Goal: Task Accomplishment & Management: Manage account settings

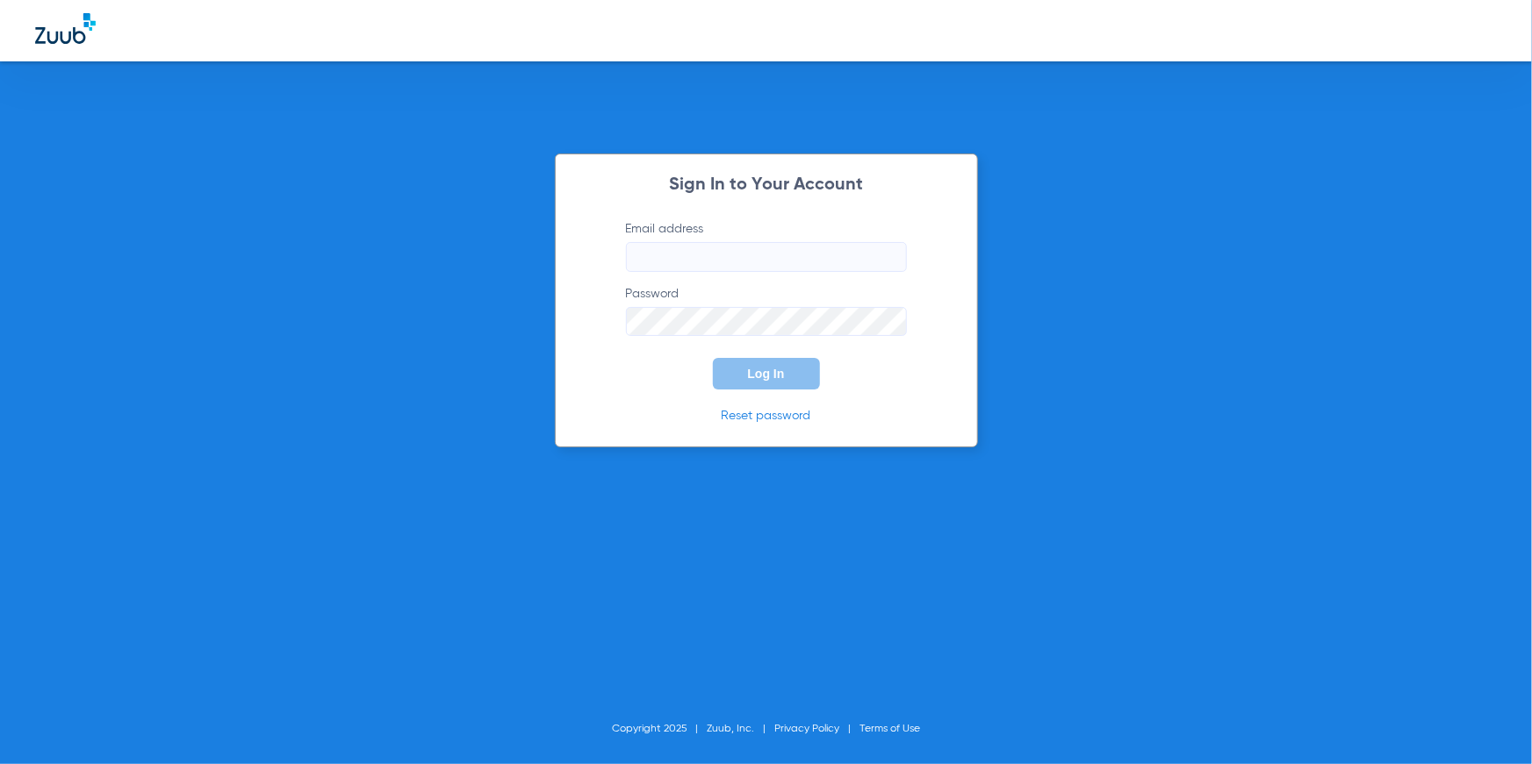
click at [680, 255] on input "Email address" at bounding box center [766, 257] width 281 height 30
type input "zuubtester+zdemo@gmail.com"
click at [769, 392] on div "Sign In to Your Account Email address zuubtester+zdemo@gmail.com Password Log I…" at bounding box center [766, 301] width 423 height 295
click at [767, 383] on button "Log In" at bounding box center [766, 374] width 107 height 32
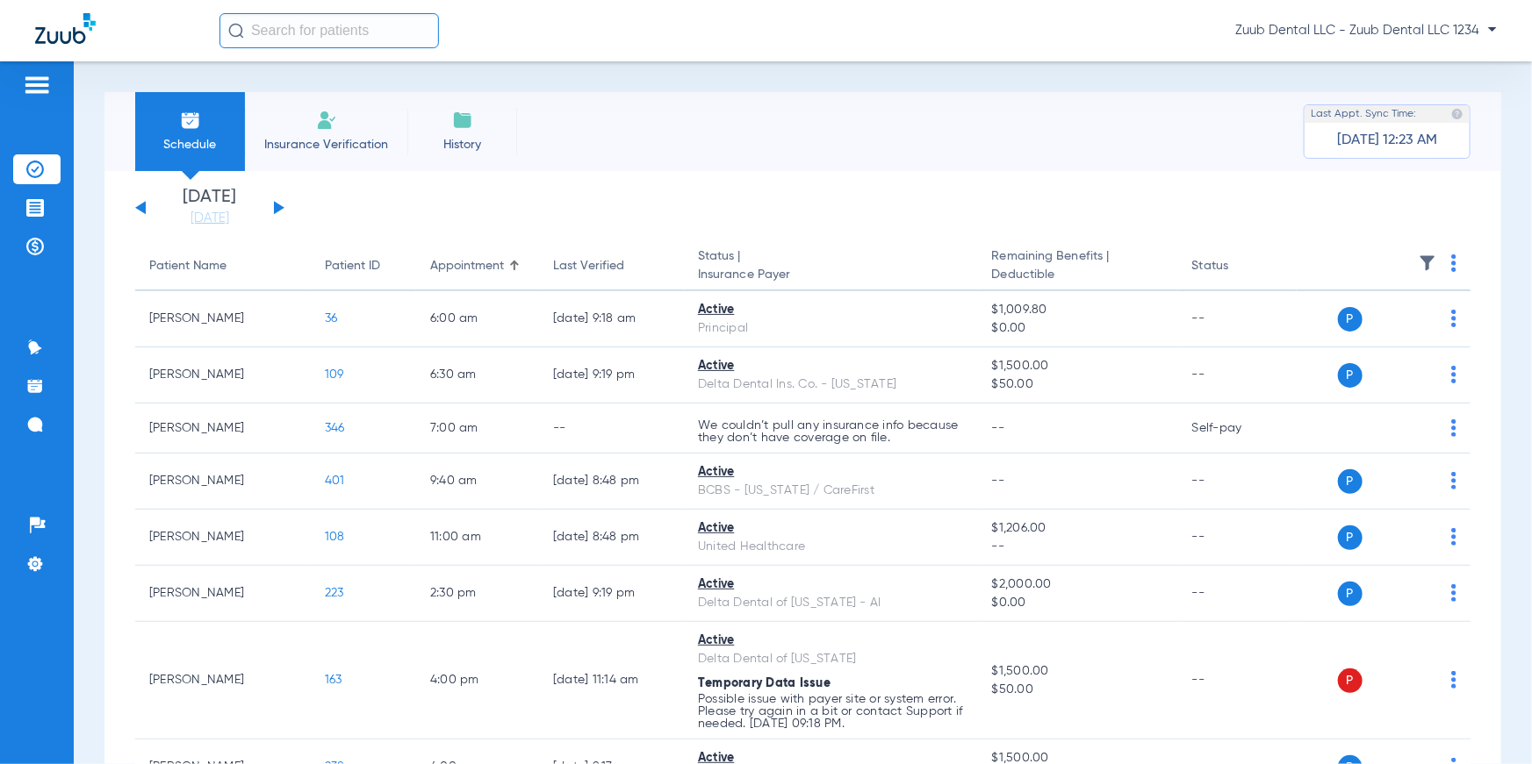
click at [349, 149] on span "Insurance Verification" at bounding box center [326, 145] width 136 height 18
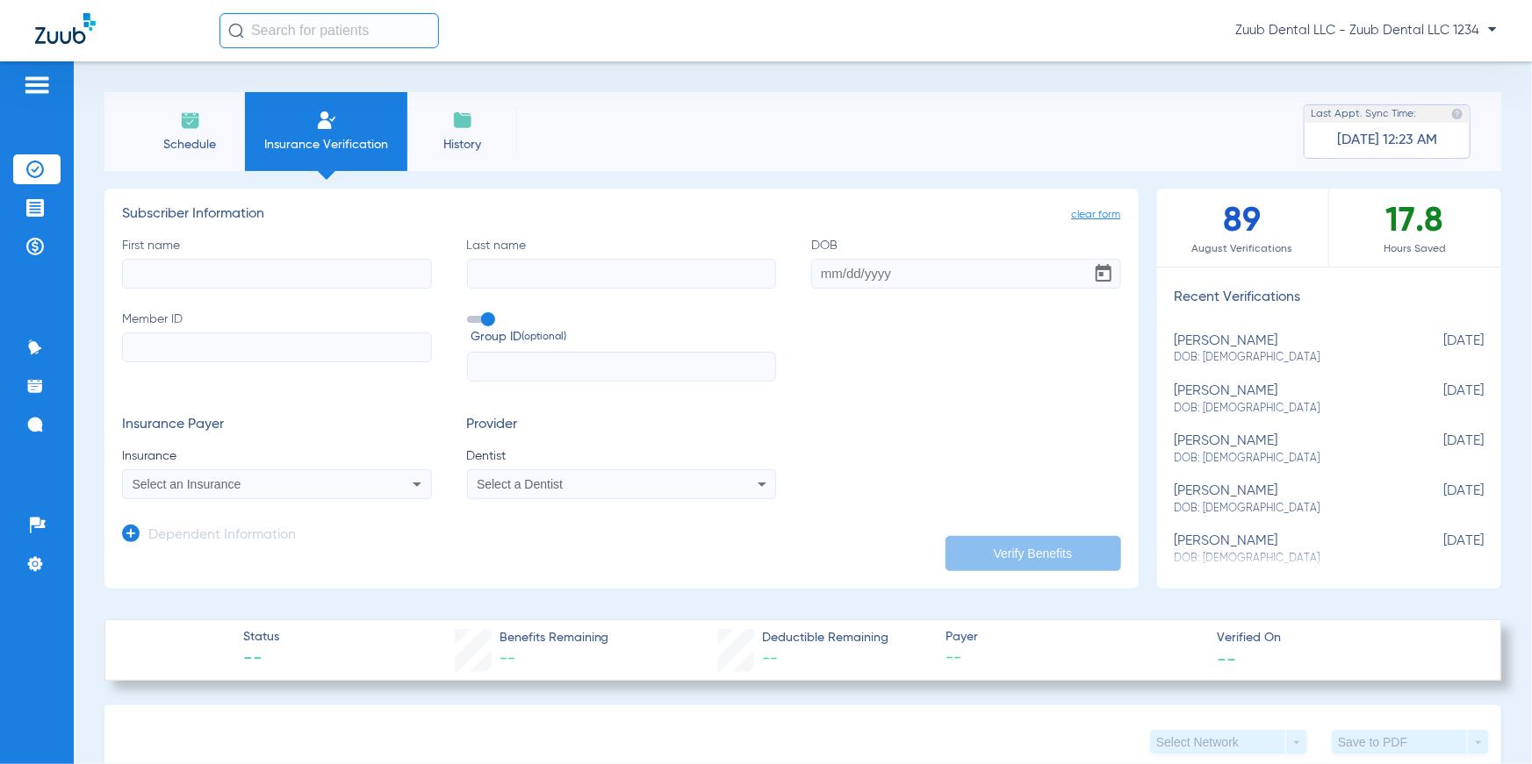
click at [840, 279] on input "DOB" at bounding box center [966, 274] width 310 height 30
click at [363, 345] on input "Member ID" at bounding box center [277, 348] width 310 height 30
click at [308, 489] on div "Select an Insurance" at bounding box center [249, 484] width 232 height 12
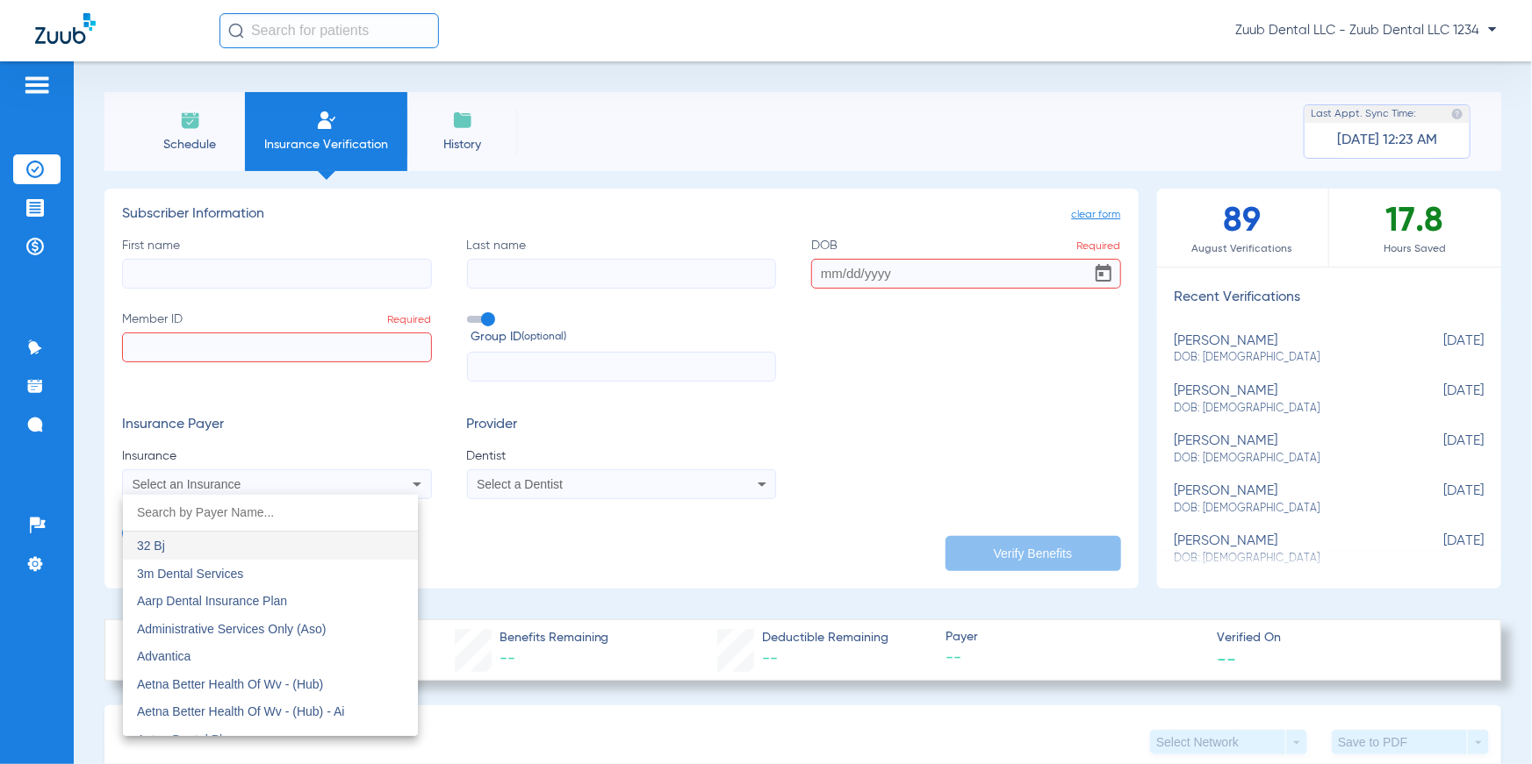
click at [275, 435] on div at bounding box center [766, 382] width 1532 height 764
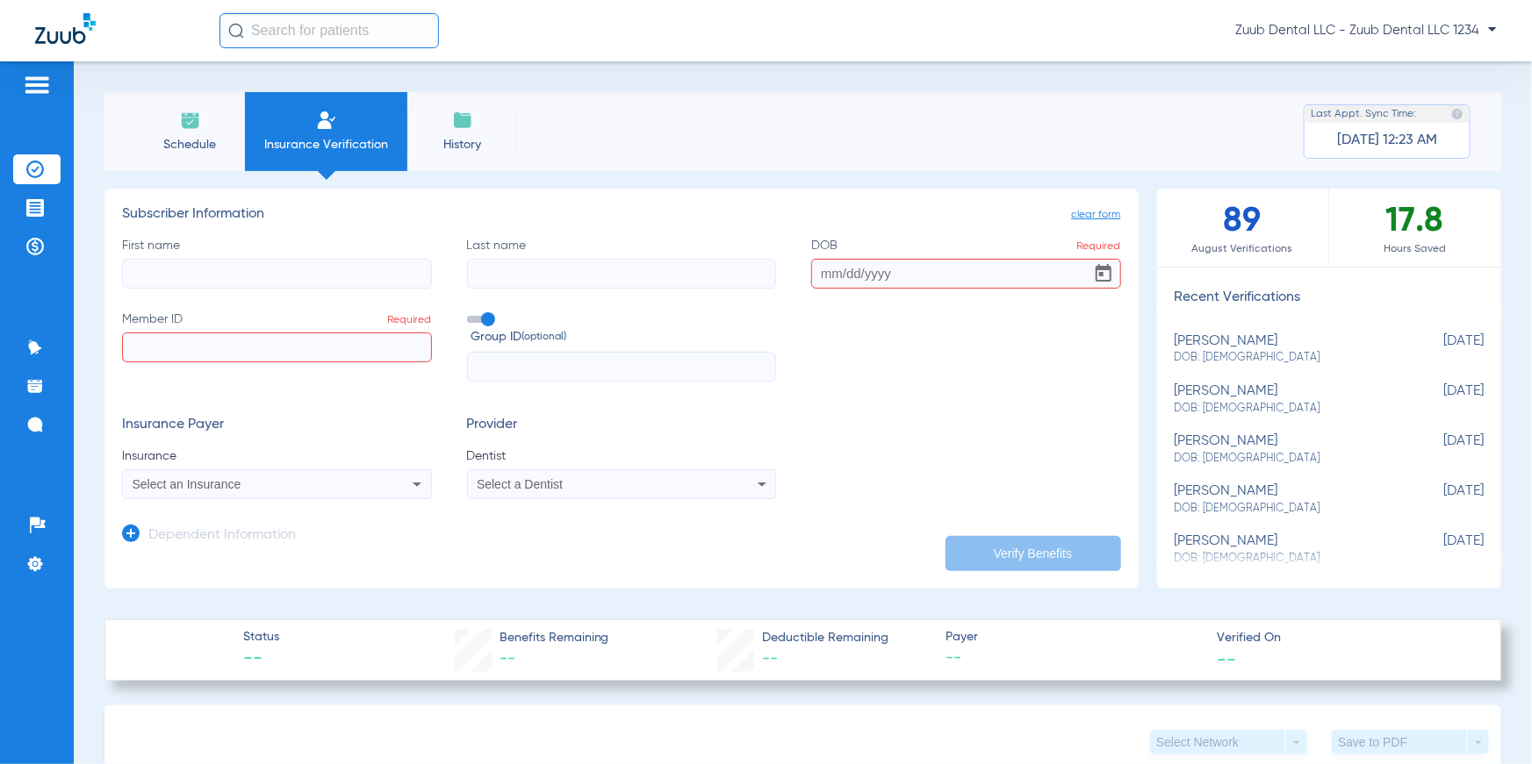
click at [184, 141] on span "Schedule" at bounding box center [189, 145] width 83 height 18
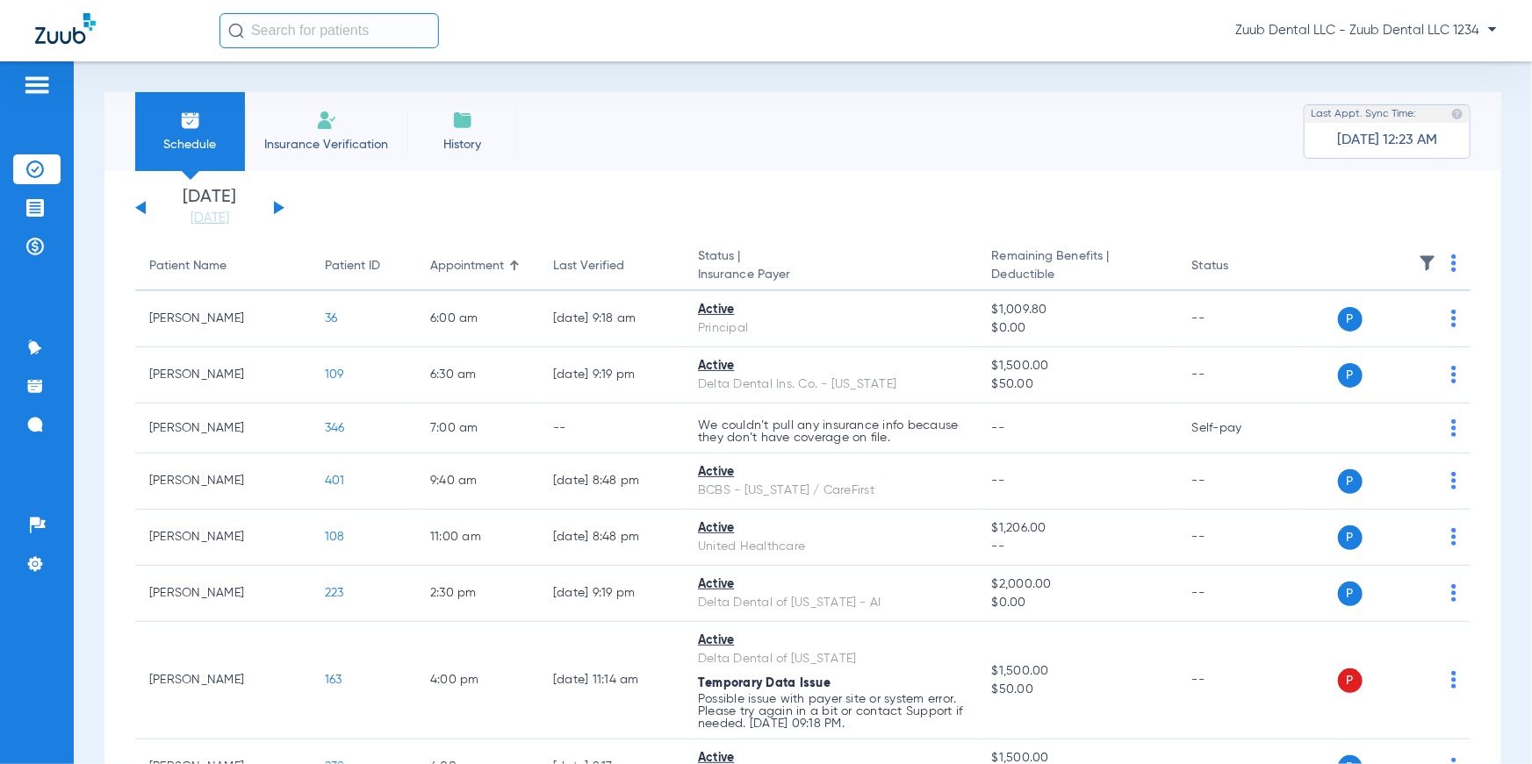
drag, startPoint x: 148, startPoint y: 263, endPoint x: 464, endPoint y: 192, distance: 323.9
click at [464, 192] on app-insurance-verification-schedule-view "Tuesday 06-10-2025 Wednesday 06-11-2025 Thursday 06-12-2025 Friday 06-13-2025 S…" at bounding box center [802, 770] width 1335 height 1163
drag, startPoint x: 421, startPoint y: 264, endPoint x: 529, endPoint y: 189, distance: 131.7
click at [529, 189] on app-insurance-verification-schedule-view "Tuesday 06-10-2025 Wednesday 06-11-2025 Thursday 06-12-2025 Friday 06-13-2025 S…" at bounding box center [802, 770] width 1335 height 1163
drag, startPoint x: 541, startPoint y: 257, endPoint x: 621, endPoint y: 216, distance: 90.7
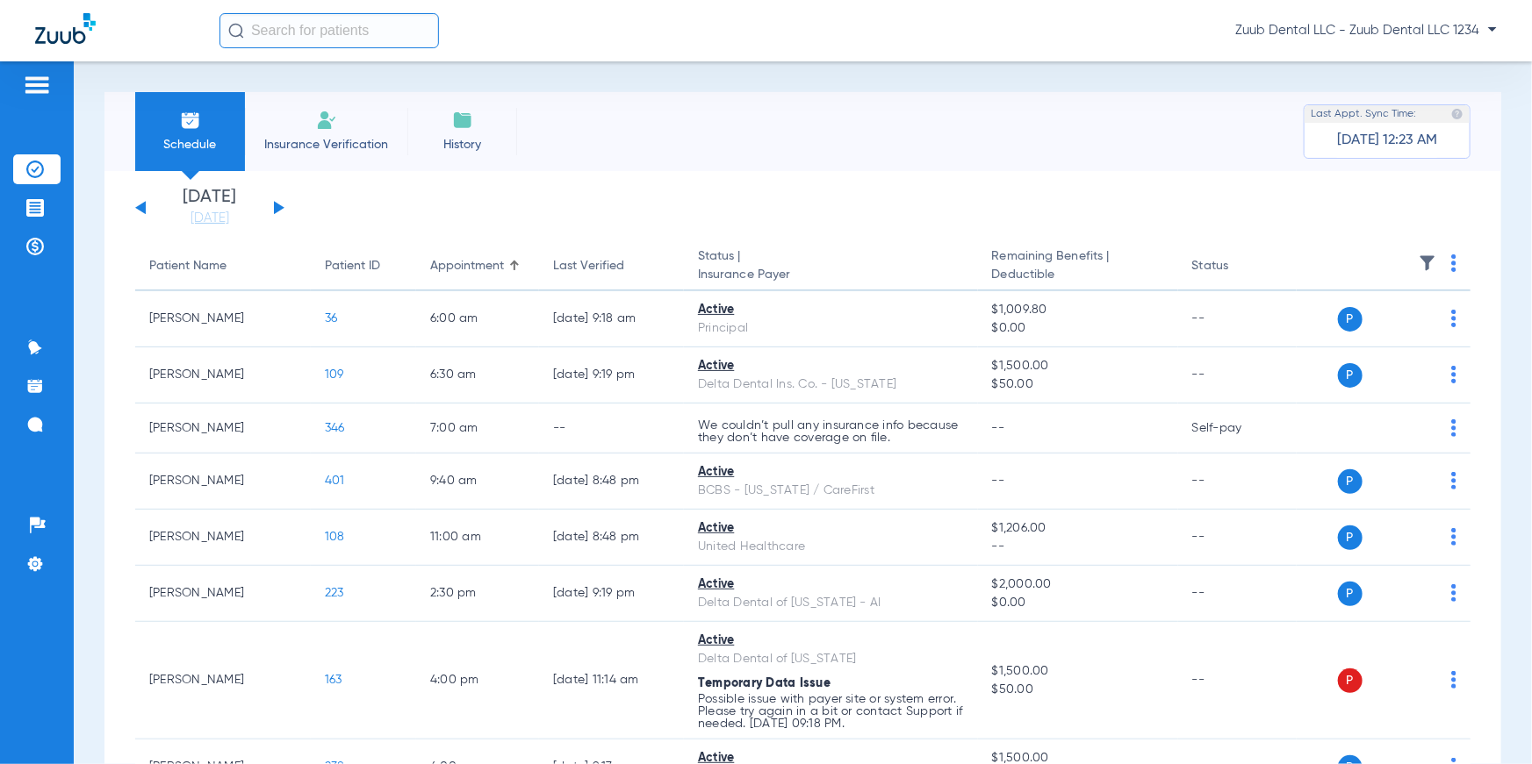
click at [621, 216] on app-insurance-verification-schedule-view "Tuesday 06-10-2025 Wednesday 06-11-2025 Thursday 06-12-2025 Friday 06-13-2025 S…" at bounding box center [802, 770] width 1335 height 1163
click at [621, 216] on app-single-date-navigator "Tuesday 06-10-2025 Wednesday 06-11-2025 Thursday 06-12-2025 Friday 06-13-2025 S…" at bounding box center [802, 208] width 1335 height 39
drag, startPoint x: 702, startPoint y: 255, endPoint x: 808, endPoint y: 287, distance: 110.8
click at [808, 287] on th "Status | Insurance Payer" at bounding box center [831, 266] width 294 height 49
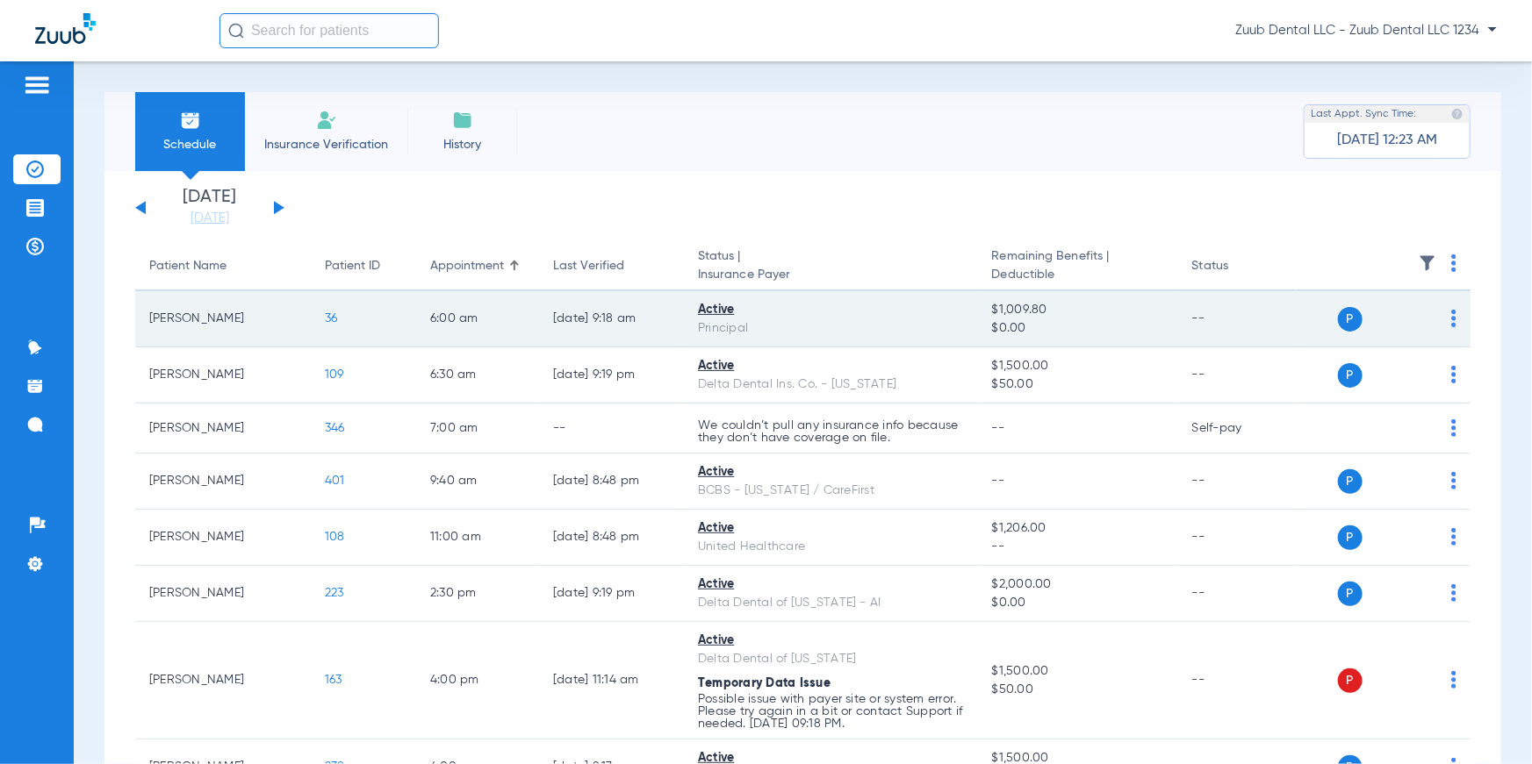
drag, startPoint x: 696, startPoint y: 310, endPoint x: 748, endPoint y: 315, distance: 52.0
click at [748, 315] on td "Active Principal" at bounding box center [831, 319] width 294 height 56
drag, startPoint x: 692, startPoint y: 325, endPoint x: 762, endPoint y: 328, distance: 70.3
click at [762, 328] on td "Active Principal" at bounding box center [831, 319] width 294 height 56
click at [998, 310] on span "$1,009.80" at bounding box center [1078, 310] width 172 height 18
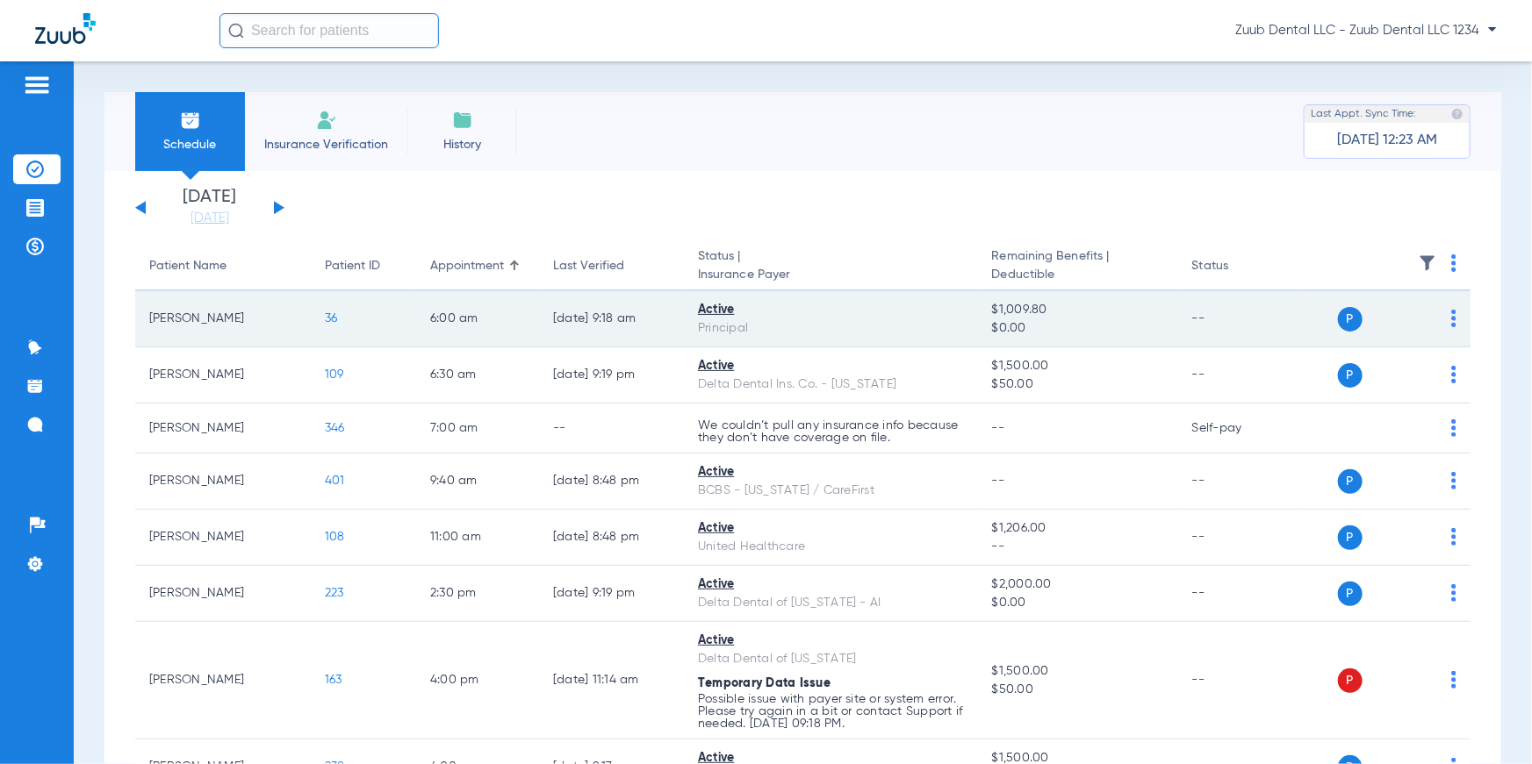
drag, startPoint x: 986, startPoint y: 308, endPoint x: 1046, endPoint y: 306, distance: 60.6
click at [1046, 306] on td "$1,009.80 $0.00" at bounding box center [1078, 319] width 200 height 56
drag, startPoint x: 1036, startPoint y: 327, endPoint x: 976, endPoint y: 321, distance: 60.0
click at [978, 321] on td "$1,009.80 $0.00" at bounding box center [1078, 319] width 200 height 56
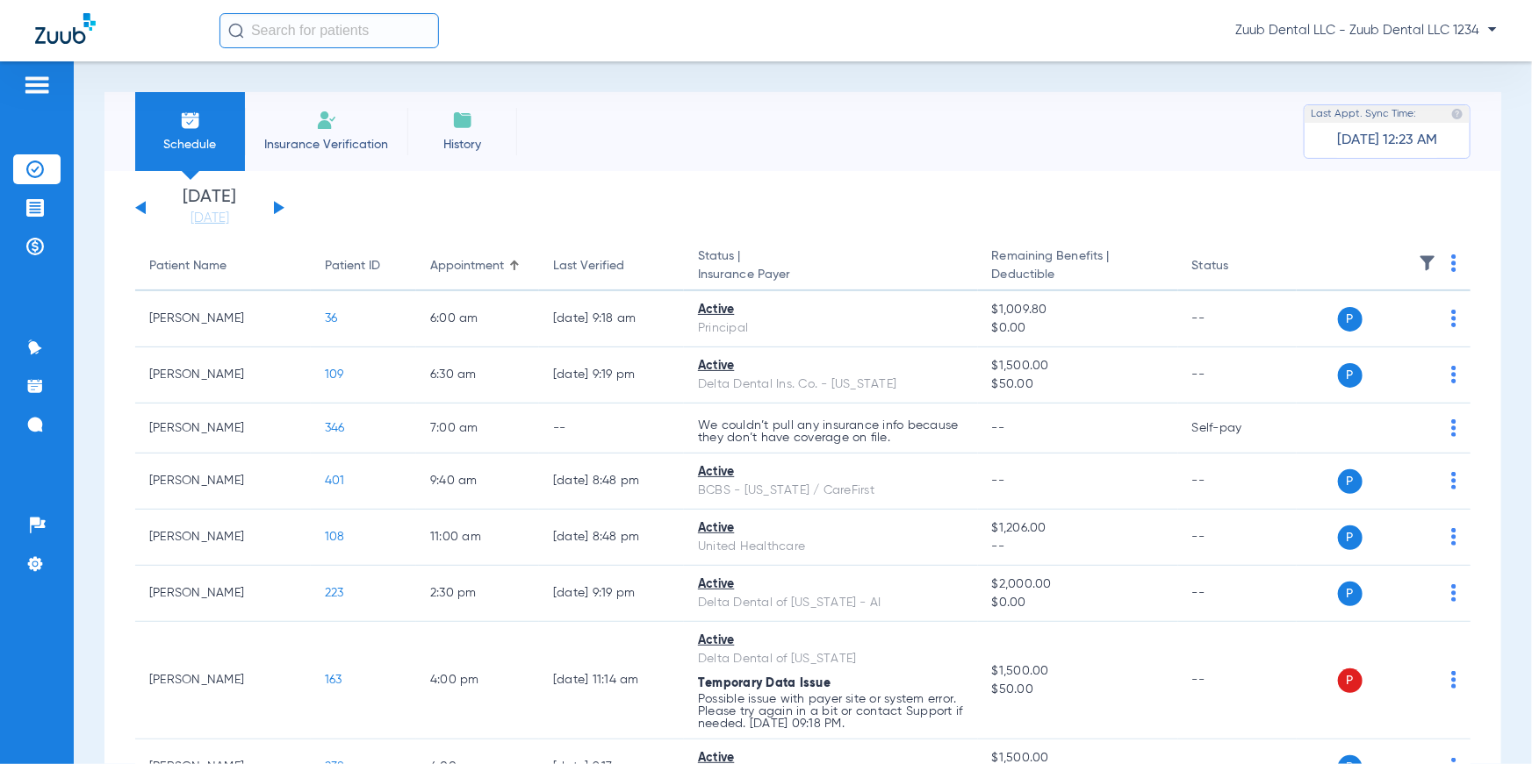
click at [994, 224] on app-single-date-navigator "Tuesday 06-10-2025 Wednesday 06-11-2025 Thursday 06-12-2025 Friday 06-13-2025 S…" at bounding box center [802, 208] width 1335 height 39
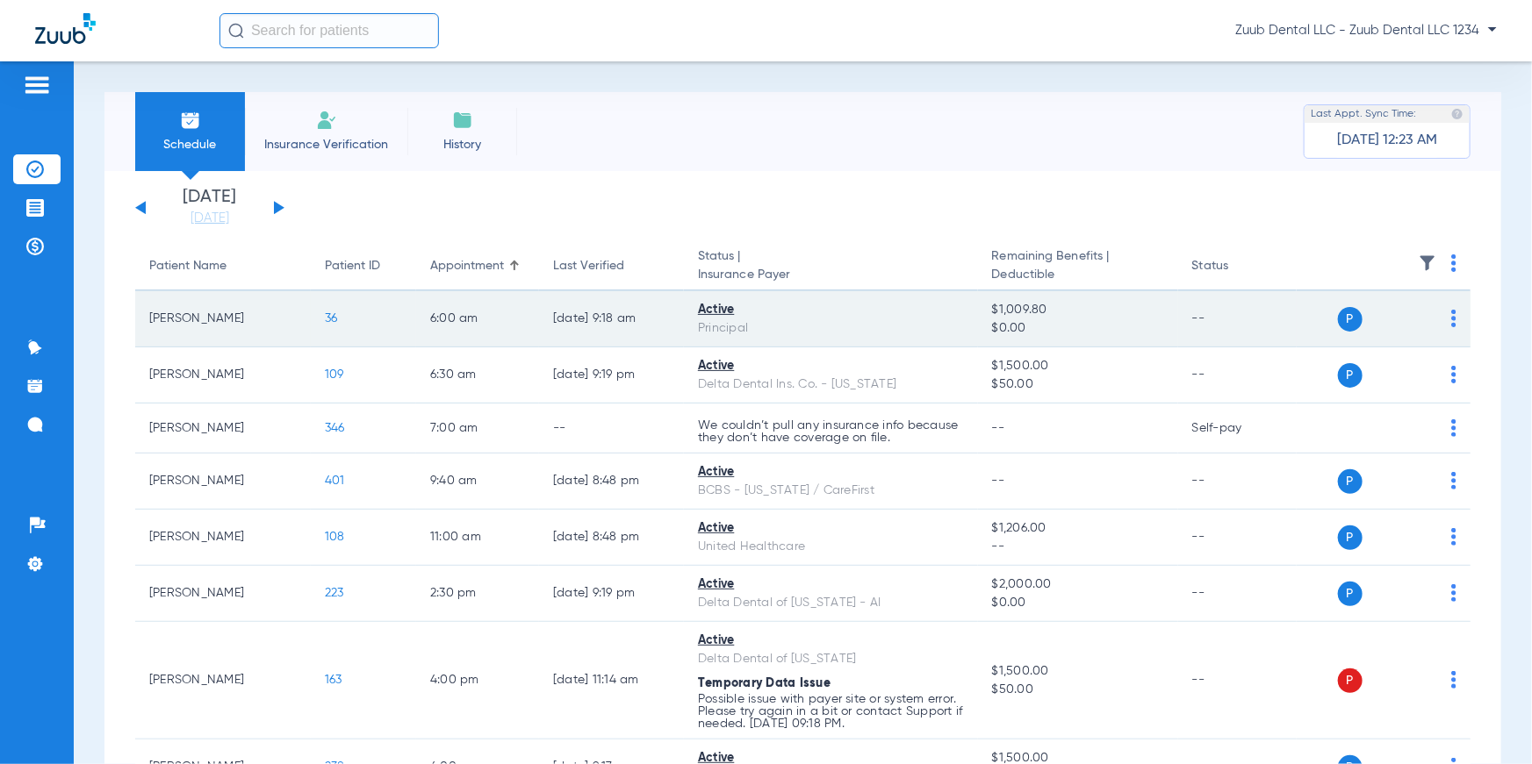
click at [332, 319] on span "36" at bounding box center [331, 318] width 13 height 12
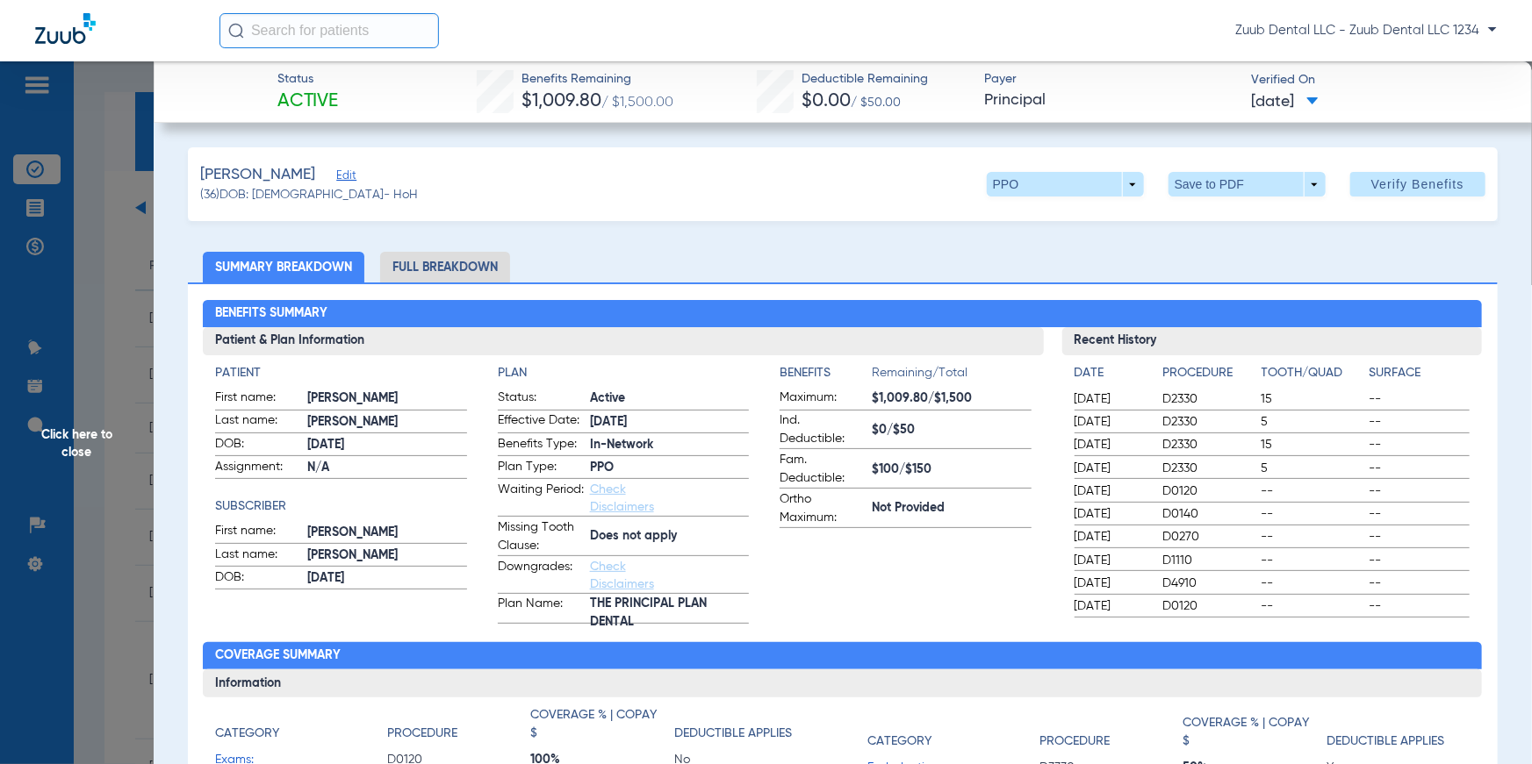
click at [85, 427] on span "Click here to close" at bounding box center [77, 443] width 154 height 764
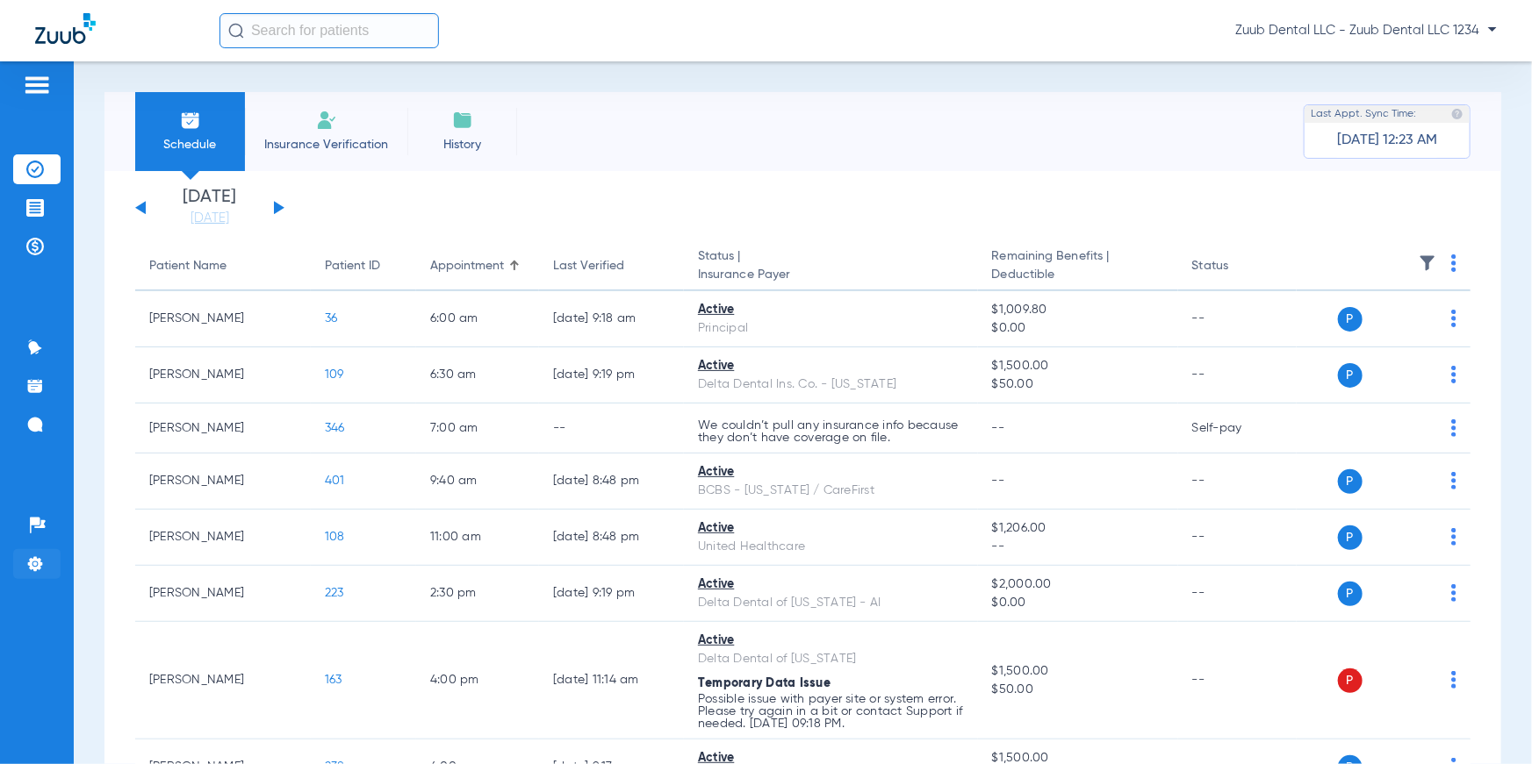
click at [40, 569] on img at bounding box center [35, 565] width 18 height 18
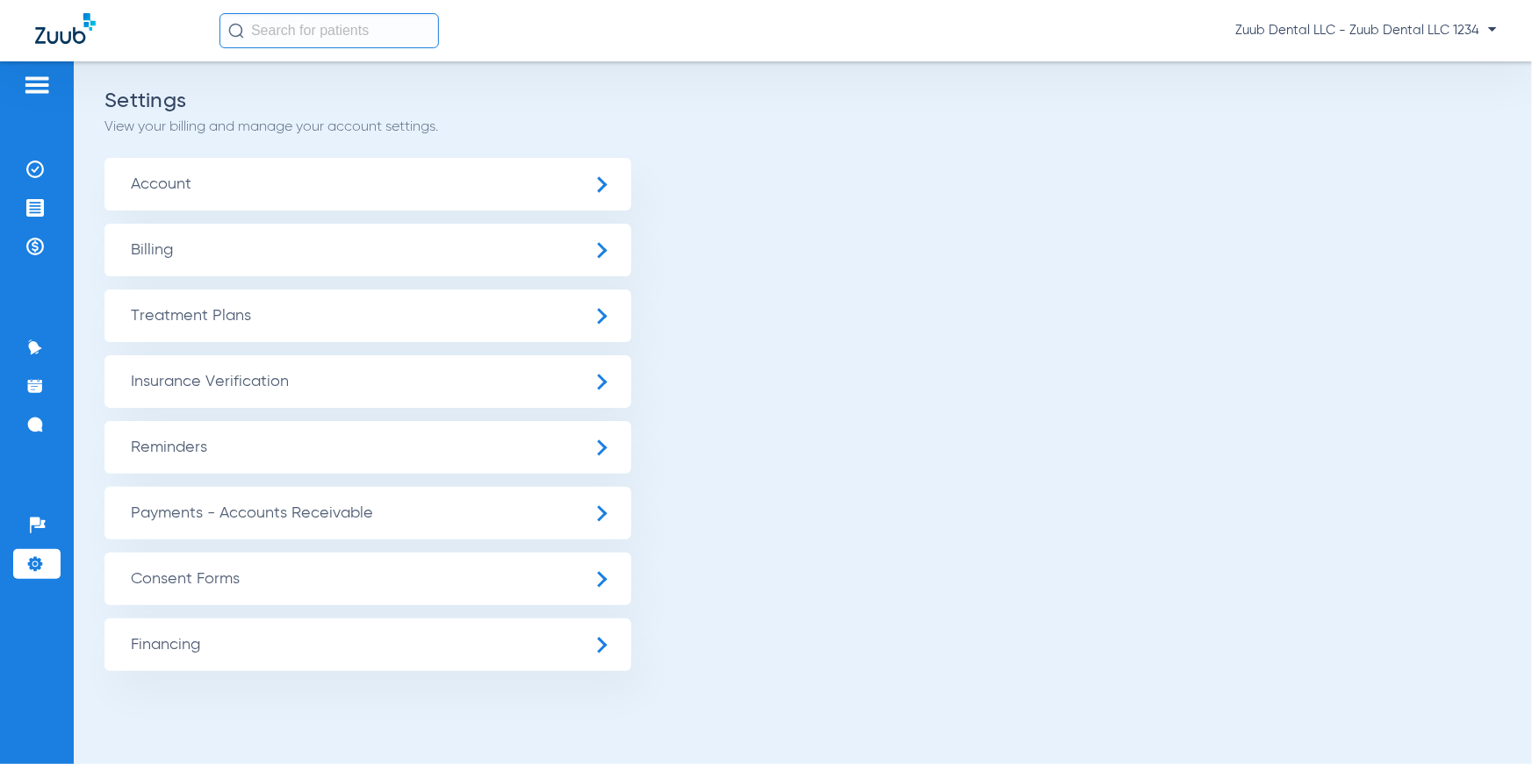
click at [280, 391] on span "Insurance Verification" at bounding box center [367, 381] width 527 height 53
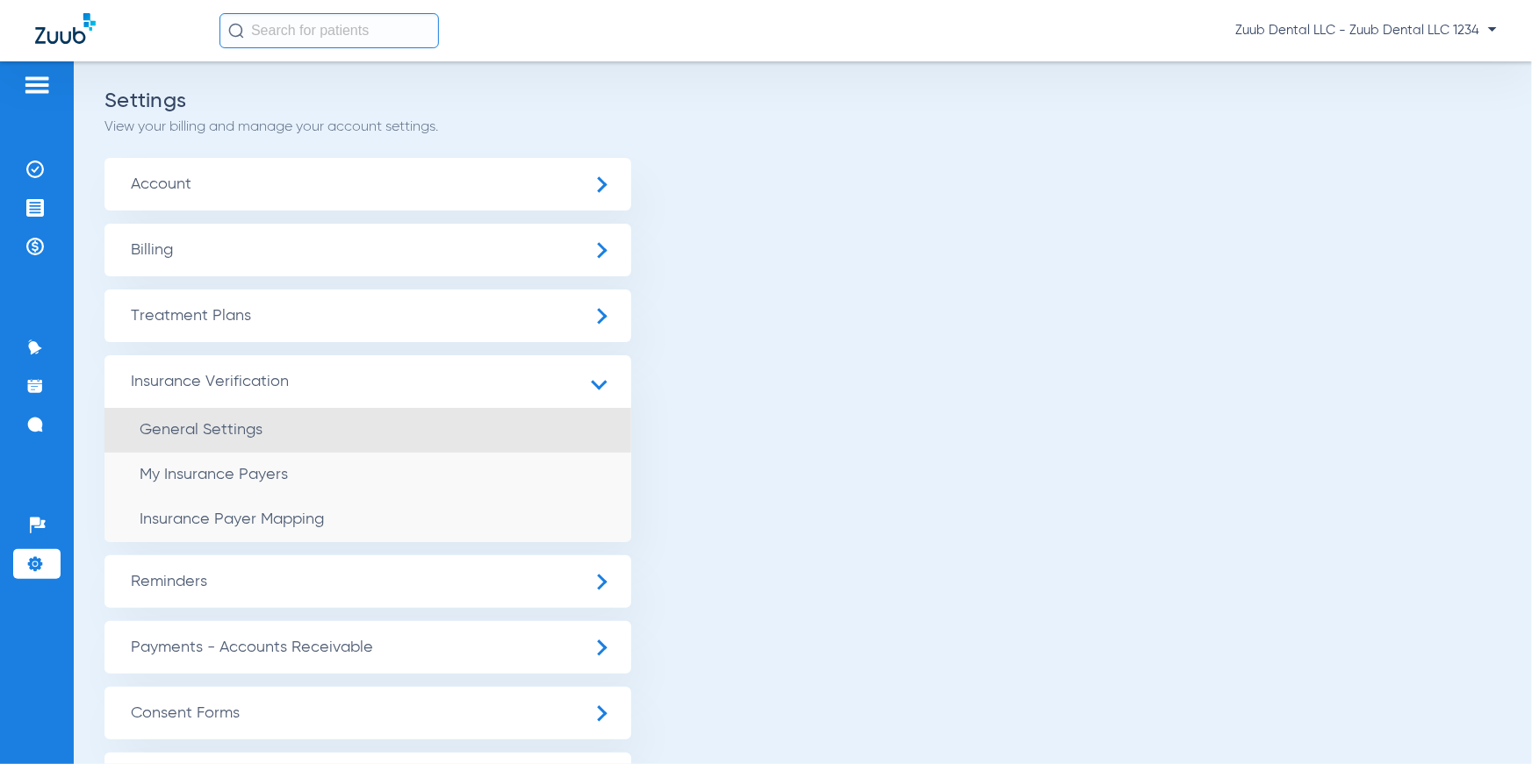
click at [269, 415] on li "General Settings" at bounding box center [367, 430] width 527 height 45
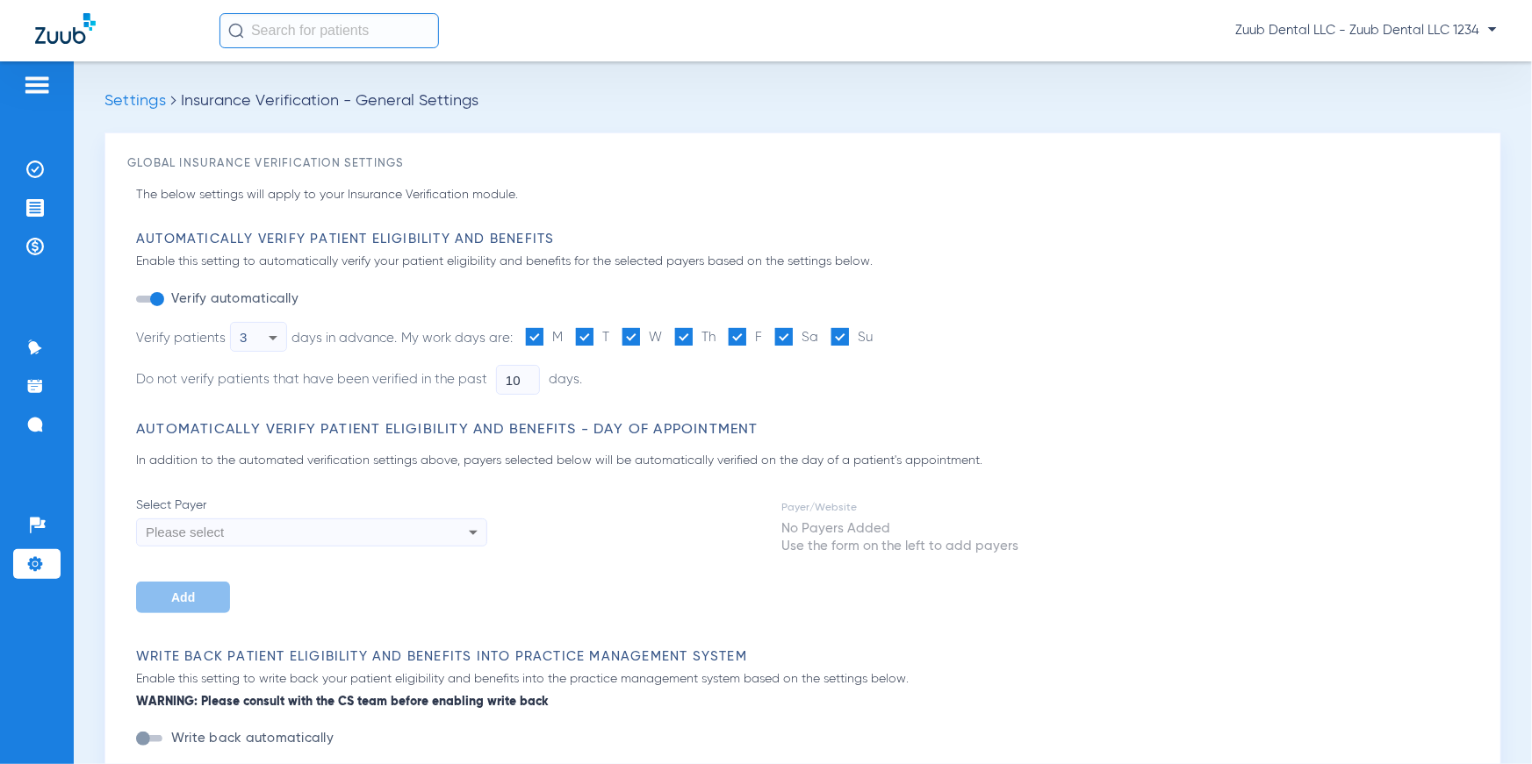
type input "3"
type input "1"
click at [278, 304] on label "Verify automatically" at bounding box center [233, 300] width 131 height 18
click at [168, 303] on button "Verify automatically" at bounding box center [152, 299] width 32 height 7
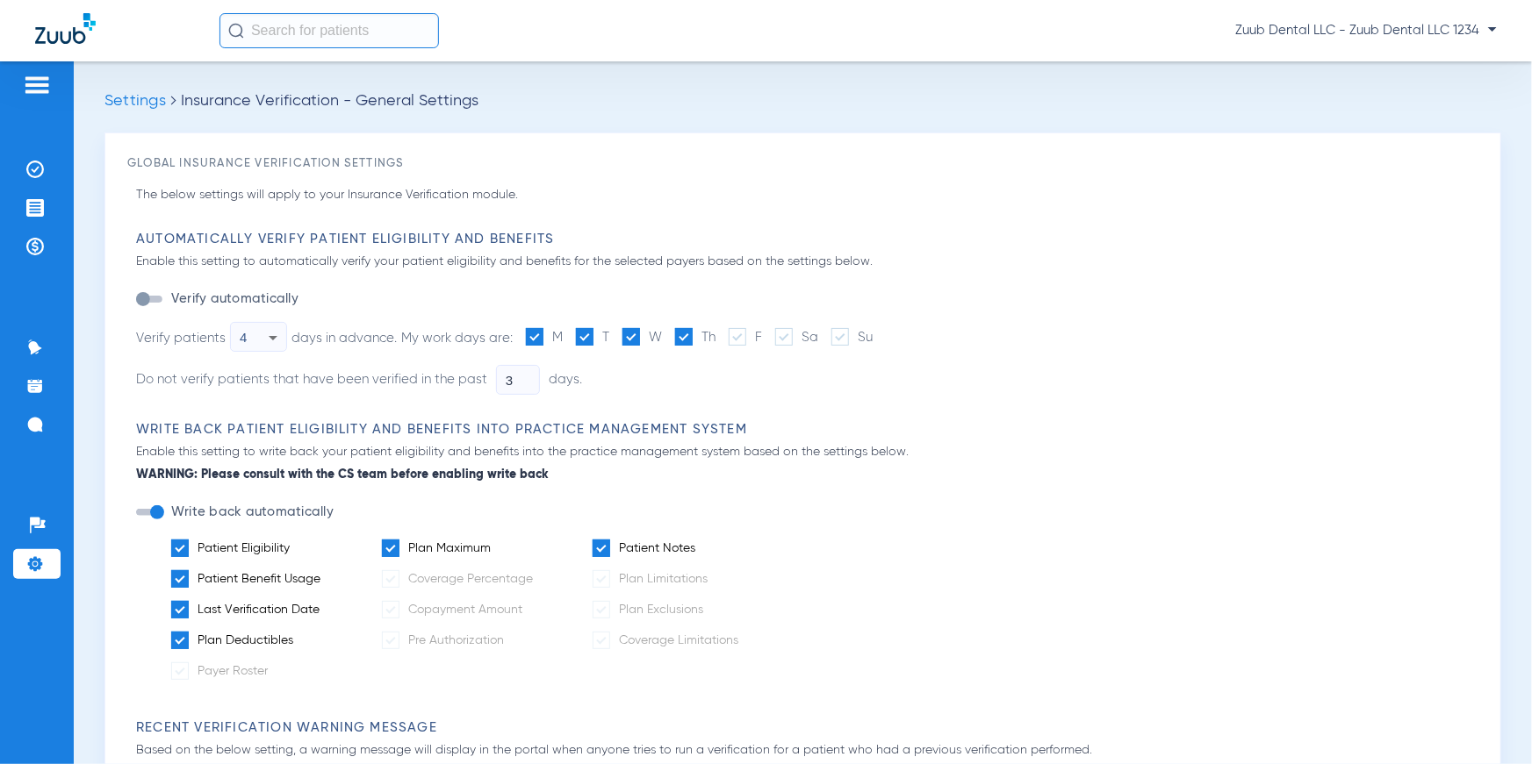
click at [278, 304] on label "Verify automatically" at bounding box center [233, 300] width 131 height 18
click at [168, 303] on button "Verify automatically" at bounding box center [152, 299] width 32 height 7
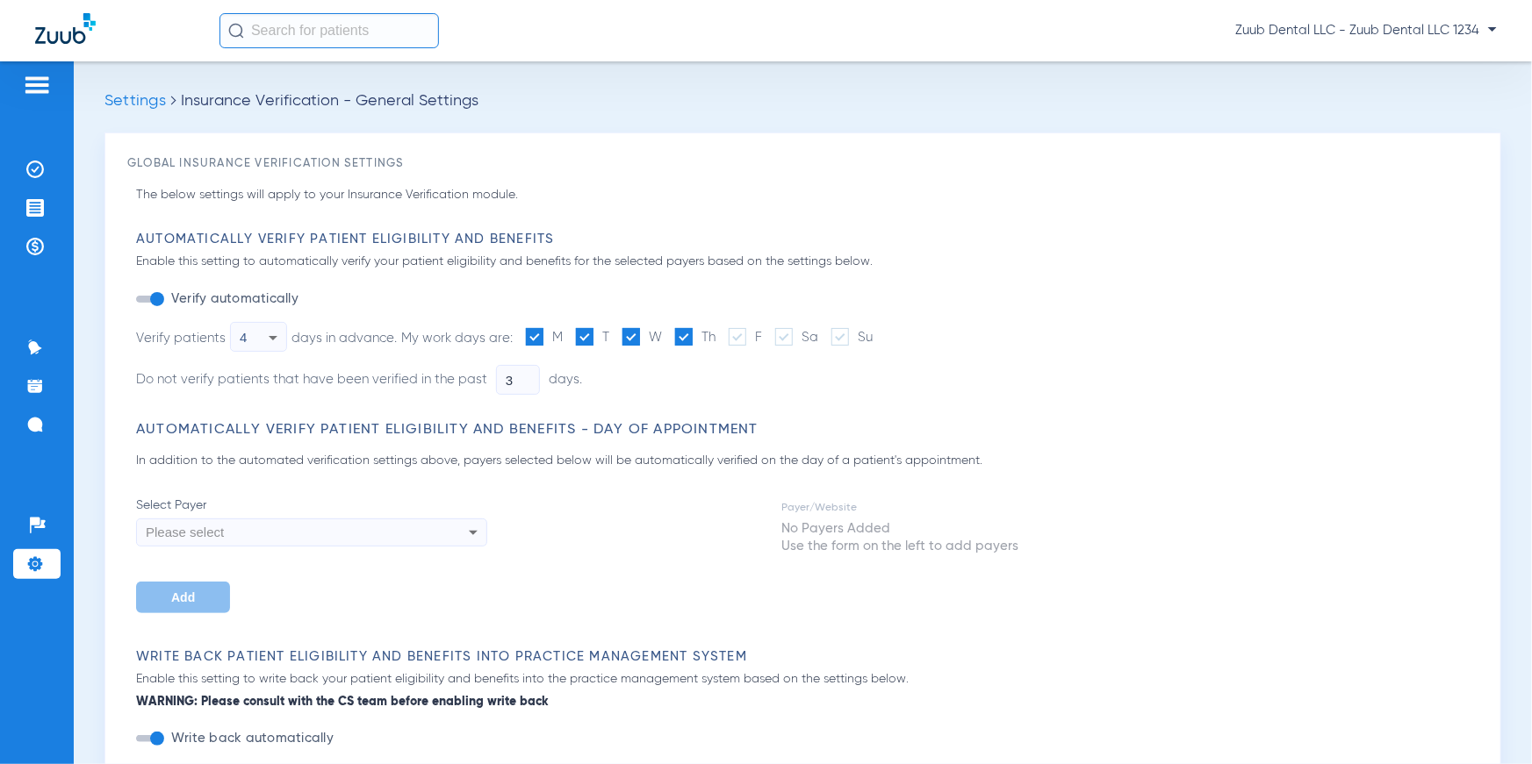
click at [277, 328] on icon at bounding box center [272, 337] width 21 height 21
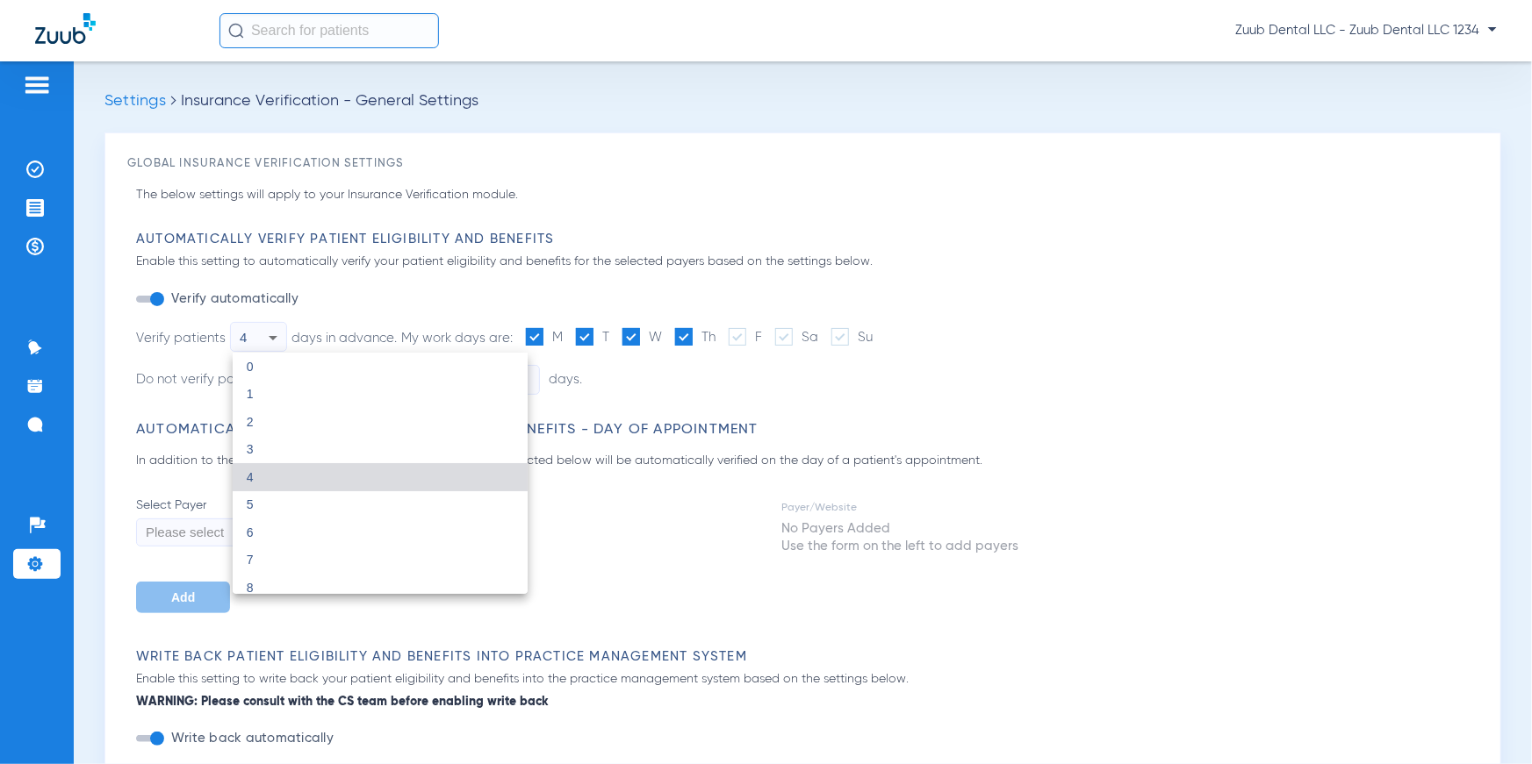
click at [424, 298] on div at bounding box center [766, 382] width 1532 height 764
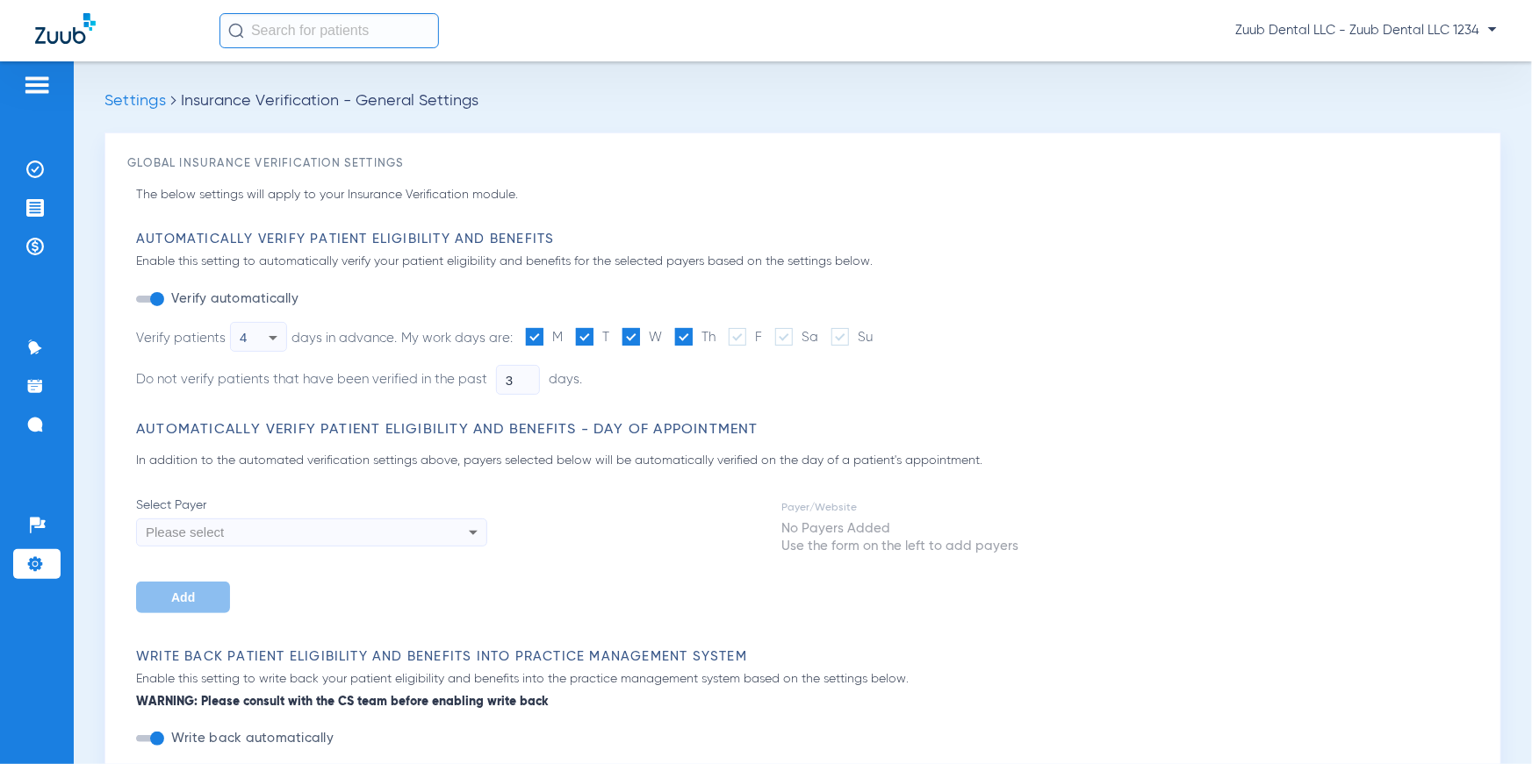
drag, startPoint x: 417, startPoint y: 341, endPoint x: 506, endPoint y: 338, distance: 88.7
click at [506, 338] on span "My work days are:" at bounding box center [456, 338] width 111 height 13
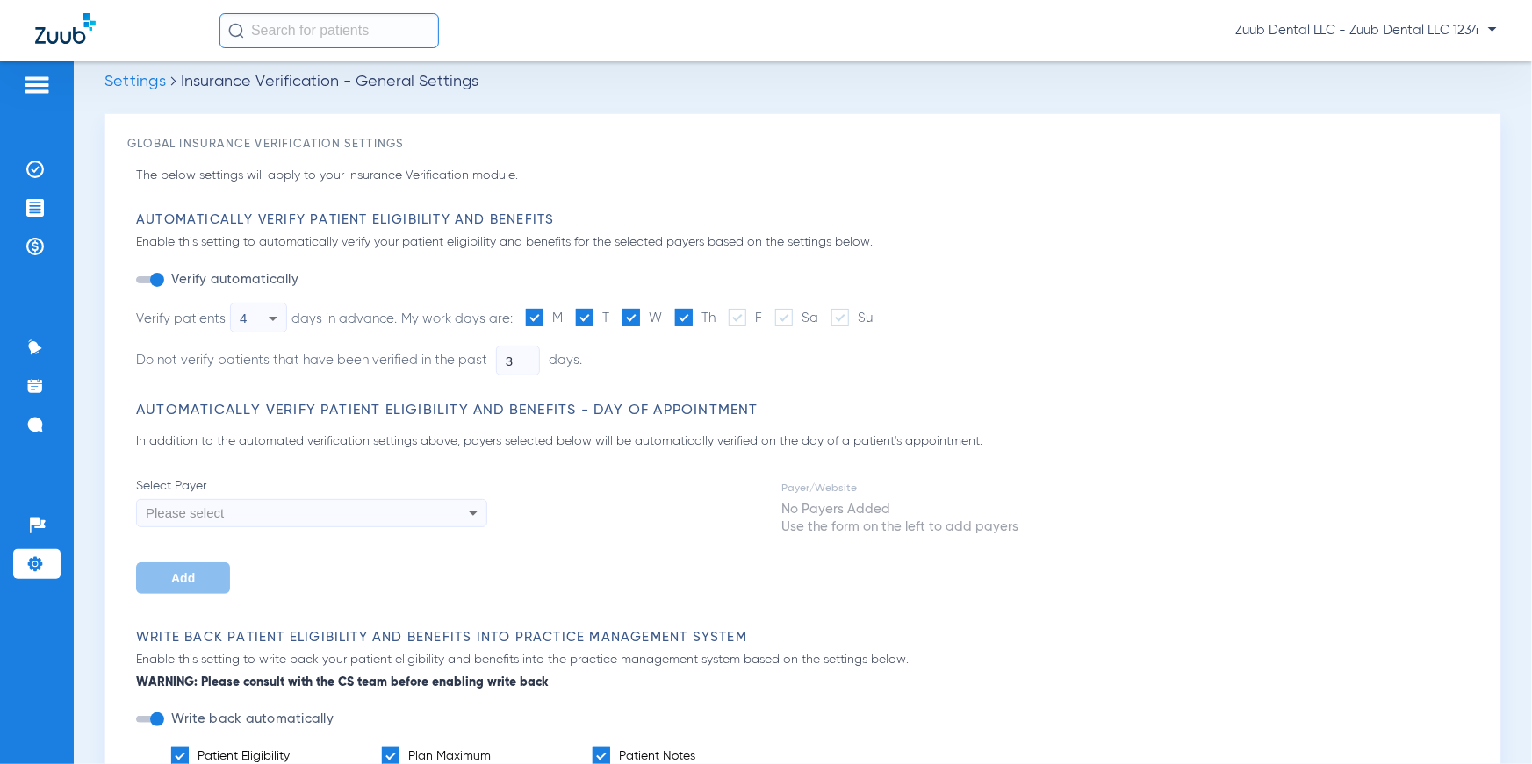
click at [478, 506] on icon at bounding box center [473, 513] width 21 height 21
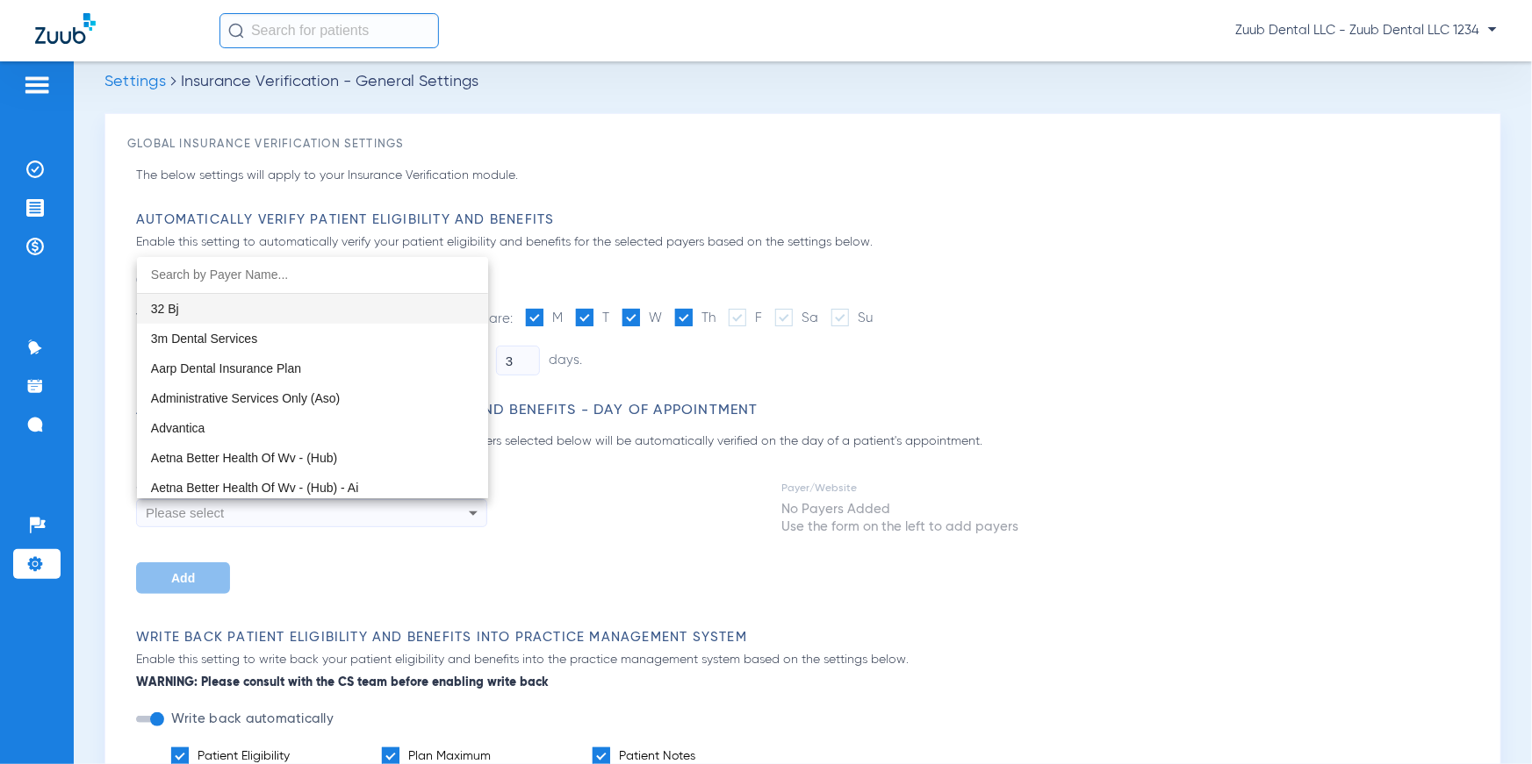
click at [615, 485] on div at bounding box center [766, 382] width 1532 height 764
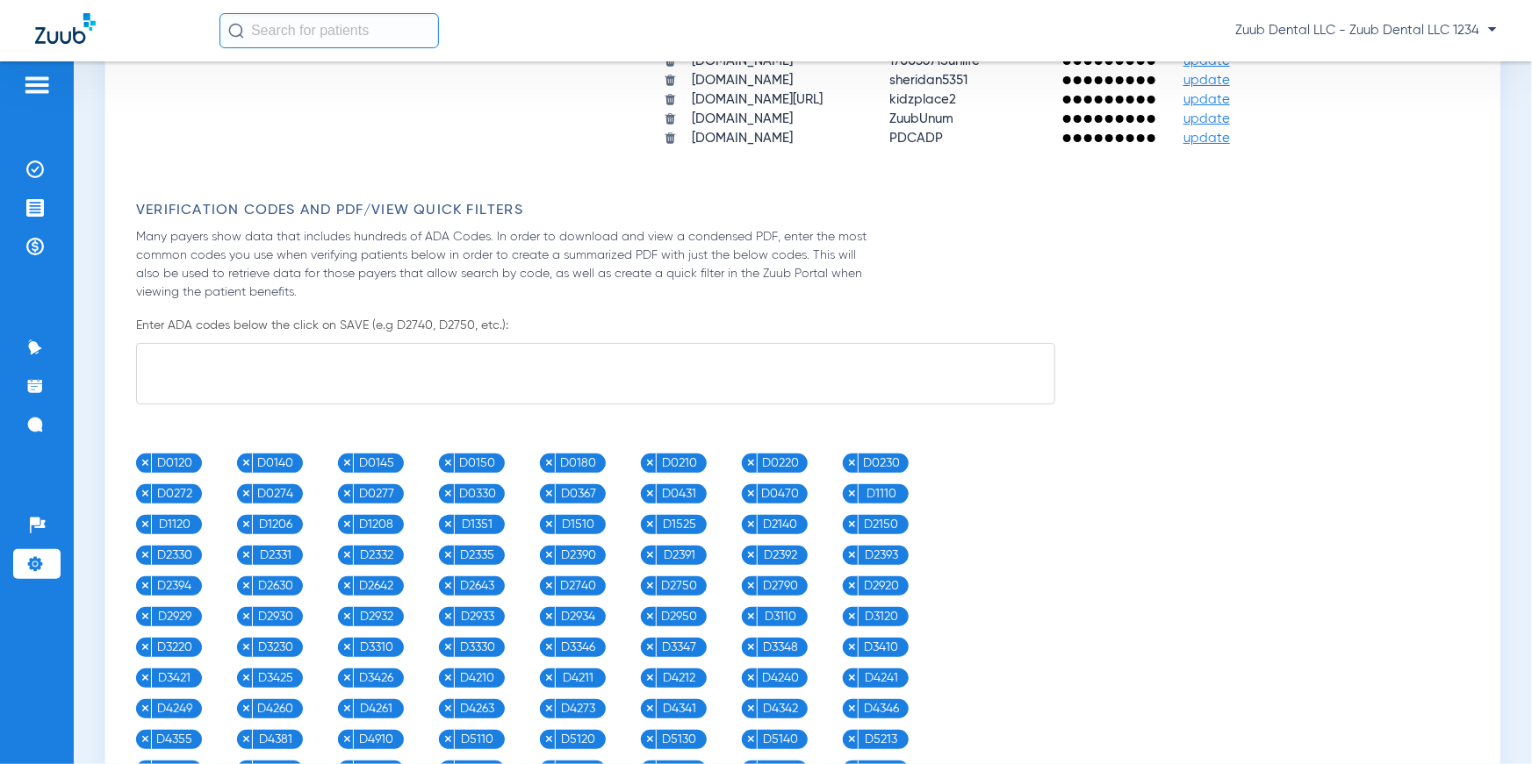
scroll to position [1703, 0]
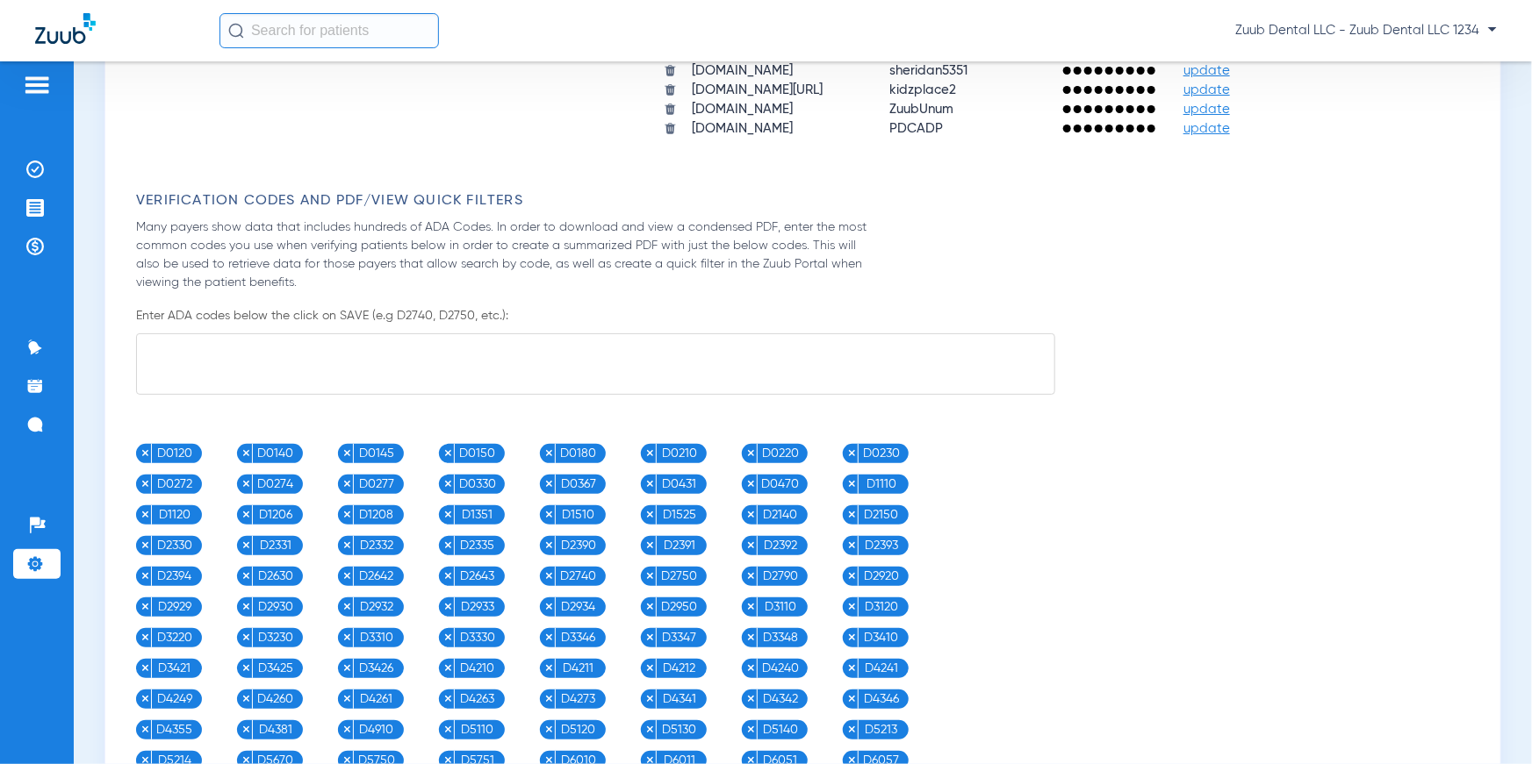
click at [267, 352] on textarea at bounding box center [595, 364] width 919 height 61
click at [35, 176] on img at bounding box center [35, 170] width 18 height 18
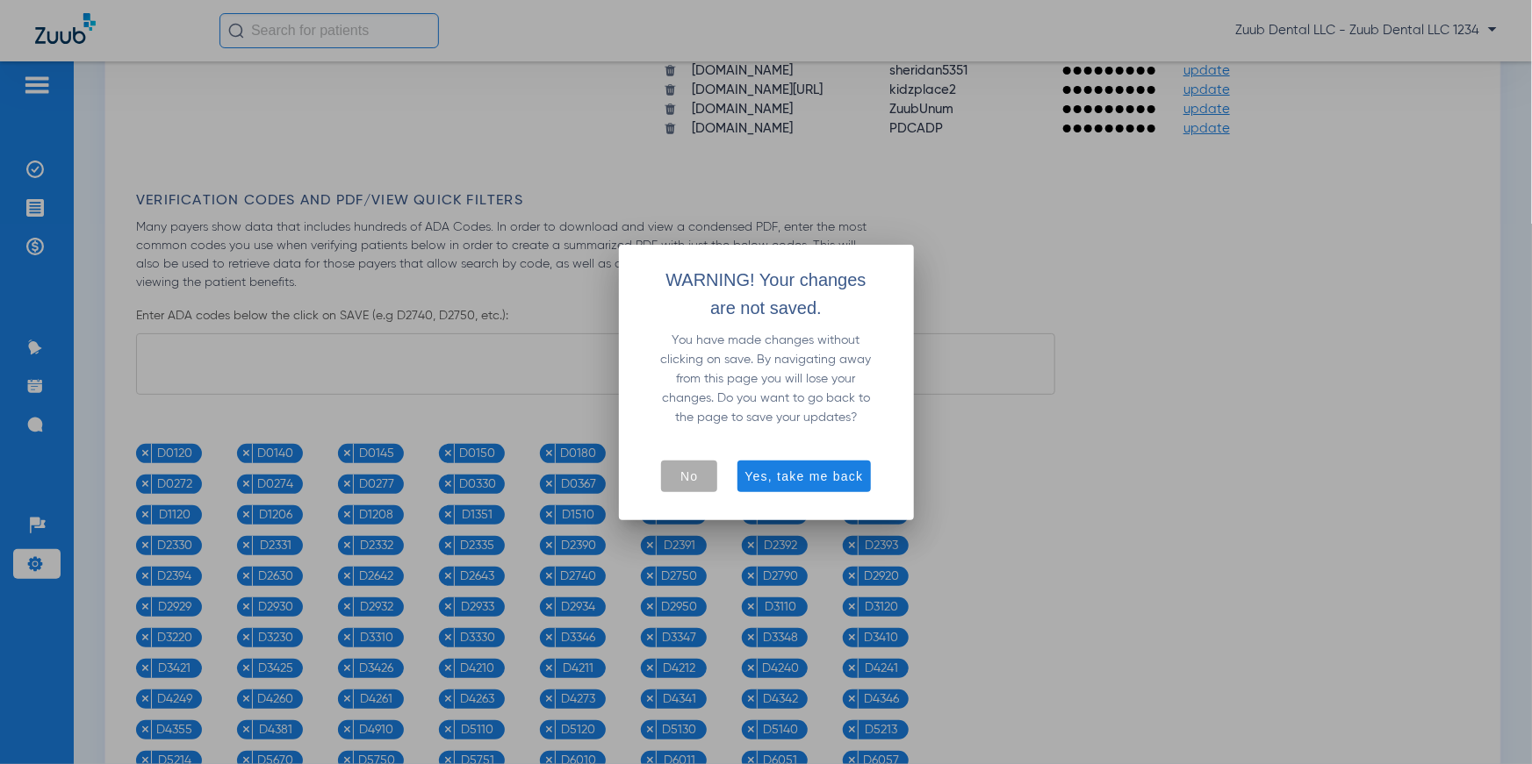
click at [697, 478] on span "No" at bounding box center [689, 477] width 18 height 18
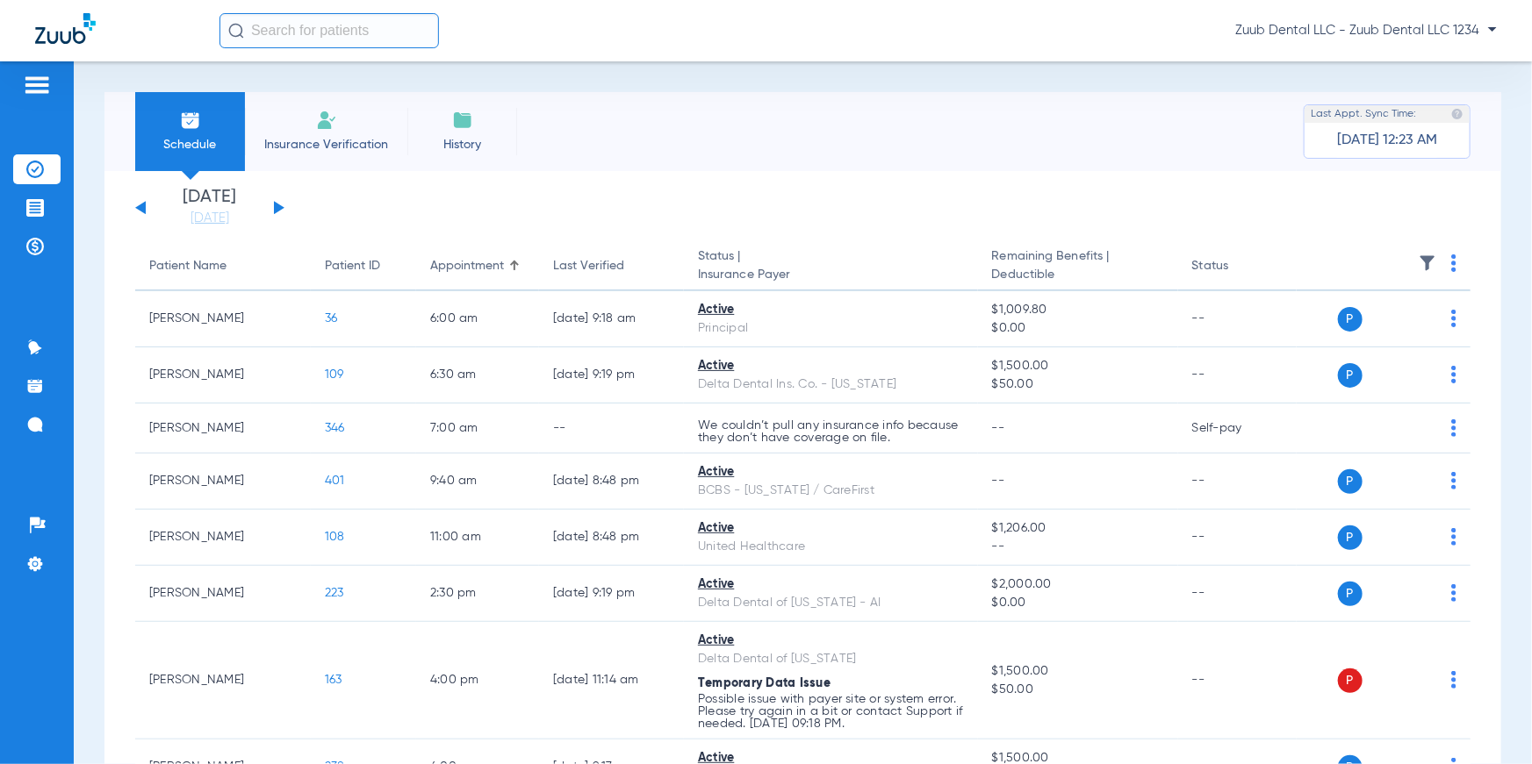
drag, startPoint x: 144, startPoint y: 269, endPoint x: 1241, endPoint y: 268, distance: 1097.1
click at [1241, 268] on tr "Patient Name Patient ID Appointment Last Verified Status | Insurance Payer Rema…" at bounding box center [802, 266] width 1335 height 49
click at [1451, 259] on img at bounding box center [1453, 264] width 5 height 18
click at [958, 230] on div at bounding box center [766, 382] width 1532 height 764
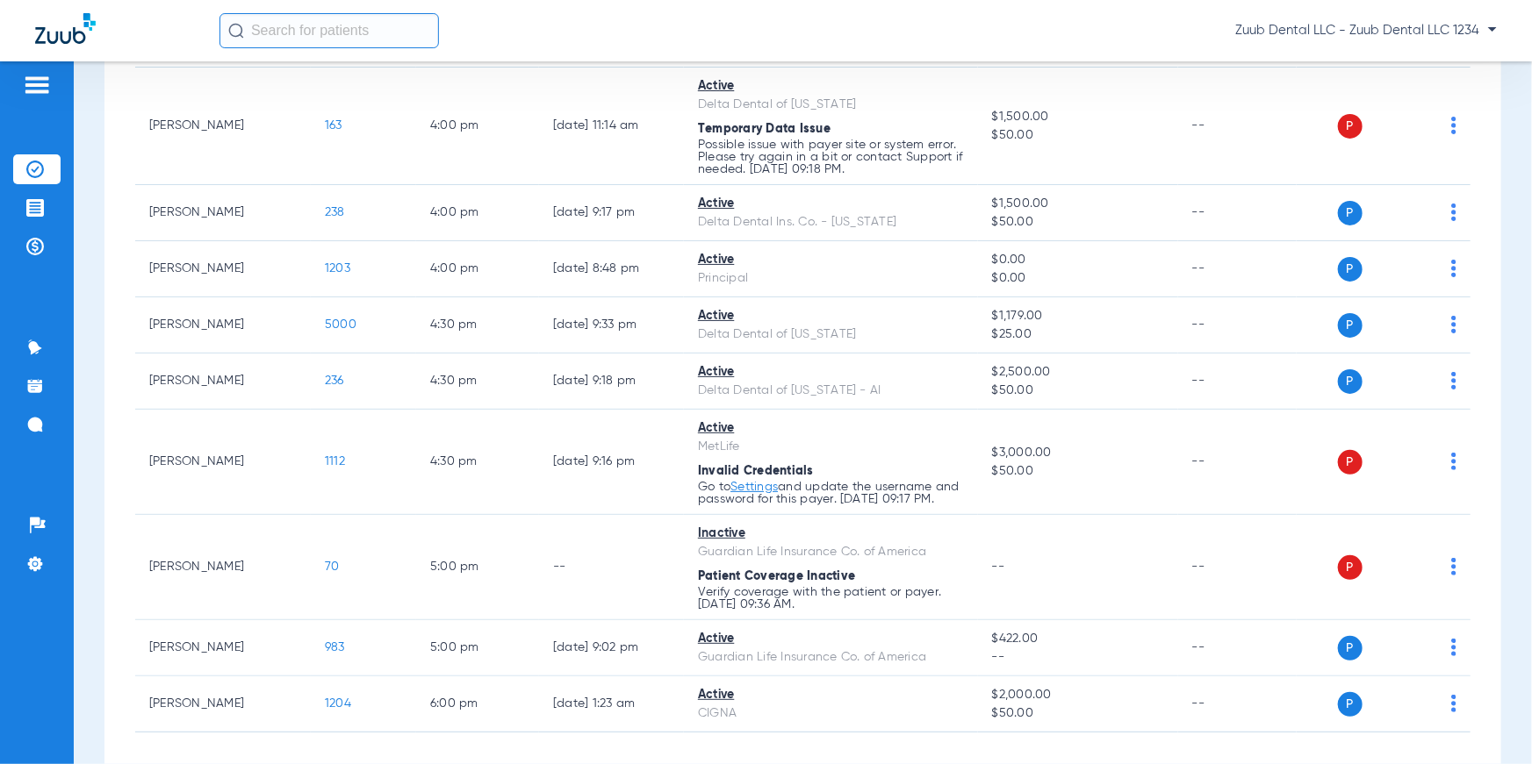
scroll to position [642, 0]
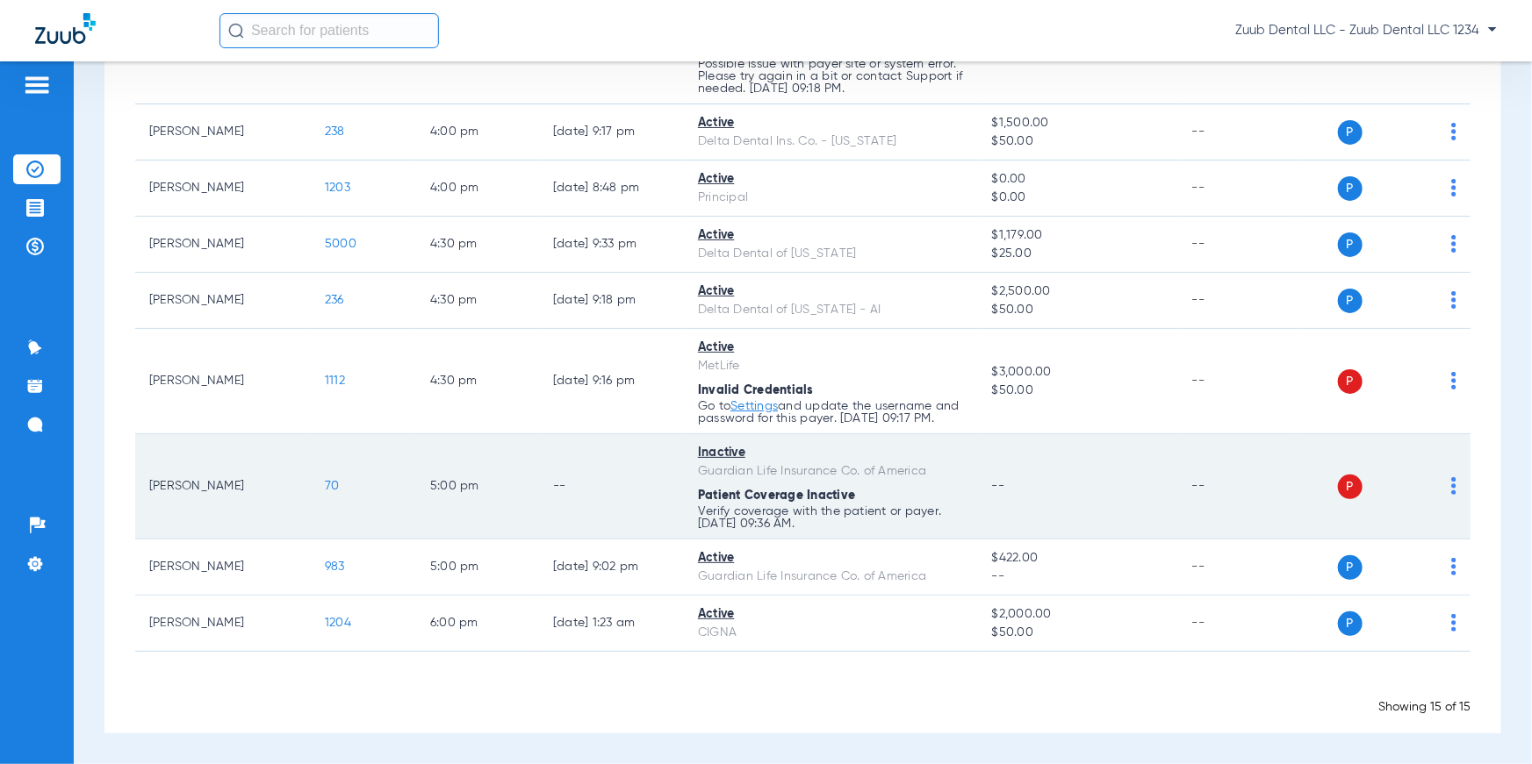
click at [1445, 492] on td "P S" at bounding box center [1383, 486] width 174 height 105
click at [1451, 492] on img at bounding box center [1453, 486] width 5 height 18
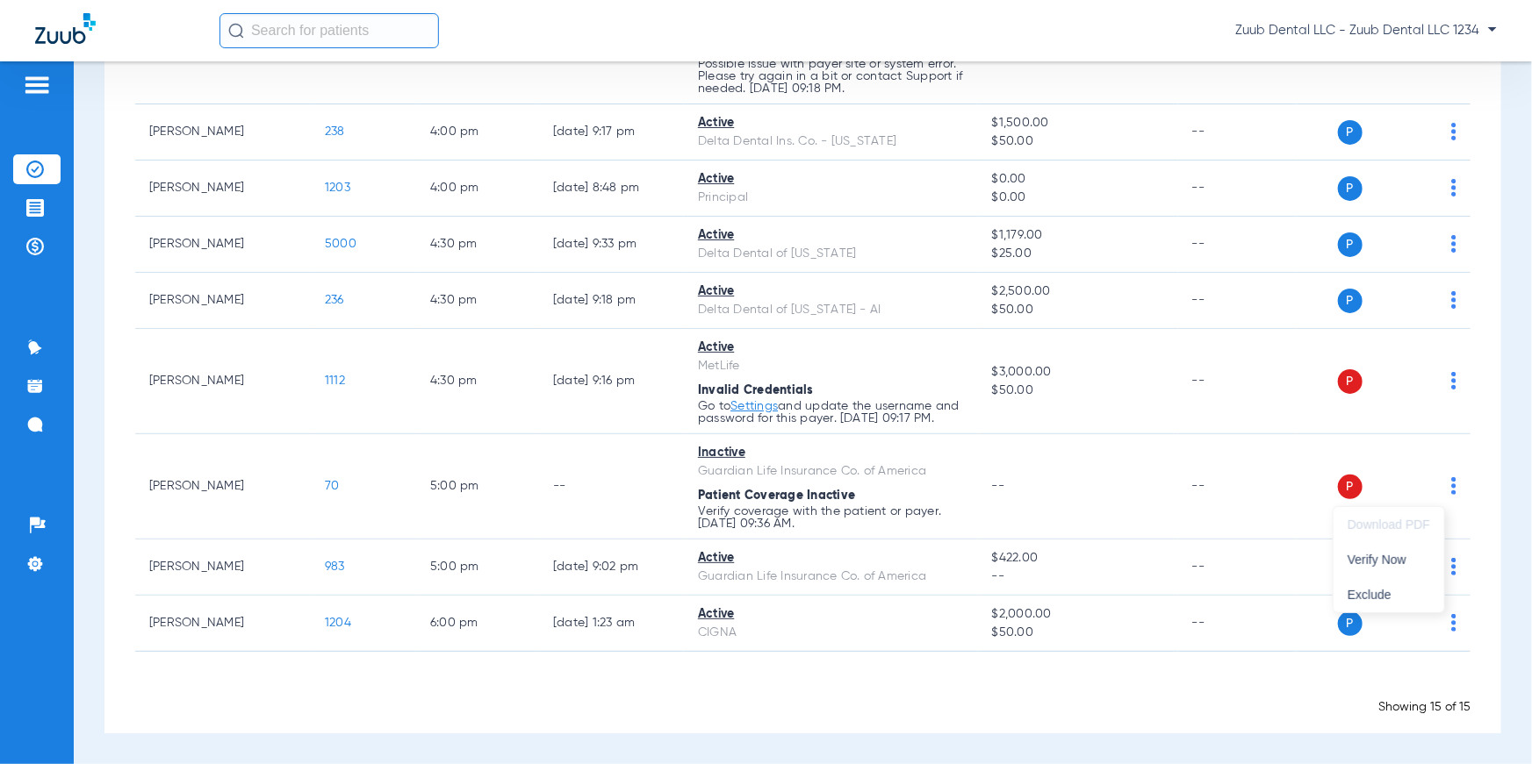
click at [1489, 500] on div at bounding box center [766, 382] width 1532 height 764
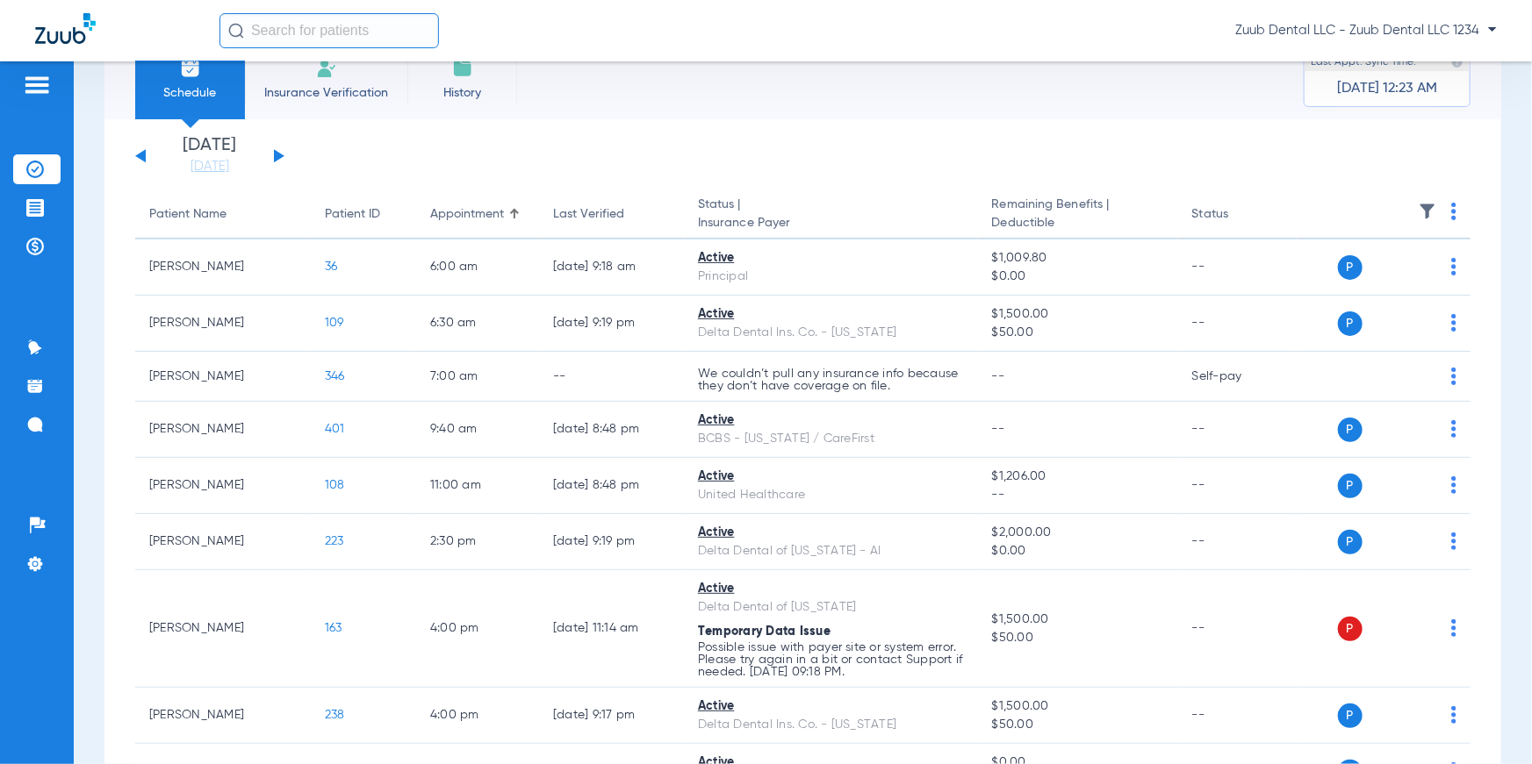
scroll to position [0, 0]
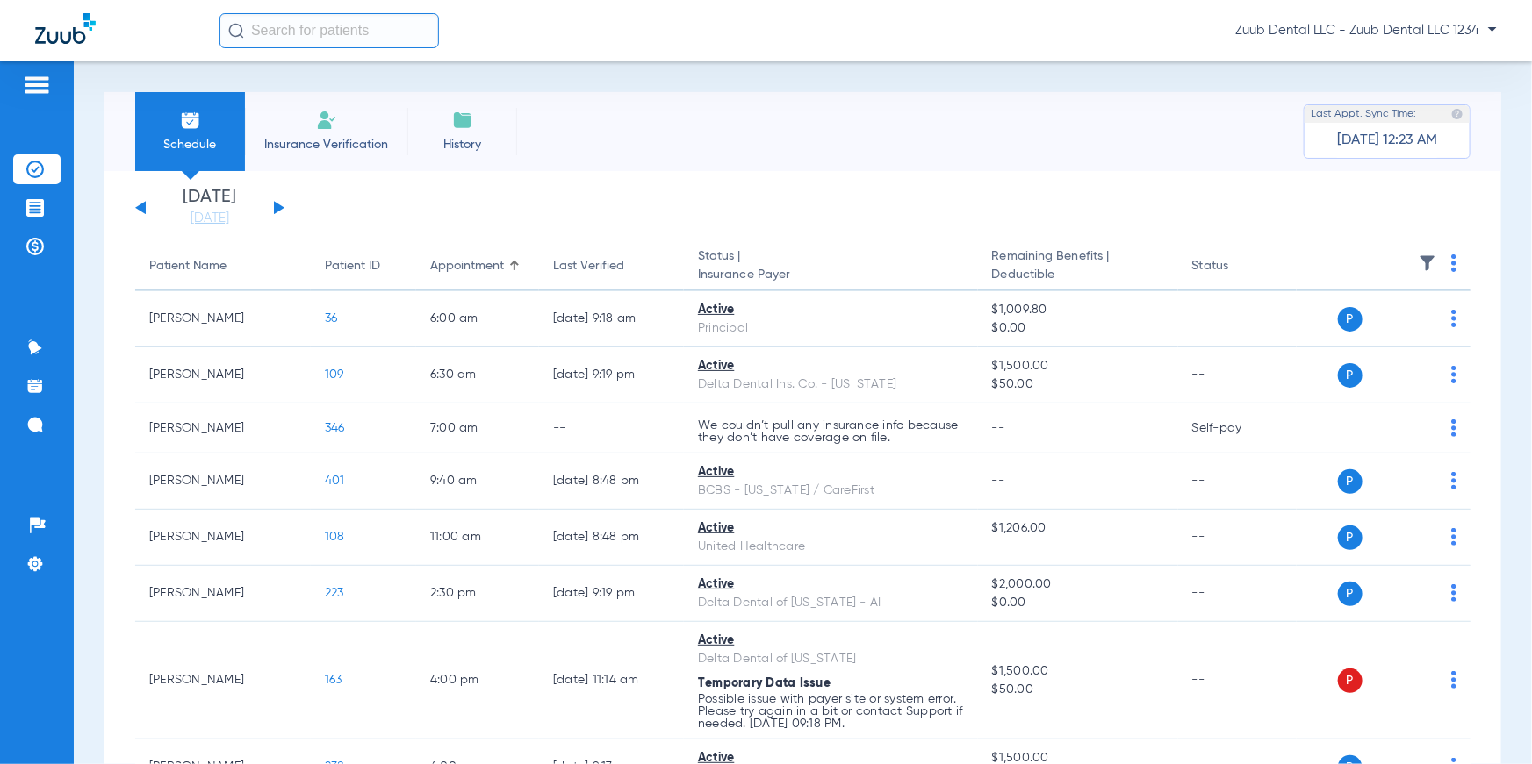
click at [296, 142] on span "Insurance Verification" at bounding box center [326, 145] width 136 height 18
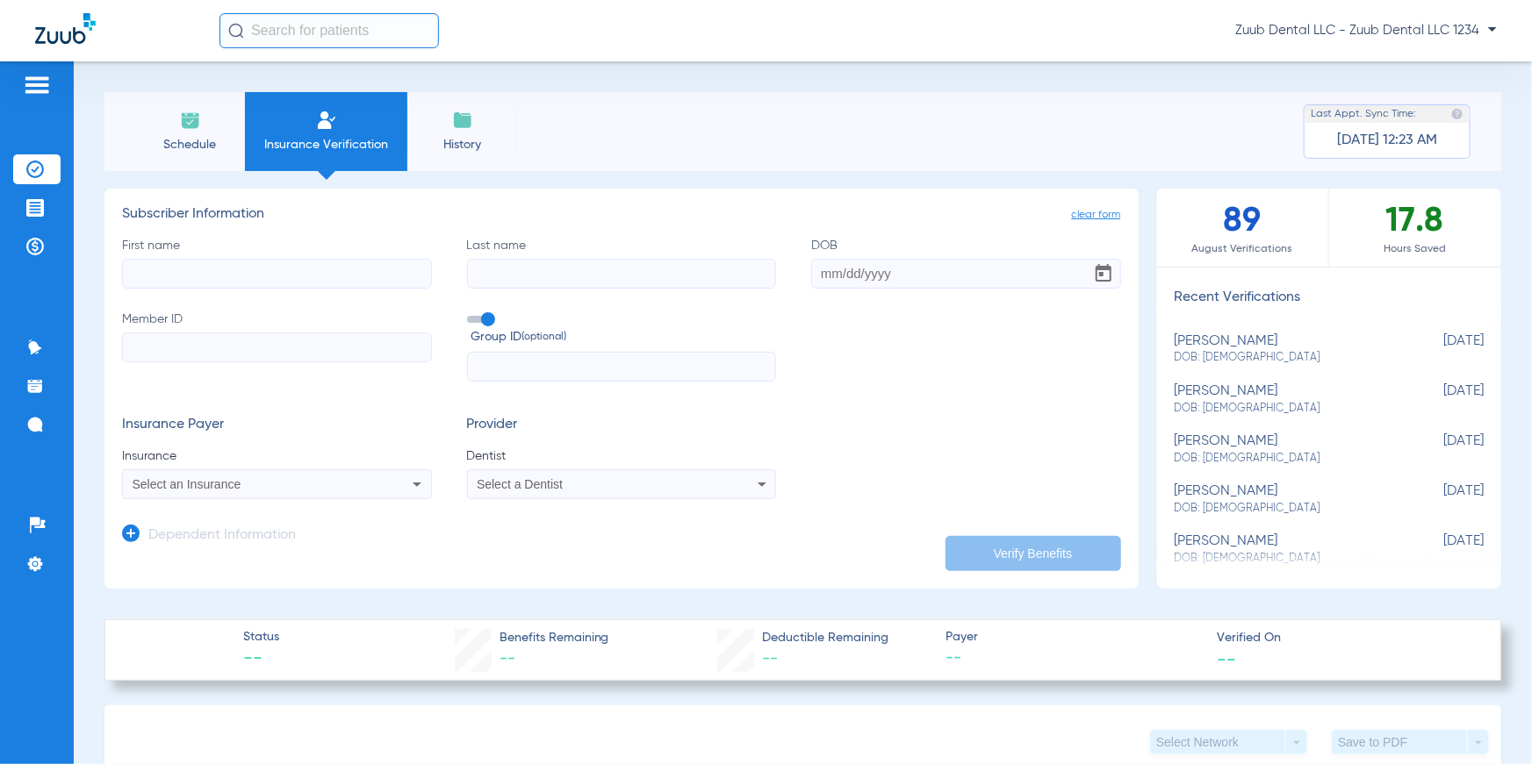
click at [170, 268] on input "First name" at bounding box center [277, 274] width 310 height 30
click at [550, 275] on input "Last name" at bounding box center [622, 274] width 310 height 30
click at [878, 259] on input "DOB" at bounding box center [966, 274] width 310 height 30
click at [369, 343] on input "Member ID" at bounding box center [277, 348] width 310 height 30
click at [598, 364] on input "text" at bounding box center [622, 367] width 310 height 30
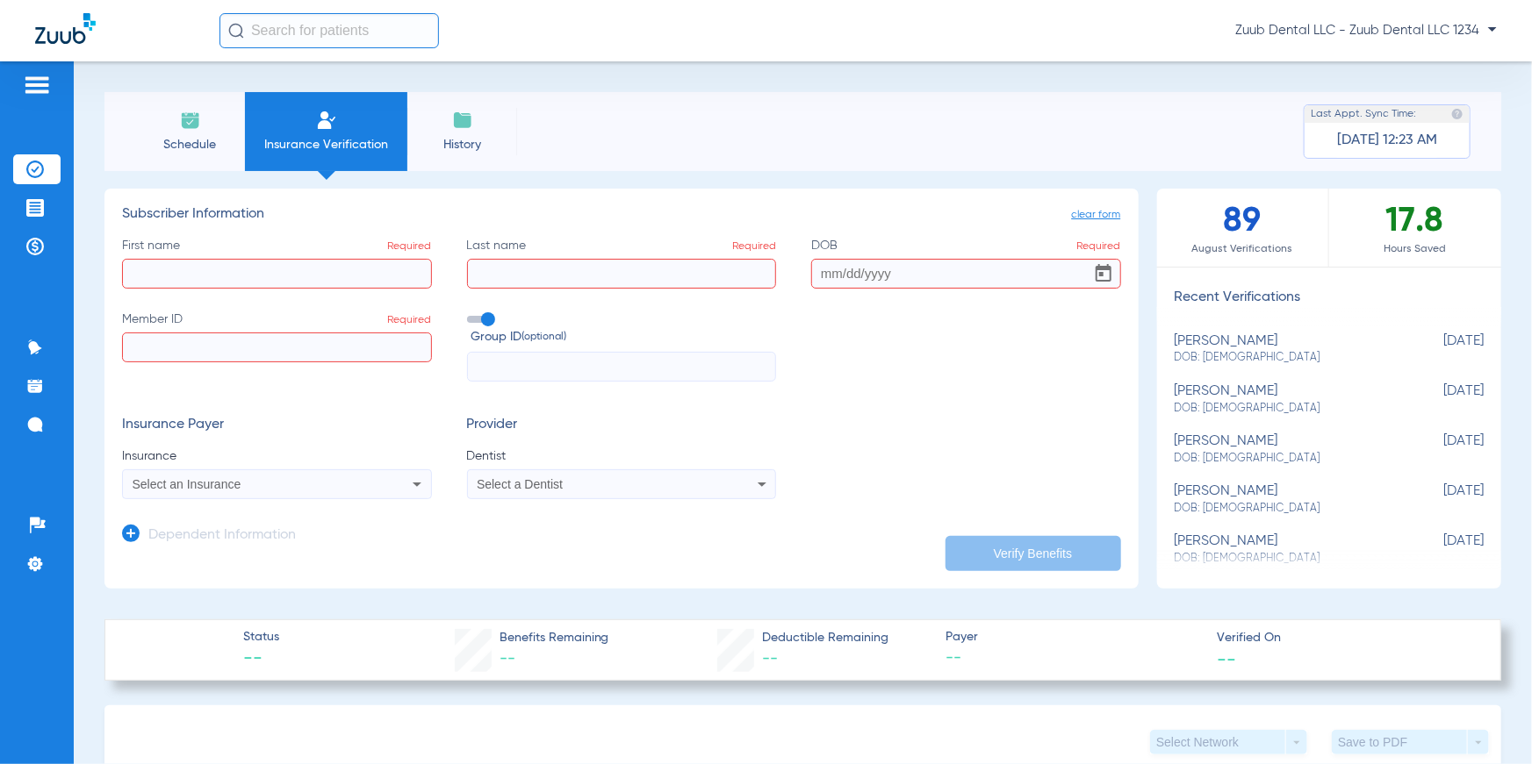
click at [314, 487] on div "Select an Insurance" at bounding box center [249, 484] width 232 height 12
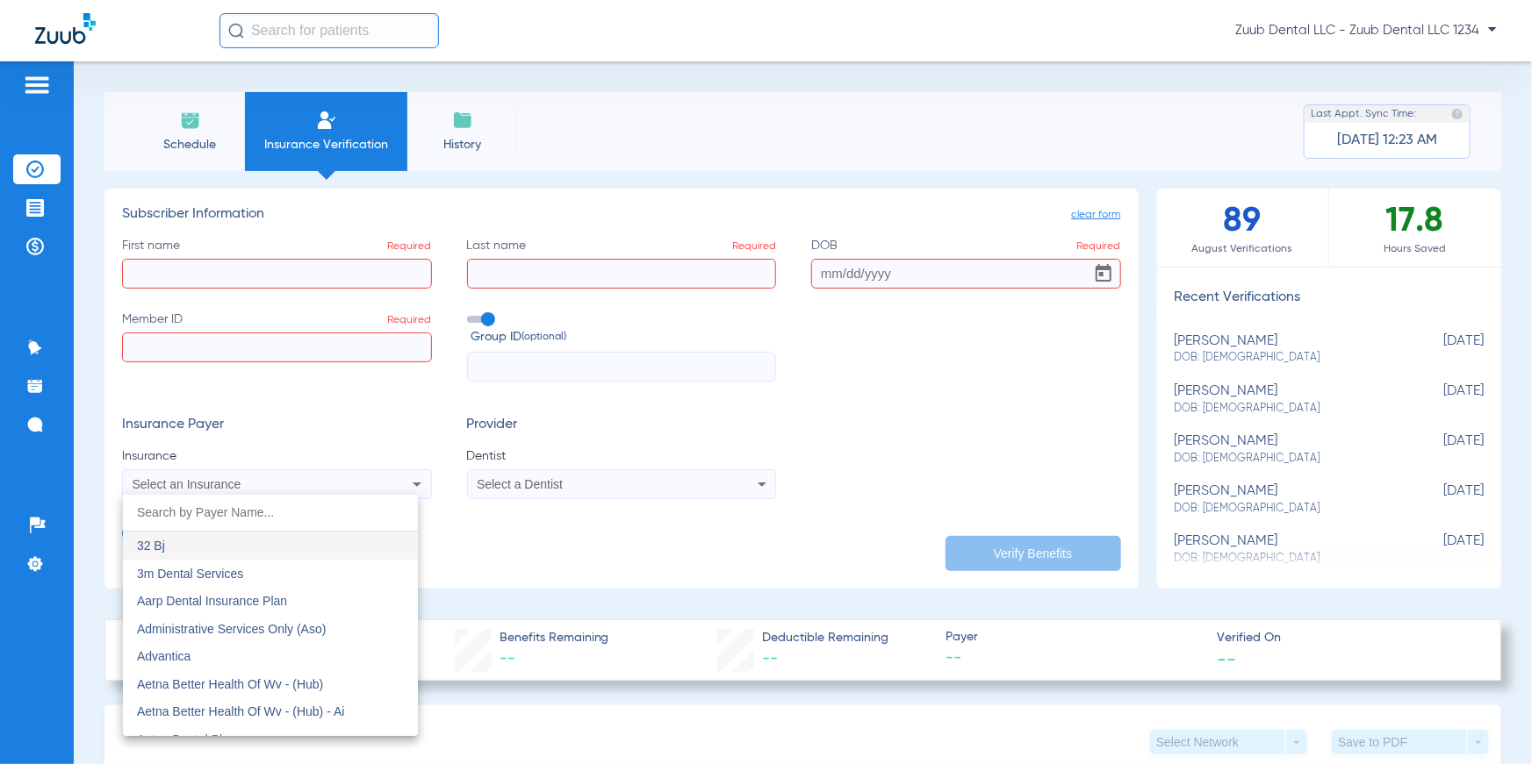
click at [477, 534] on div at bounding box center [766, 382] width 1532 height 764
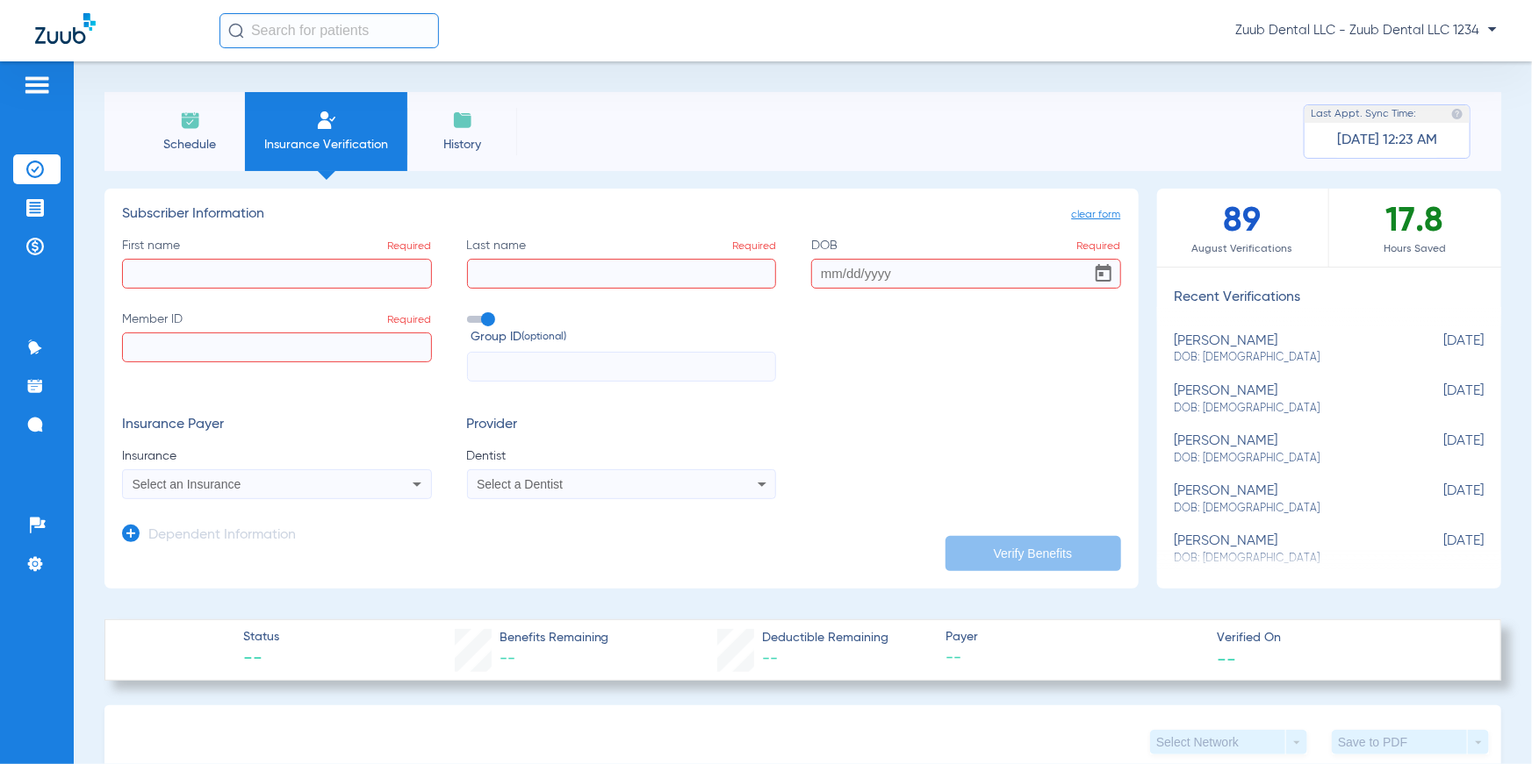
click at [509, 487] on span "Select a Dentist" at bounding box center [520, 484] width 86 height 14
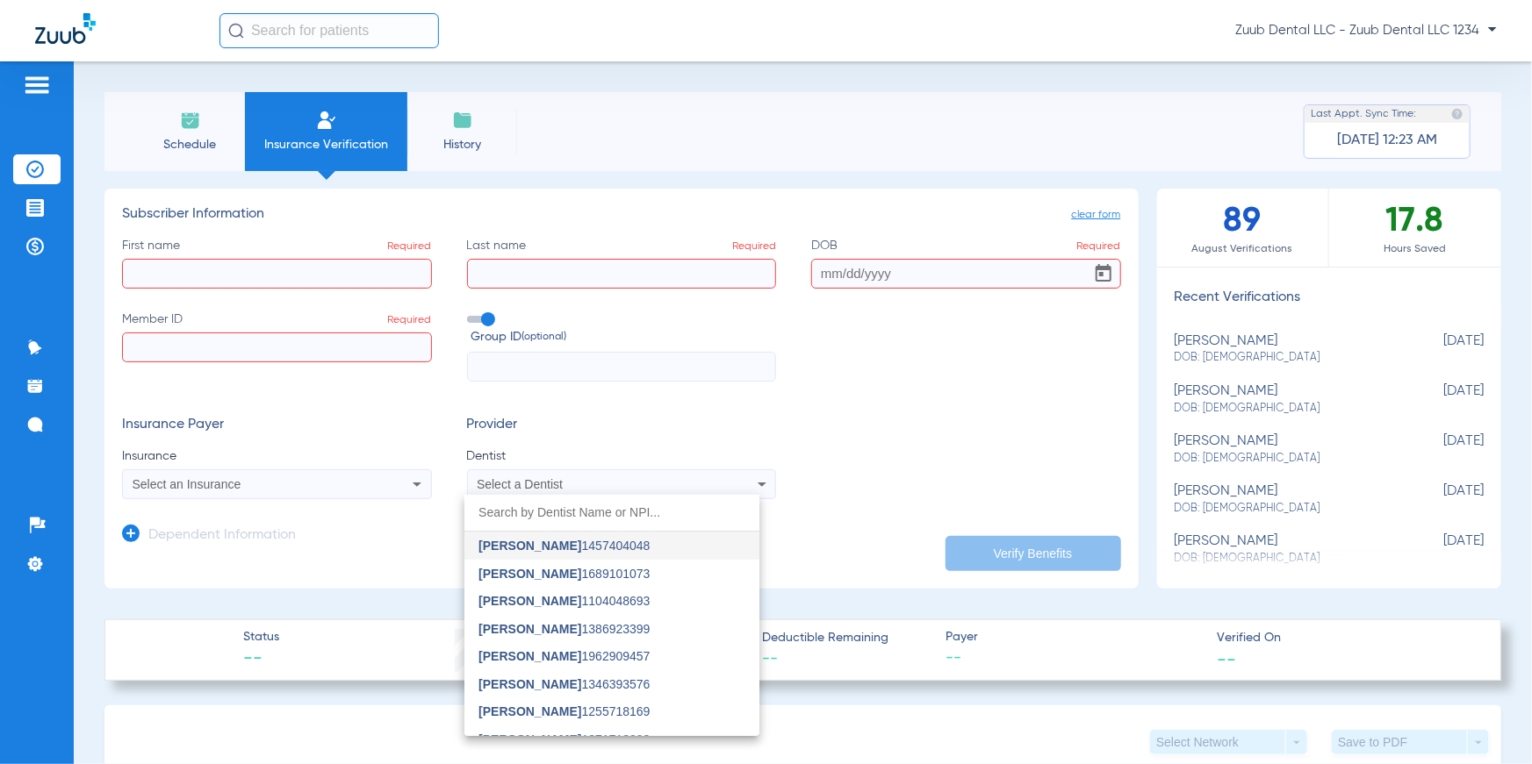
click at [356, 534] on div at bounding box center [766, 382] width 1532 height 764
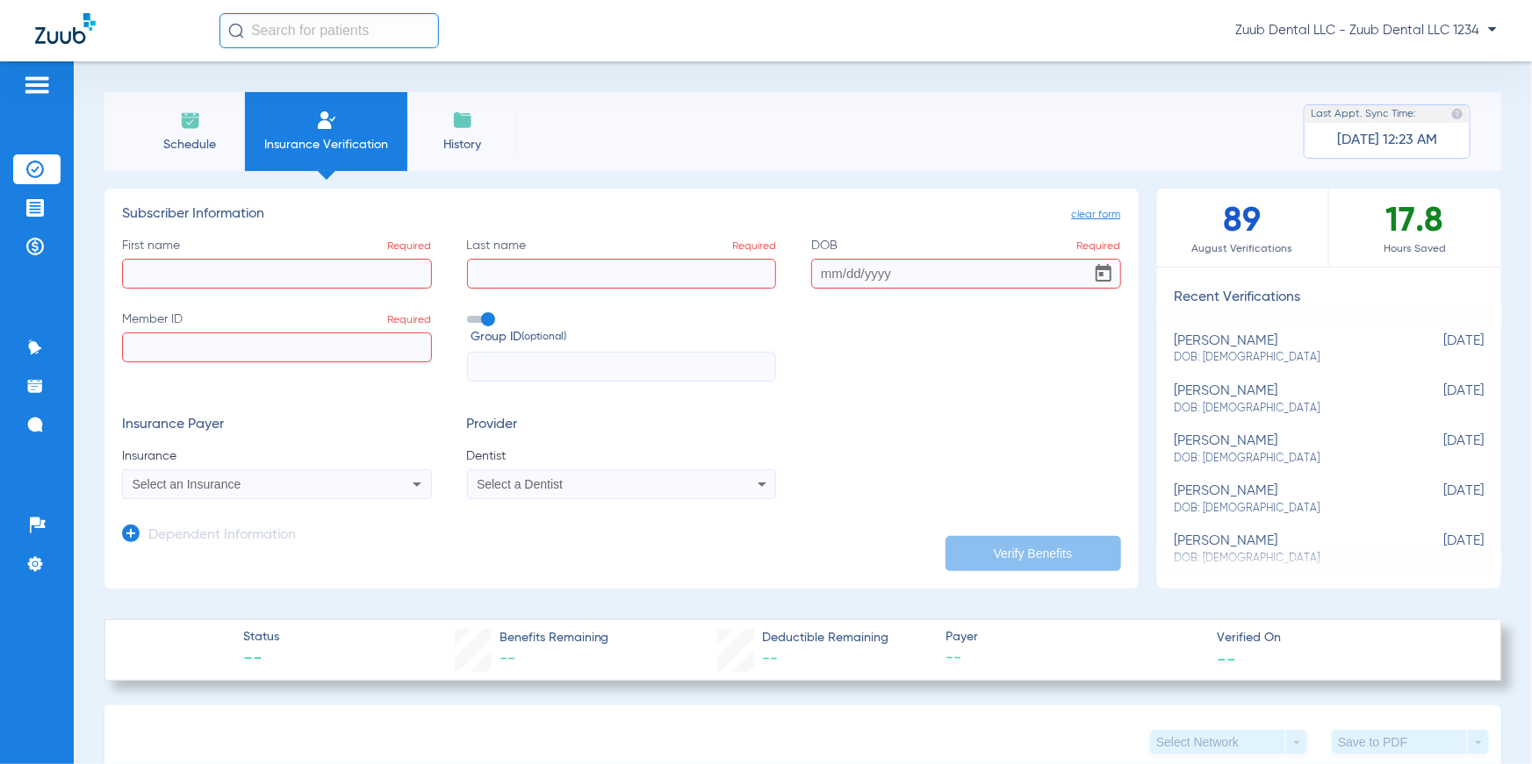
click at [140, 536] on div "Dependent Information" at bounding box center [209, 539] width 174 height 37
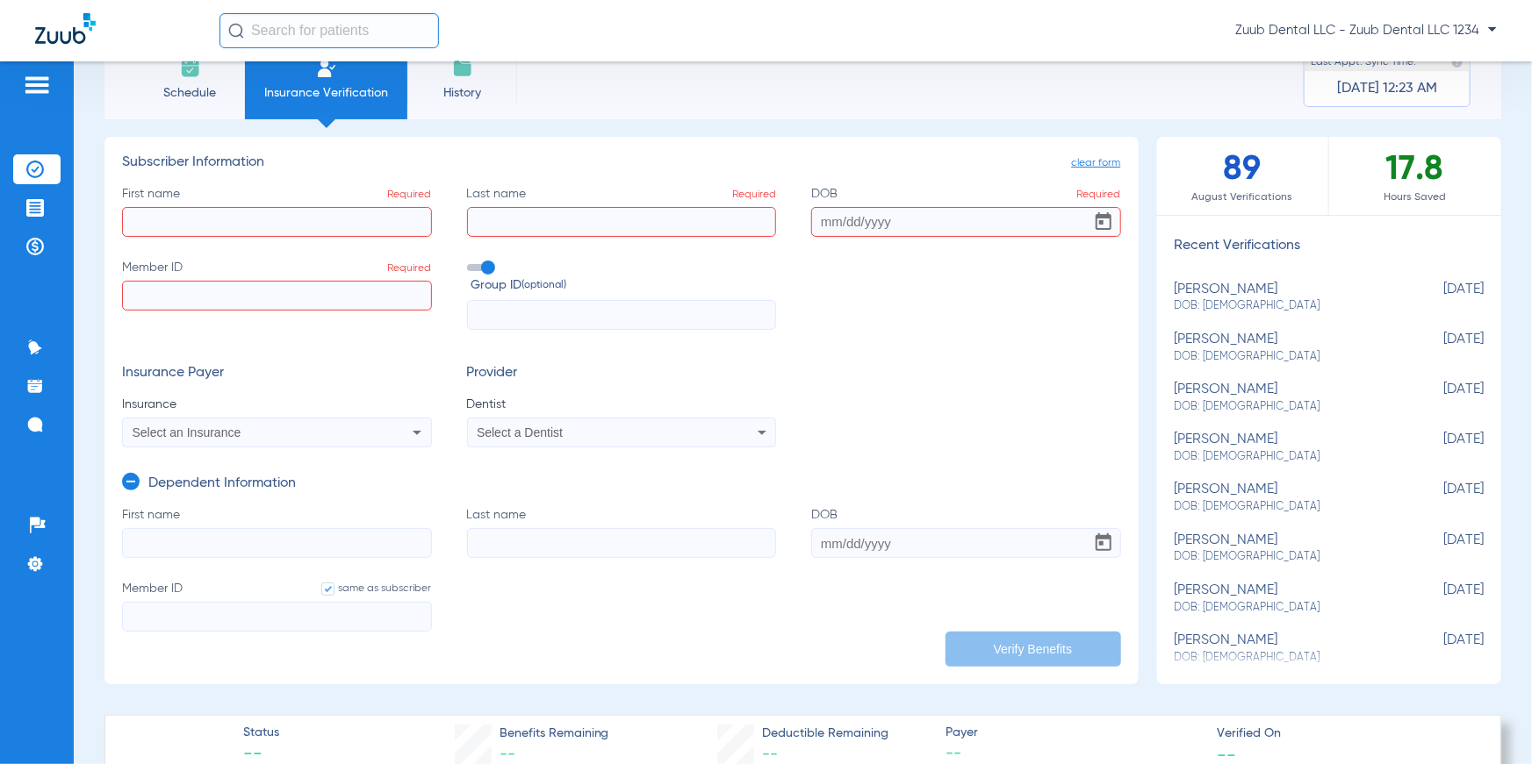
scroll to position [61, 0]
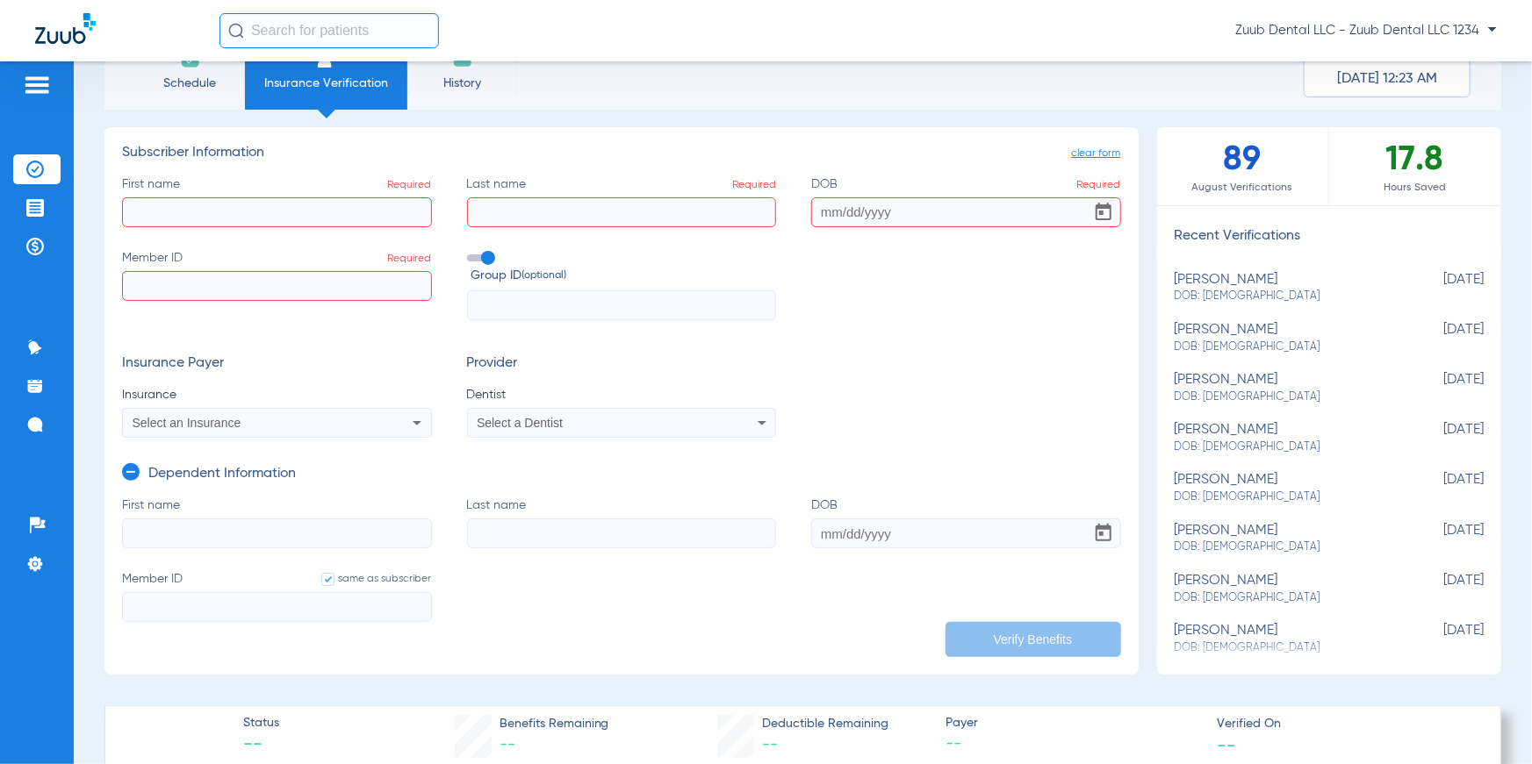
click at [1202, 342] on span "DOB: 03/08/1977" at bounding box center [1285, 348] width 222 height 16
type input "Carter"
type input "Morgan"
type input "03/08/1977"
type input "967366745"
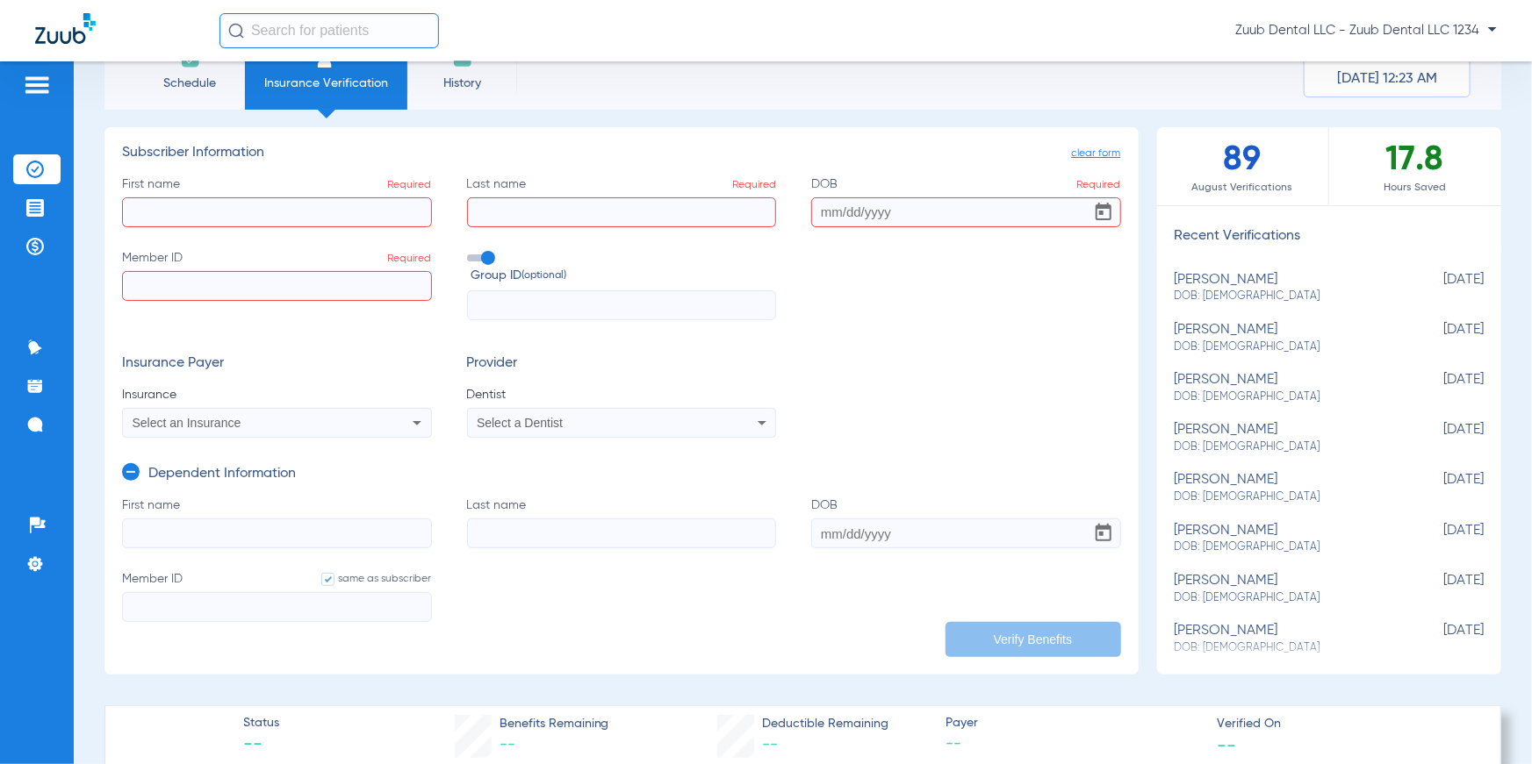
type input "1055942"
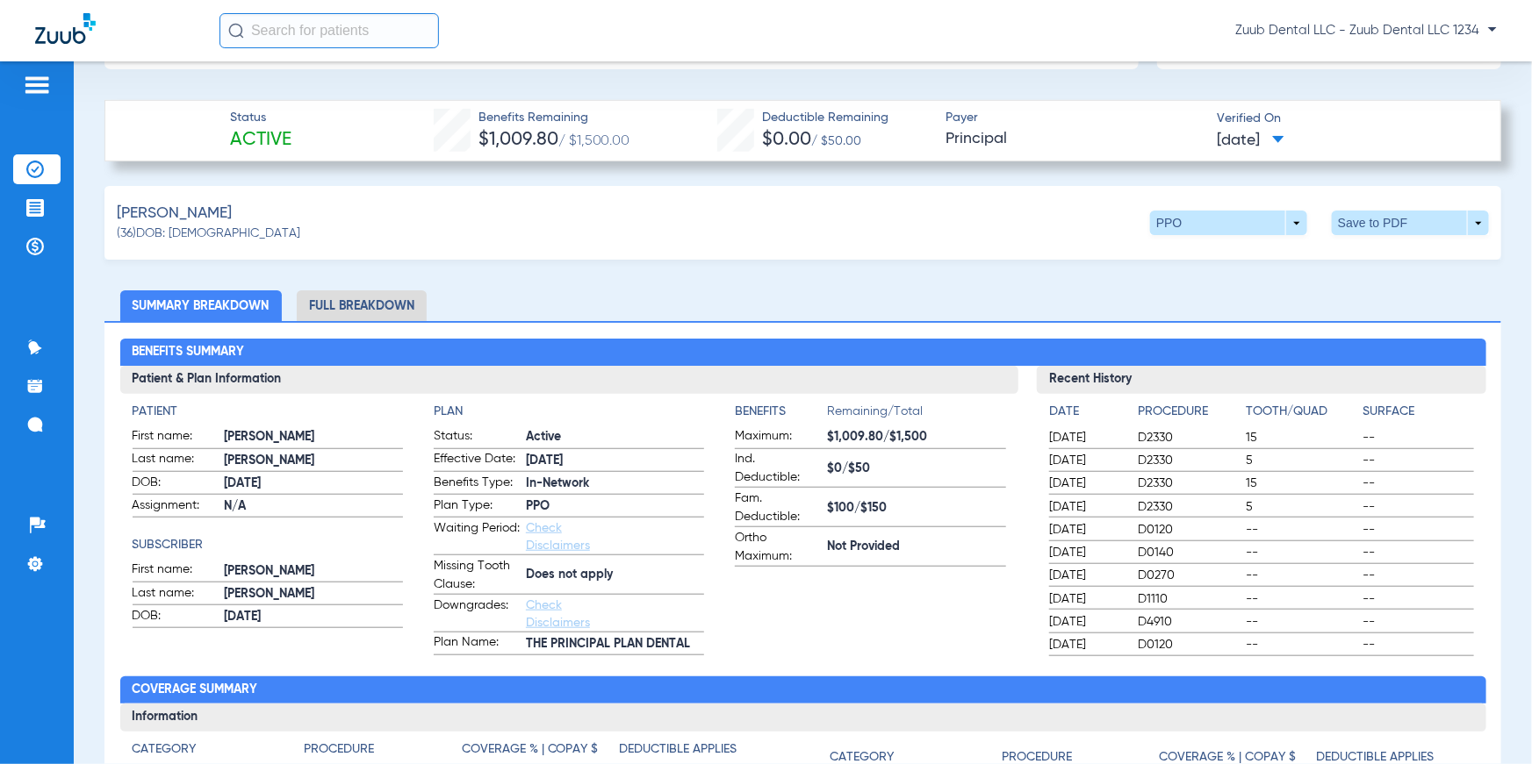
scroll to position [530, 0]
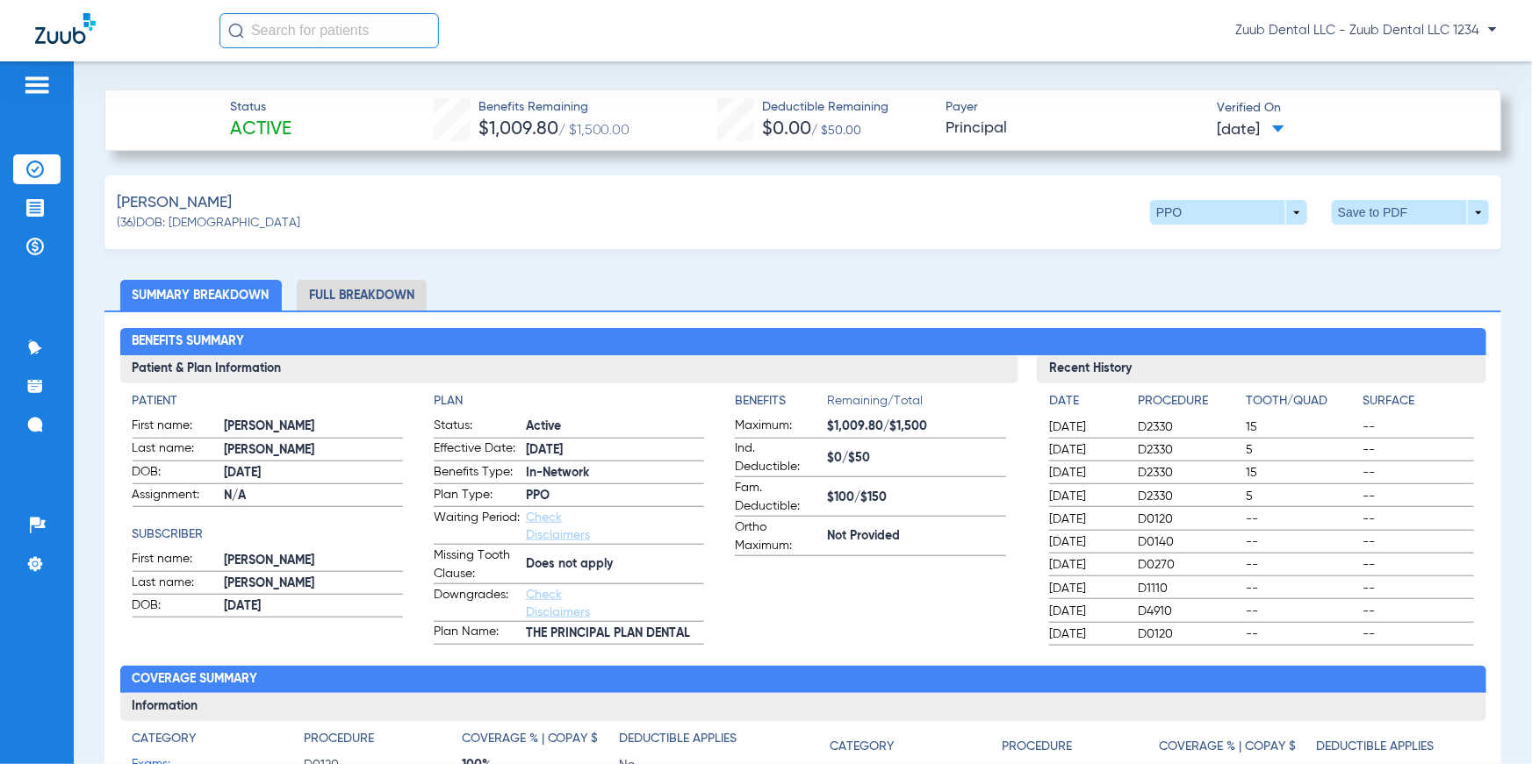
click at [30, 174] on img at bounding box center [35, 170] width 18 height 18
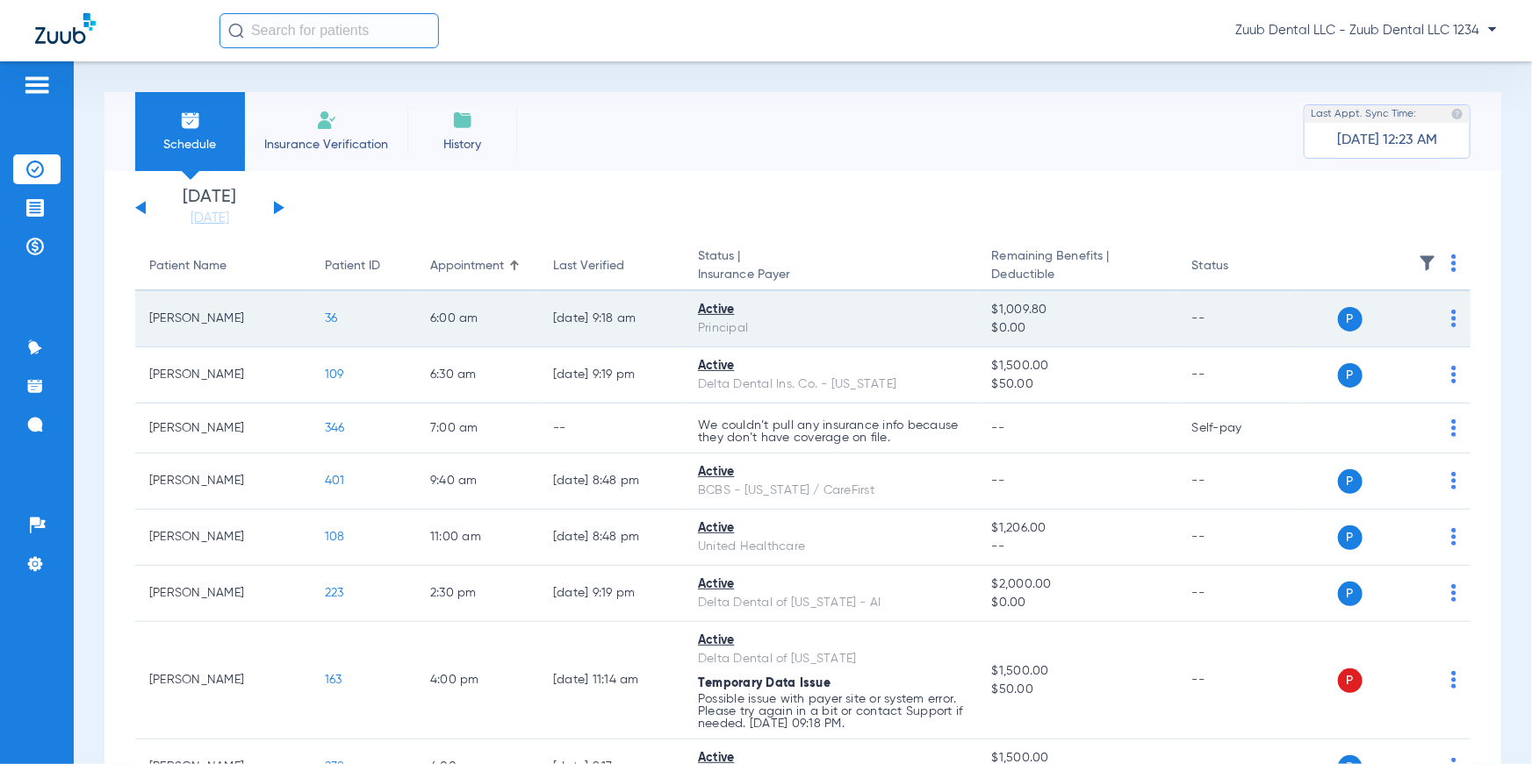
scroll to position [20, 0]
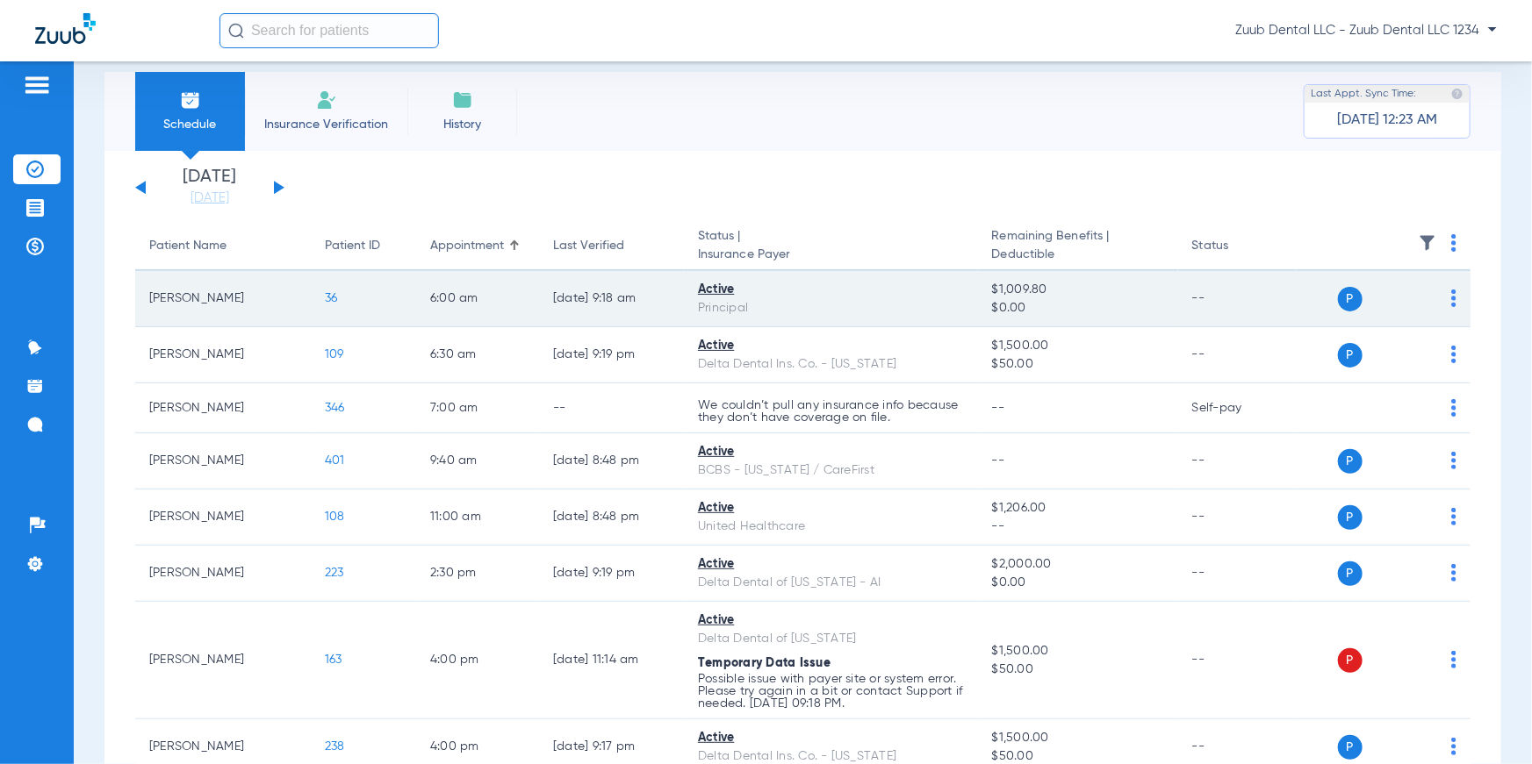
click at [326, 297] on span "36" at bounding box center [331, 298] width 13 height 12
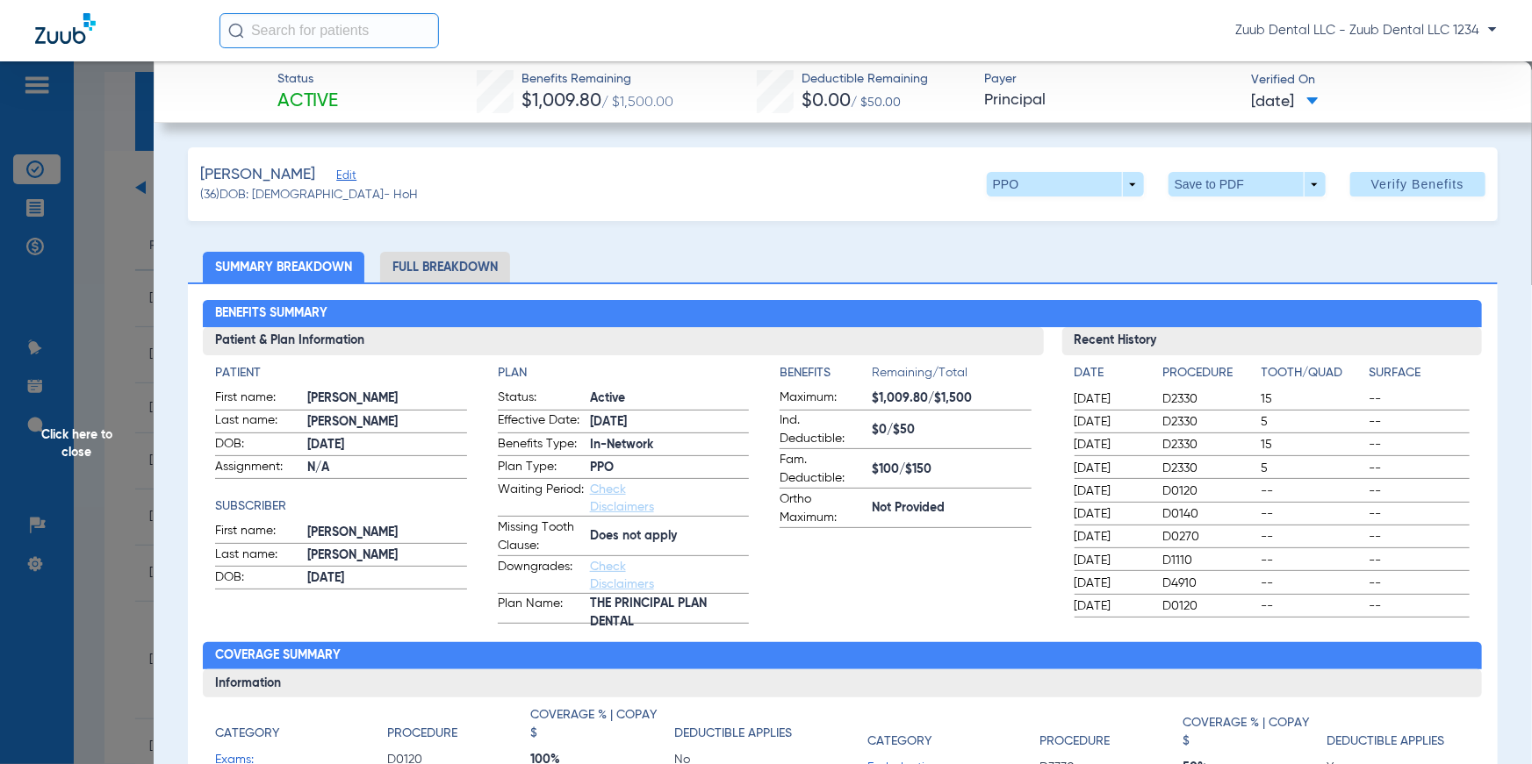
drag, startPoint x: 263, startPoint y: 103, endPoint x: 377, endPoint y: 108, distance: 113.3
click at [377, 108] on div "Status Active Benefits Remaining $1,009.80 / $1,500.00 Deductible Remaining $0.…" at bounding box center [843, 91] width 1379 height 61
drag, startPoint x: 468, startPoint y: 99, endPoint x: 669, endPoint y: 97, distance: 201.0
click at [669, 97] on div "Status Active Benefits Remaining $1,009.80 / $1,500.00 Deductible Remaining $0.…" at bounding box center [843, 91] width 1379 height 61
drag, startPoint x: 741, startPoint y: 100, endPoint x: 917, endPoint y: 104, distance: 176.4
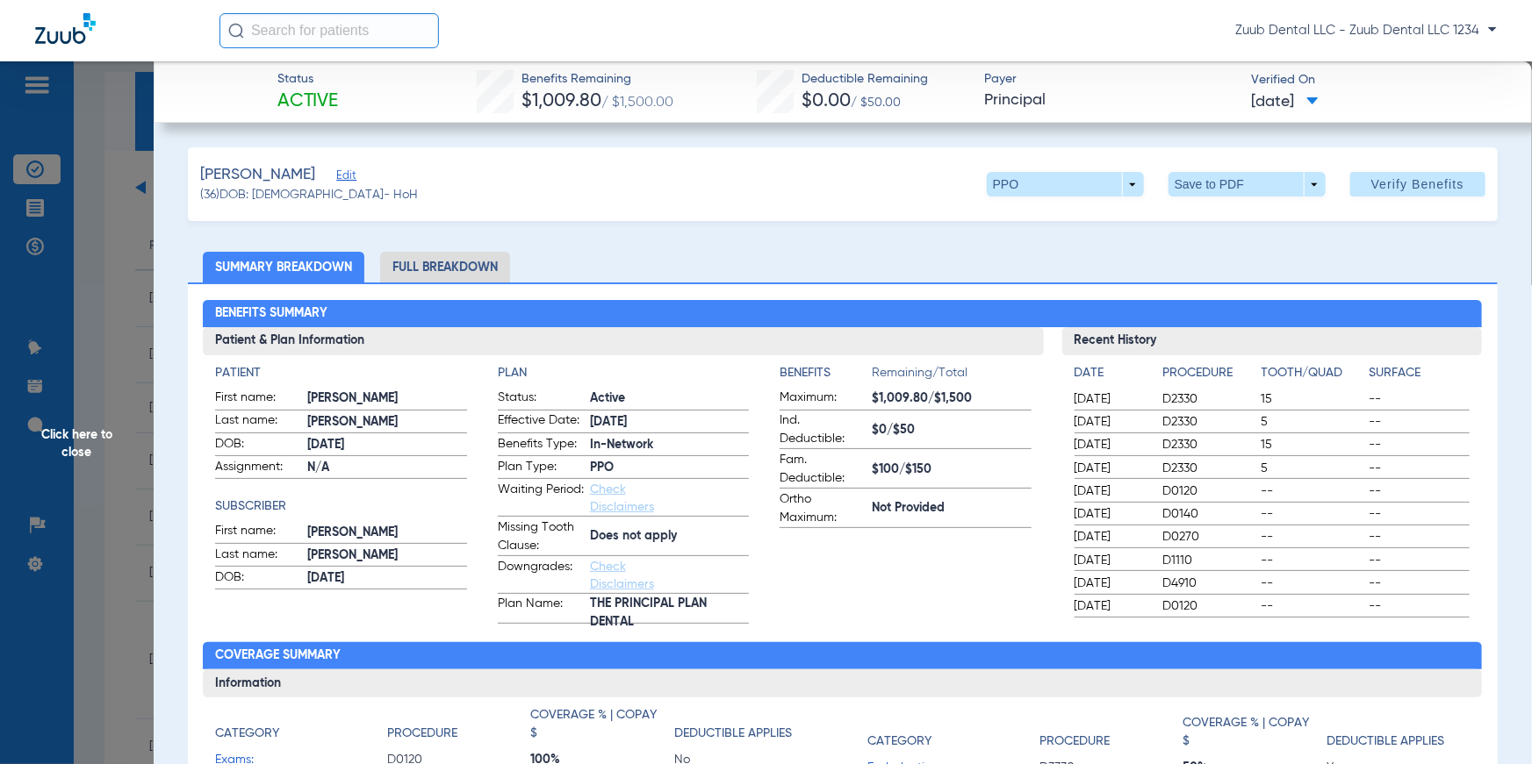
click at [917, 104] on div "Status Active Benefits Remaining $1,009.80 / $1,500.00 Deductible Remaining $0.…" at bounding box center [843, 91] width 1379 height 61
drag, startPoint x: 956, startPoint y: 104, endPoint x: 1060, endPoint y: 102, distance: 104.5
click at [1060, 102] on div "Status Active Benefits Remaining $1,009.80 / $1,500.00 Deductible Remaining $0.…" at bounding box center [843, 91] width 1379 height 61
click at [1122, 183] on span at bounding box center [1065, 184] width 157 height 25
click at [567, 269] on div at bounding box center [766, 382] width 1532 height 764
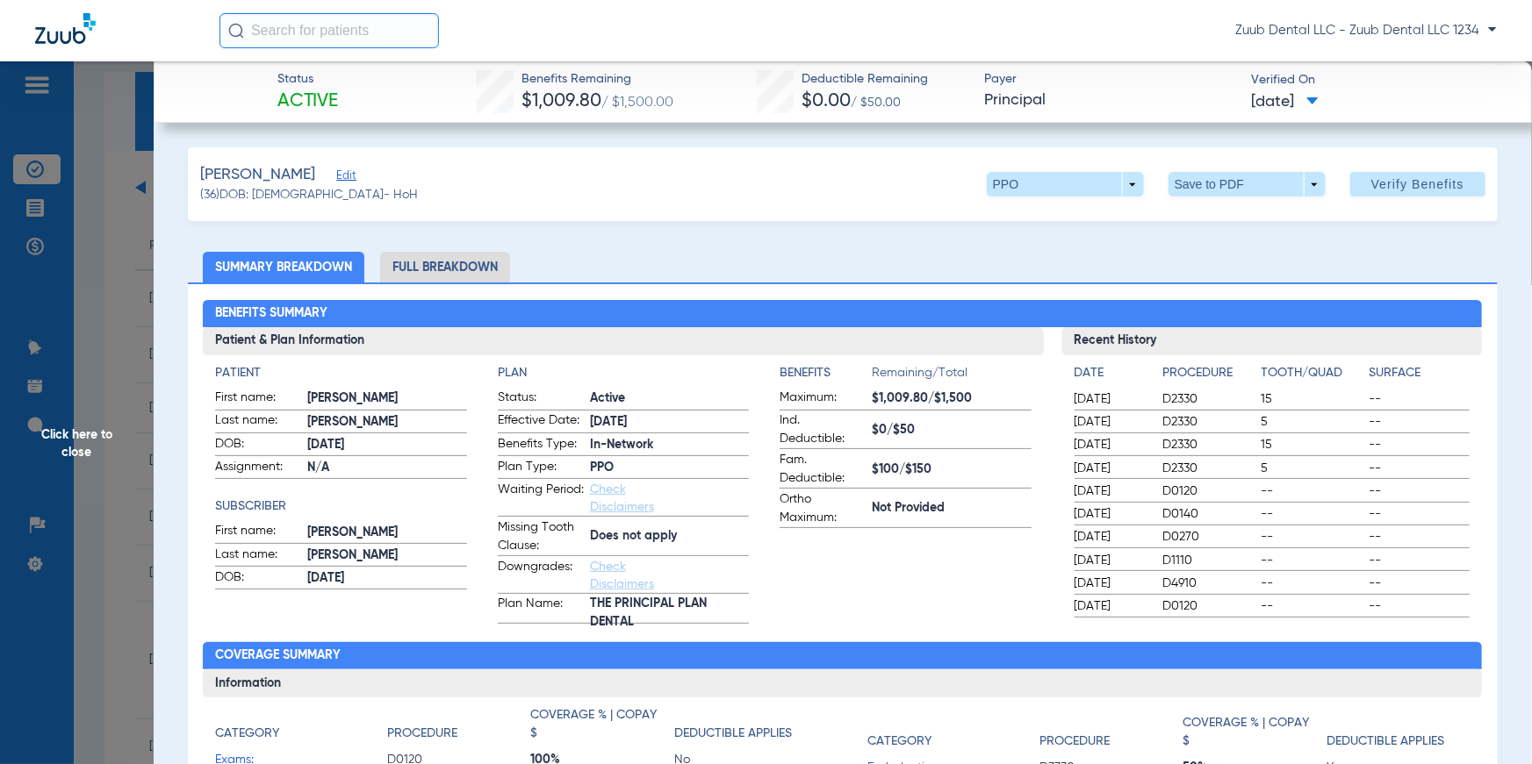
drag, startPoint x: 212, startPoint y: 372, endPoint x: 281, endPoint y: 370, distance: 68.5
click at [281, 370] on div "Patient First name: CARTER Last name: MORGAN DOB: 03/08/1977 Assignment: N/A Su…" at bounding box center [623, 489] width 840 height 269
drag, startPoint x: 215, startPoint y: 508, endPoint x: 304, endPoint y: 509, distance: 88.6
click at [304, 509] on h4 "Subscriber" at bounding box center [340, 507] width 251 height 18
drag, startPoint x: 491, startPoint y: 374, endPoint x: 555, endPoint y: 377, distance: 63.3
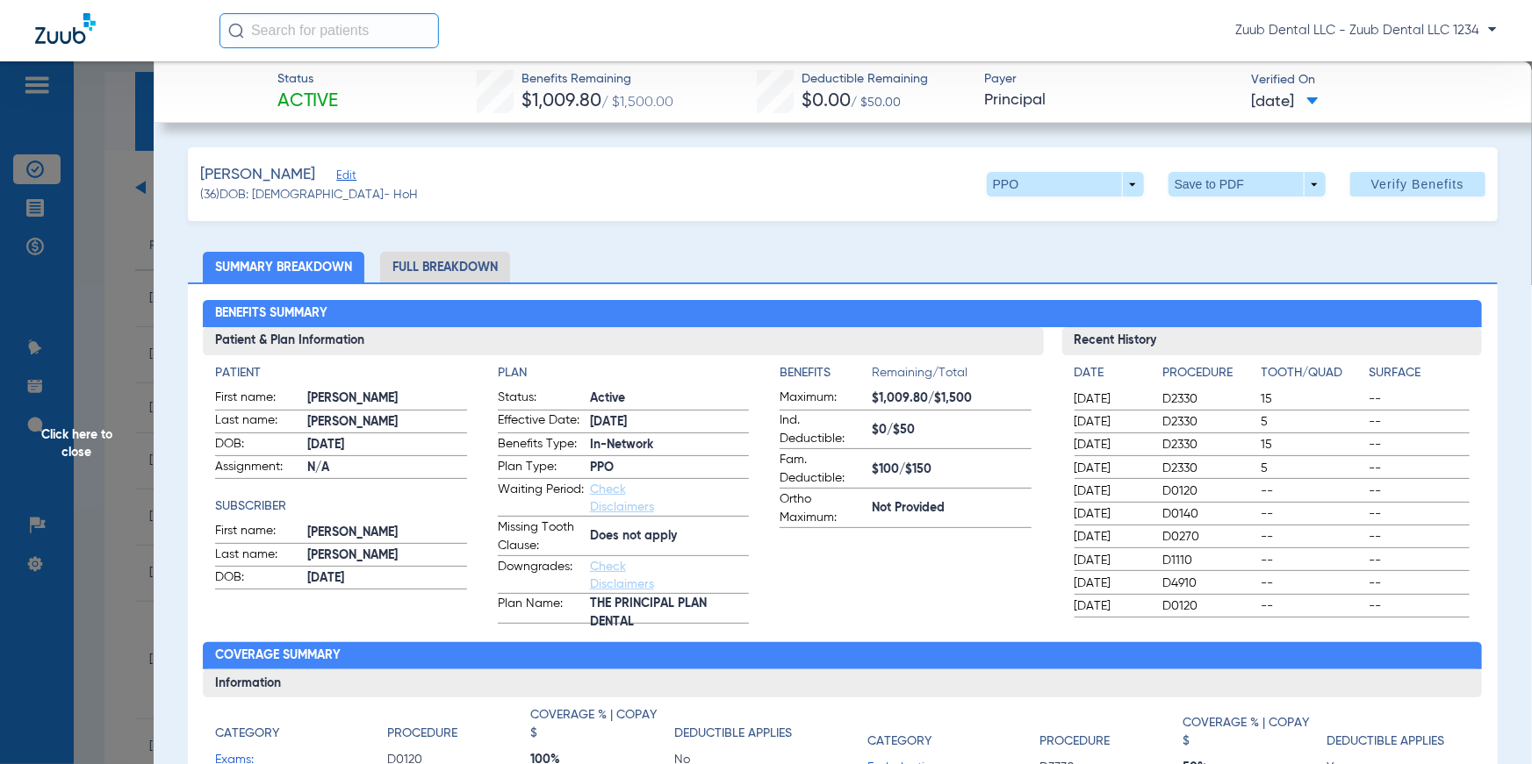
click at [555, 377] on app-patient-and-plan-information "Patient First name: CARTER Last name: MORGAN DOB: 03/08/1977 Assignment: N/A Su…" at bounding box center [622, 494] width 815 height 260
drag, startPoint x: 673, startPoint y: 533, endPoint x: 585, endPoint y: 545, distance: 88.6
click at [585, 545] on label "Missing Tooth Clause: Does not apply" at bounding box center [623, 538] width 251 height 38
click at [780, 379] on h4 "Benefits" at bounding box center [825, 373] width 92 height 18
drag, startPoint x: 773, startPoint y: 372, endPoint x: 983, endPoint y: 509, distance: 250.5
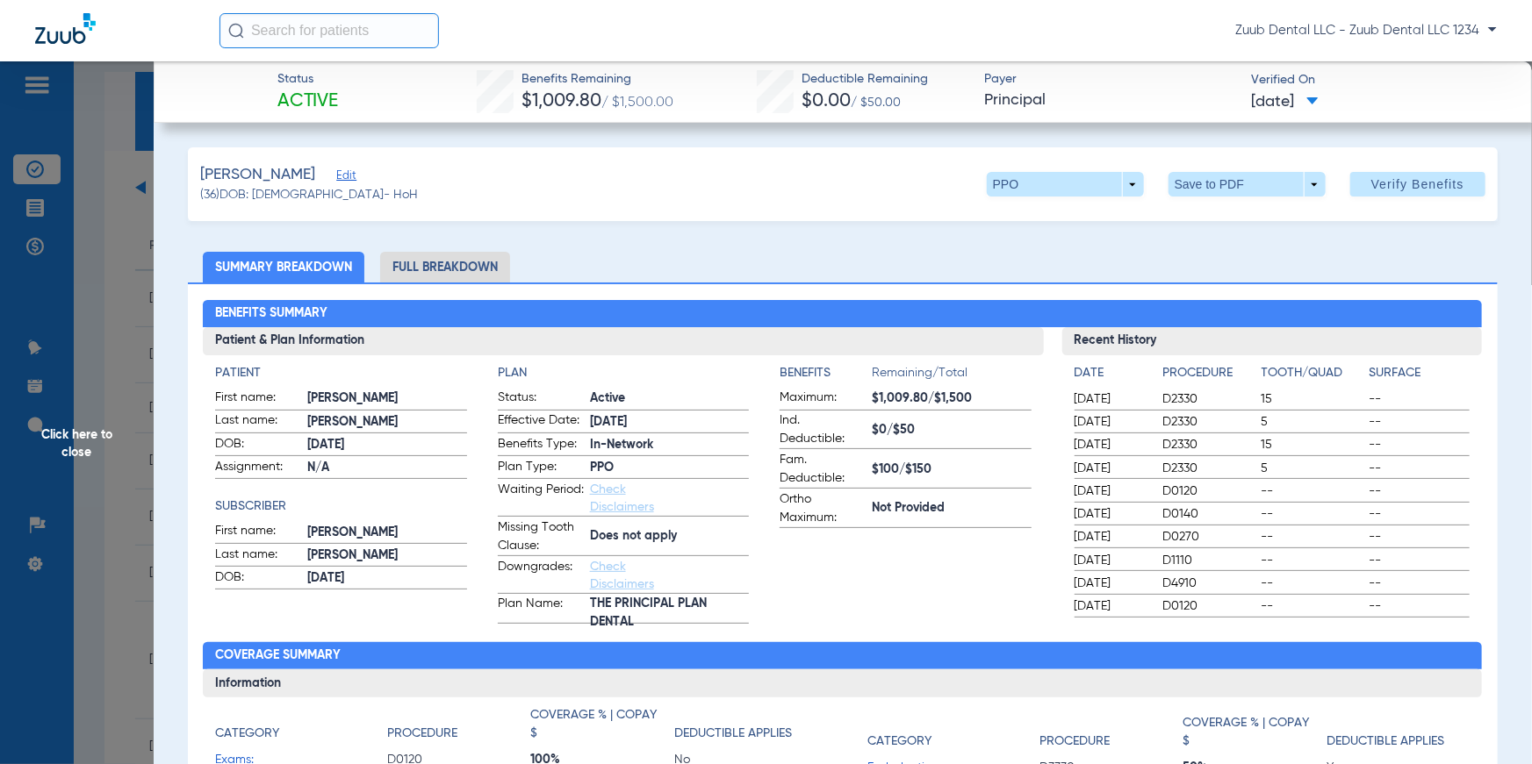
click at [983, 509] on app-patient-and-plan-information "Patient First name: CARTER Last name: MORGAN DOB: 03/08/1977 Assignment: N/A Su…" at bounding box center [622, 494] width 815 height 260
click at [1075, 384] on app-breakdown-title "Date" at bounding box center [1111, 376] width 74 height 25
drag, startPoint x: 1065, startPoint y: 374, endPoint x: 1416, endPoint y: 596, distance: 415.4
click at [1416, 596] on div "Date Procedure Tooth/Quad Surface 03/25/2025 D2330 15 -- 03/25/2025 D2330 5 -- …" at bounding box center [1272, 486] width 420 height 262
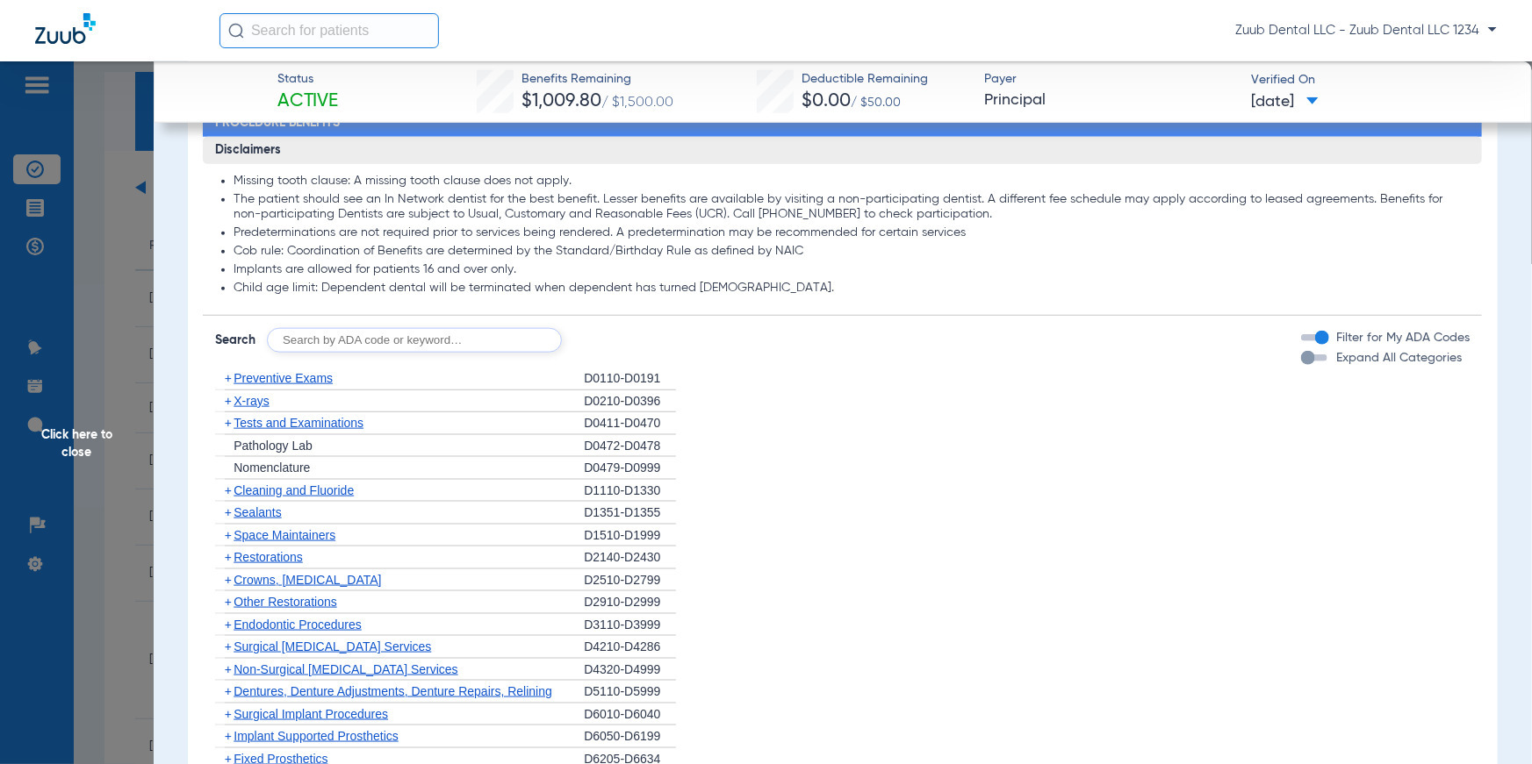
scroll to position [923, 0]
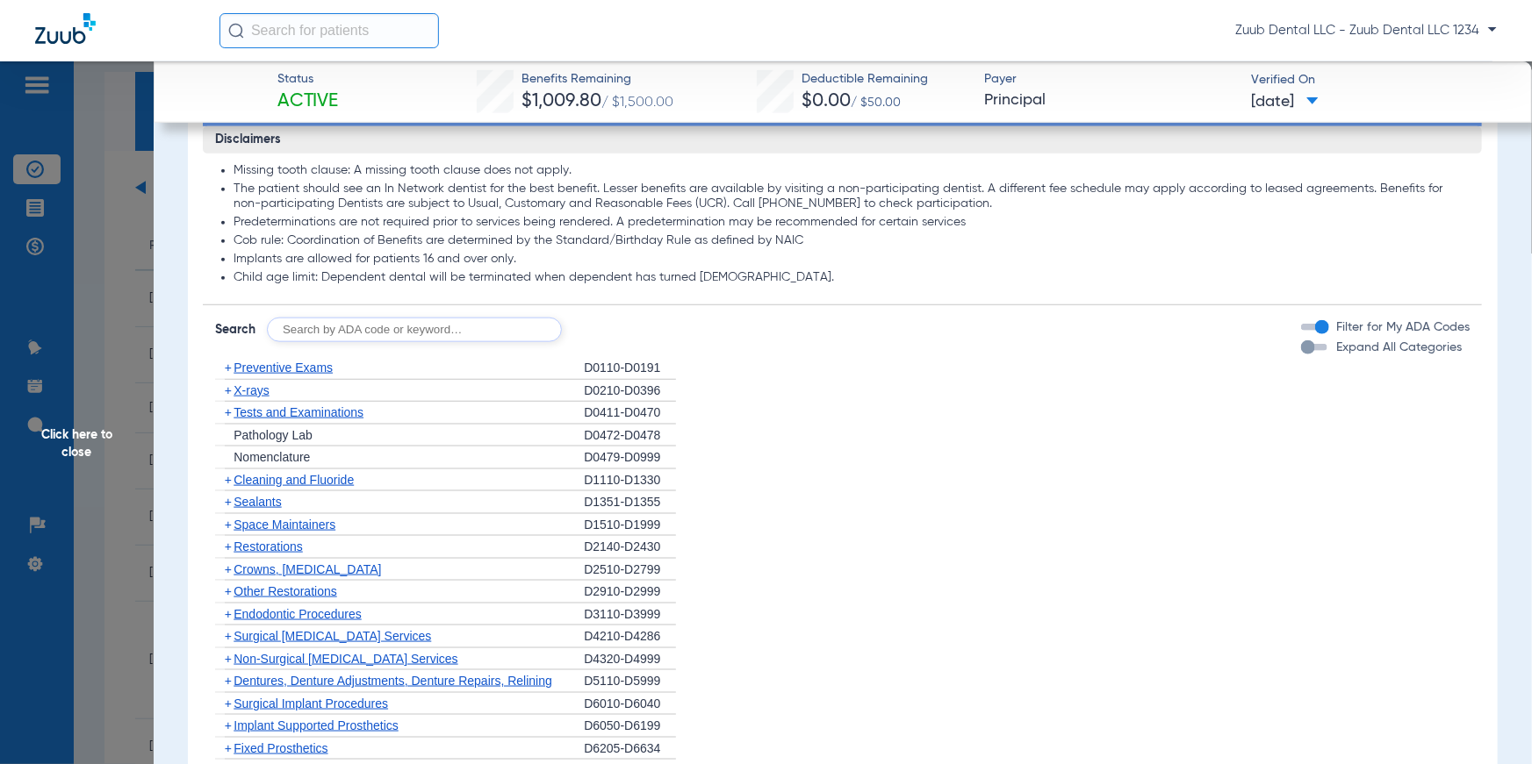
click at [245, 394] on span "X-rays" at bounding box center [250, 391] width 35 height 14
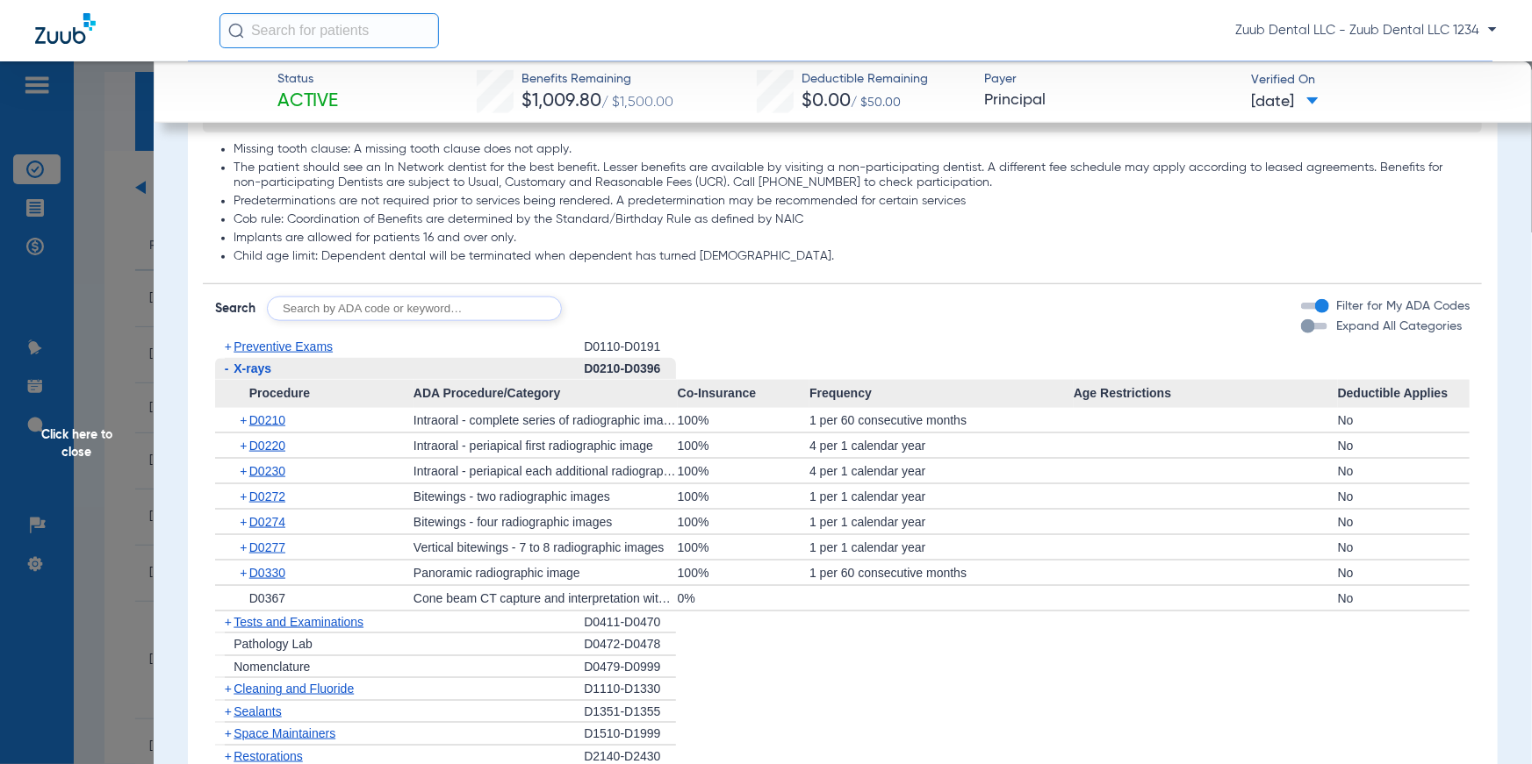
scroll to position [955, 0]
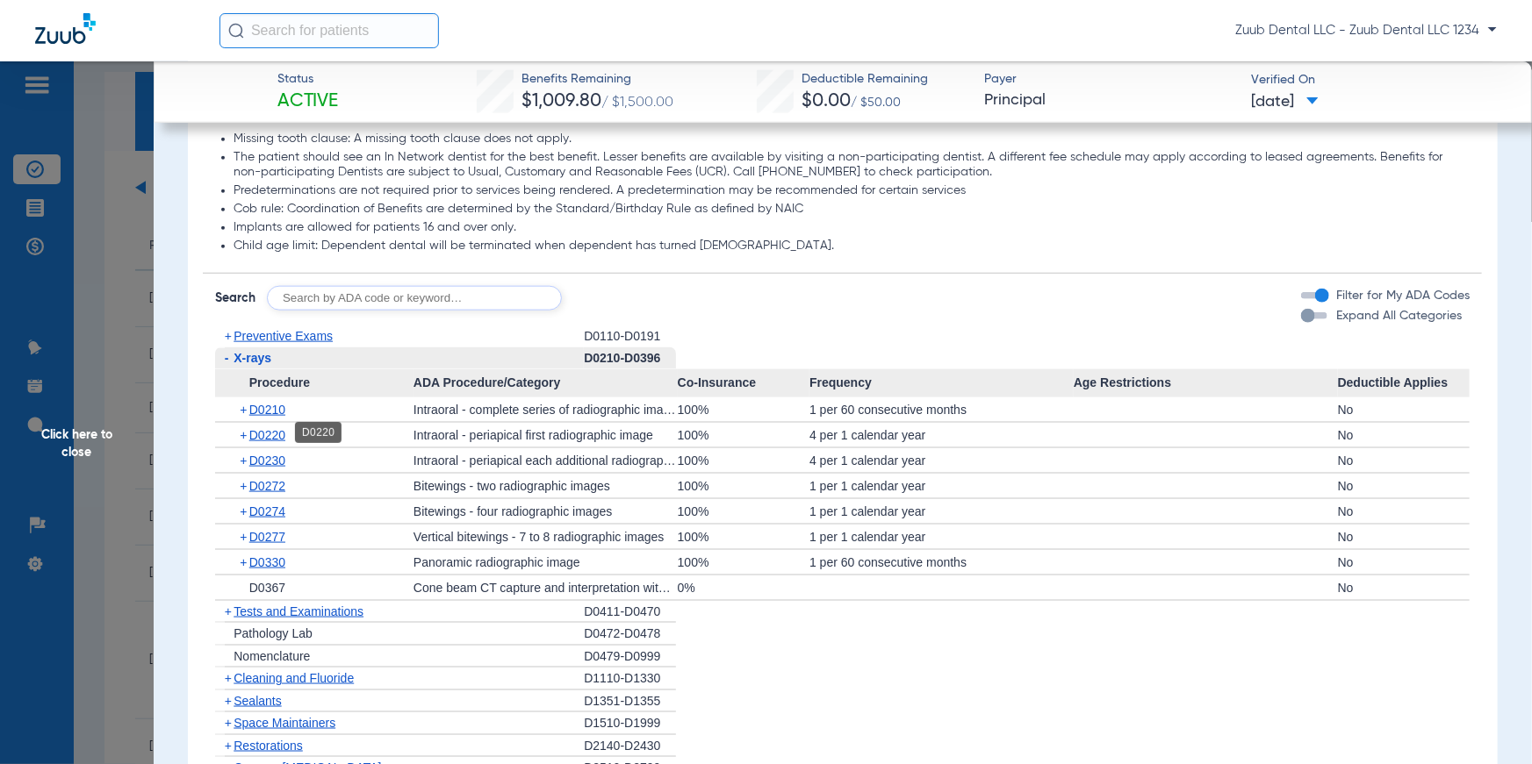
click at [279, 436] on span "D0220" at bounding box center [267, 435] width 36 height 14
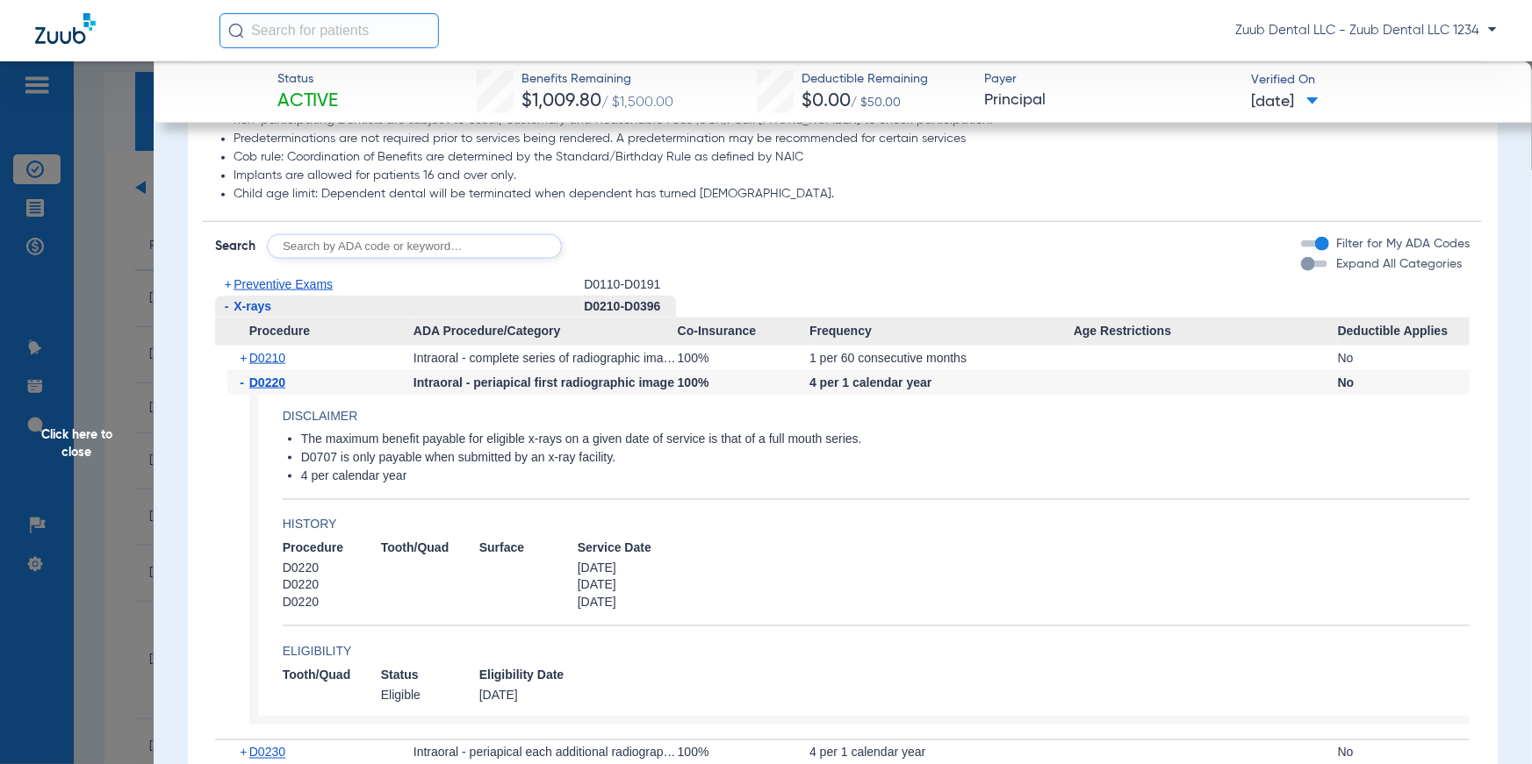
scroll to position [1027, 0]
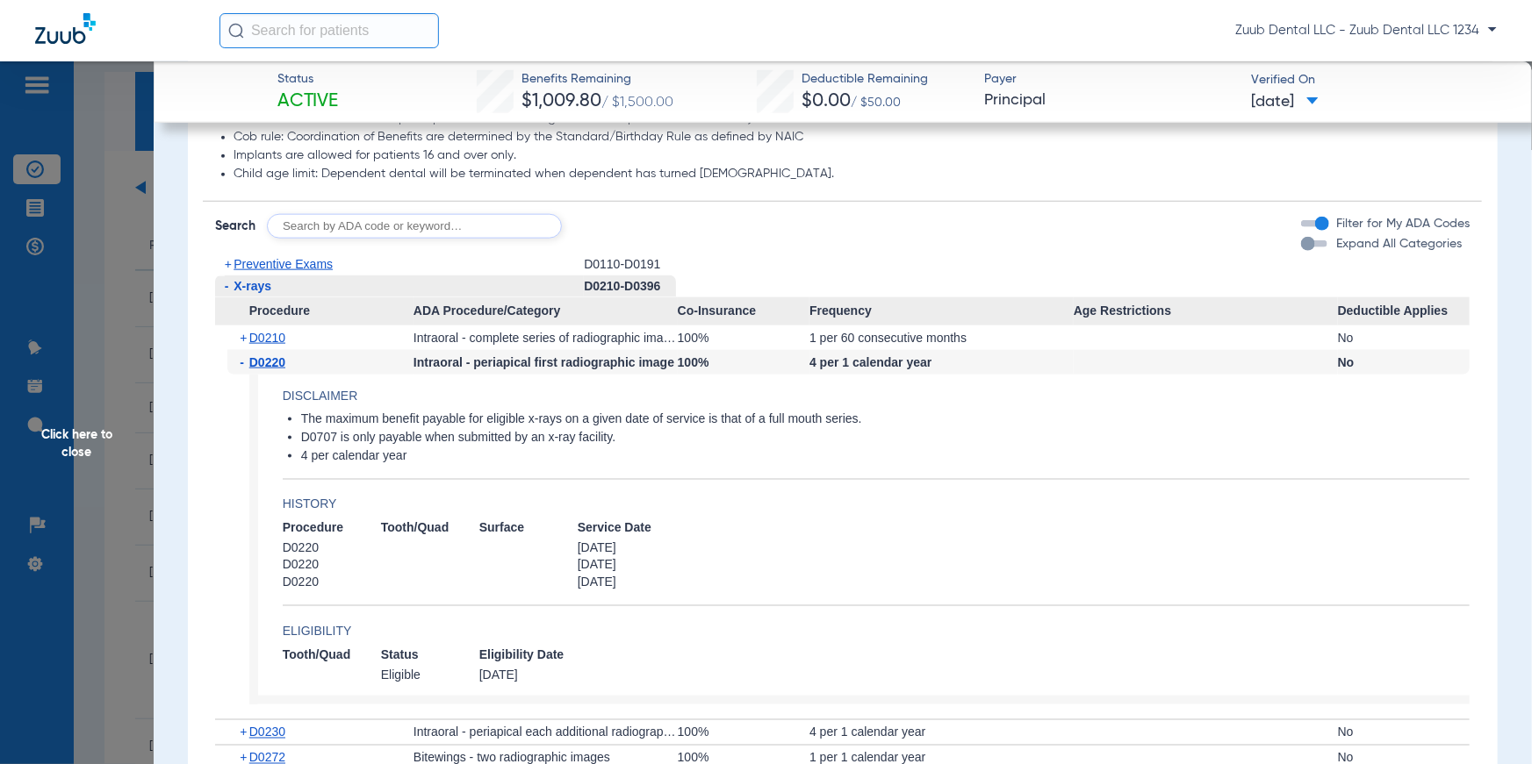
click at [384, 224] on input "text" at bounding box center [414, 226] width 295 height 25
type input "D2330"
click button "Search" at bounding box center [626, 226] width 69 height 25
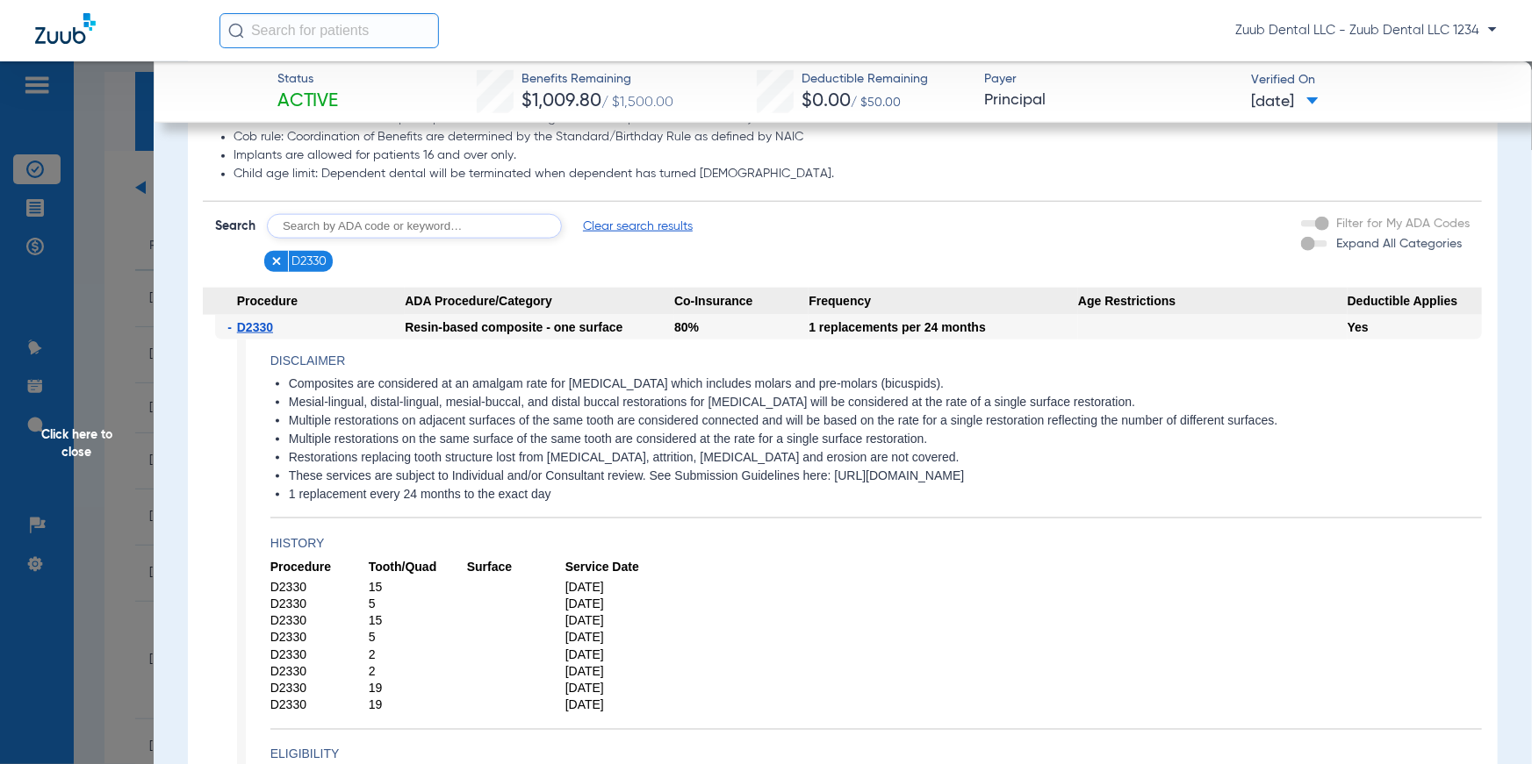
drag, startPoint x: 291, startPoint y: 387, endPoint x: 967, endPoint y: 380, distance: 676.7
click at [967, 380] on li "Composites are considered at an amalgam rate for posterior teeth which includes…" at bounding box center [885, 385] width 1193 height 16
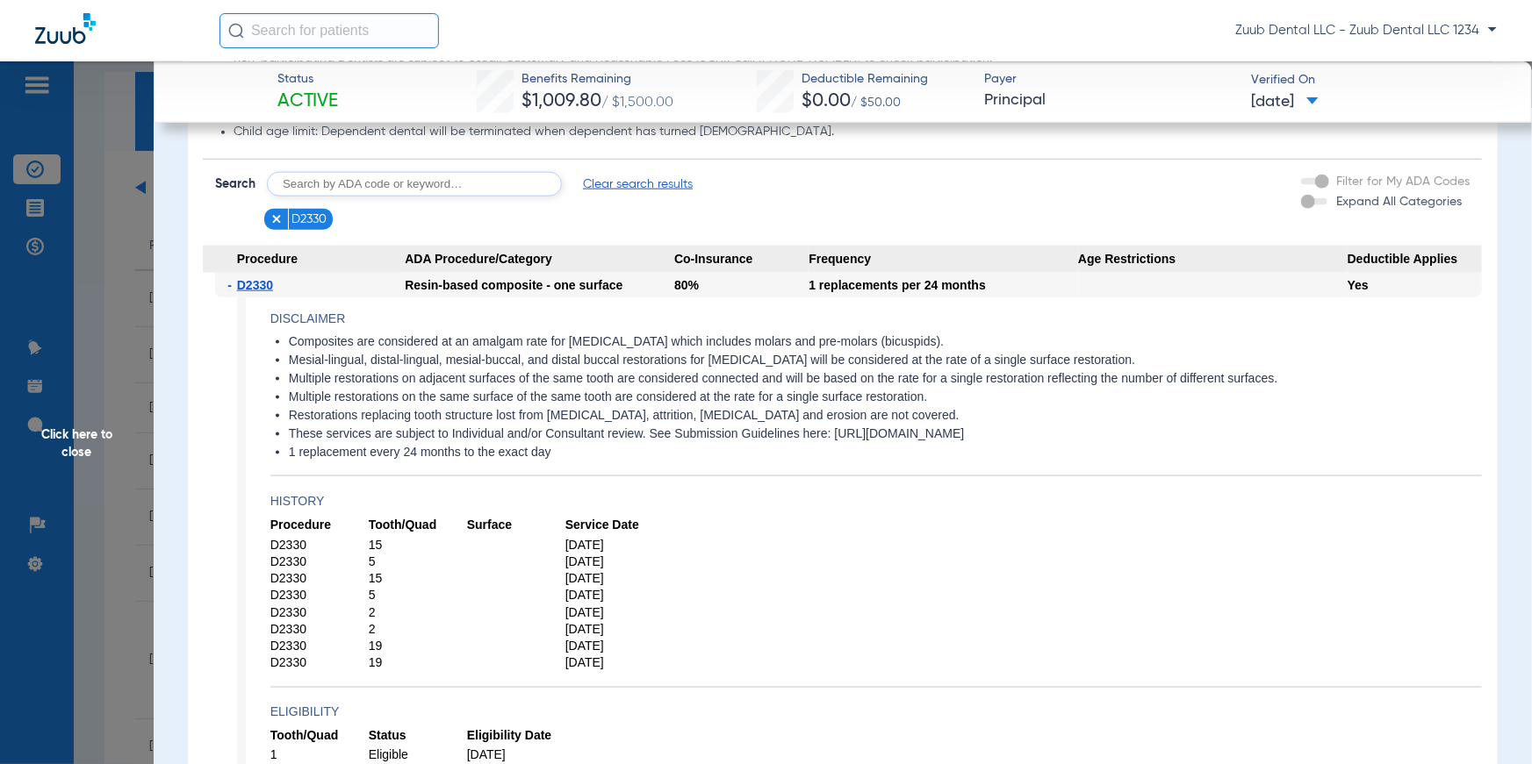
scroll to position [1080, 0]
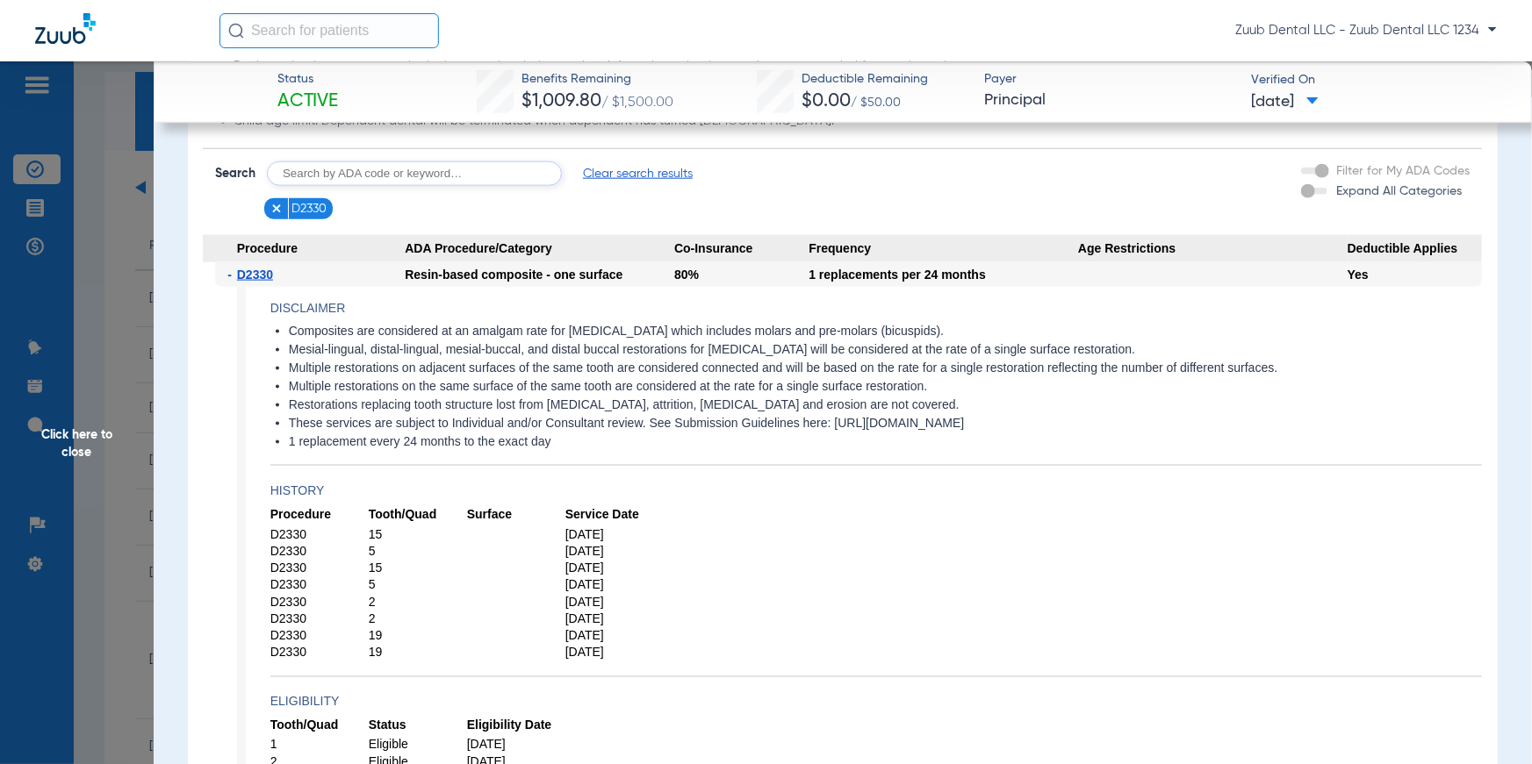
click at [642, 441] on li "1 replacement every 24 months to the exact day" at bounding box center [885, 442] width 1193 height 16
drag, startPoint x: 617, startPoint y: 440, endPoint x: 285, endPoint y: 326, distance: 350.5
click at [285, 326] on ul "Composites are considered at an amalgam rate for posterior teeth which includes…" at bounding box center [875, 387] width 1211 height 126
click at [670, 486] on h4 "History" at bounding box center [875, 491] width 1211 height 18
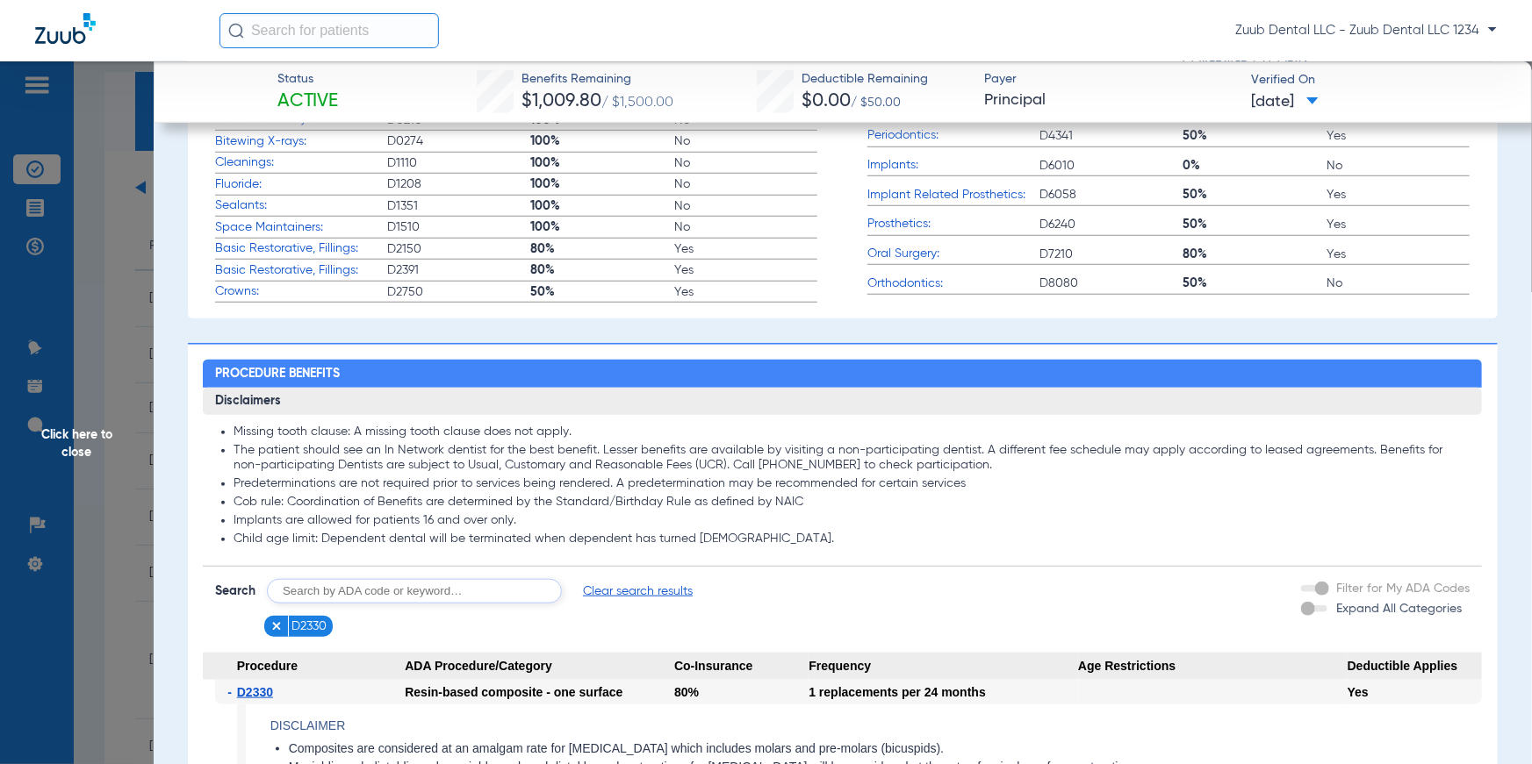
scroll to position [0, 0]
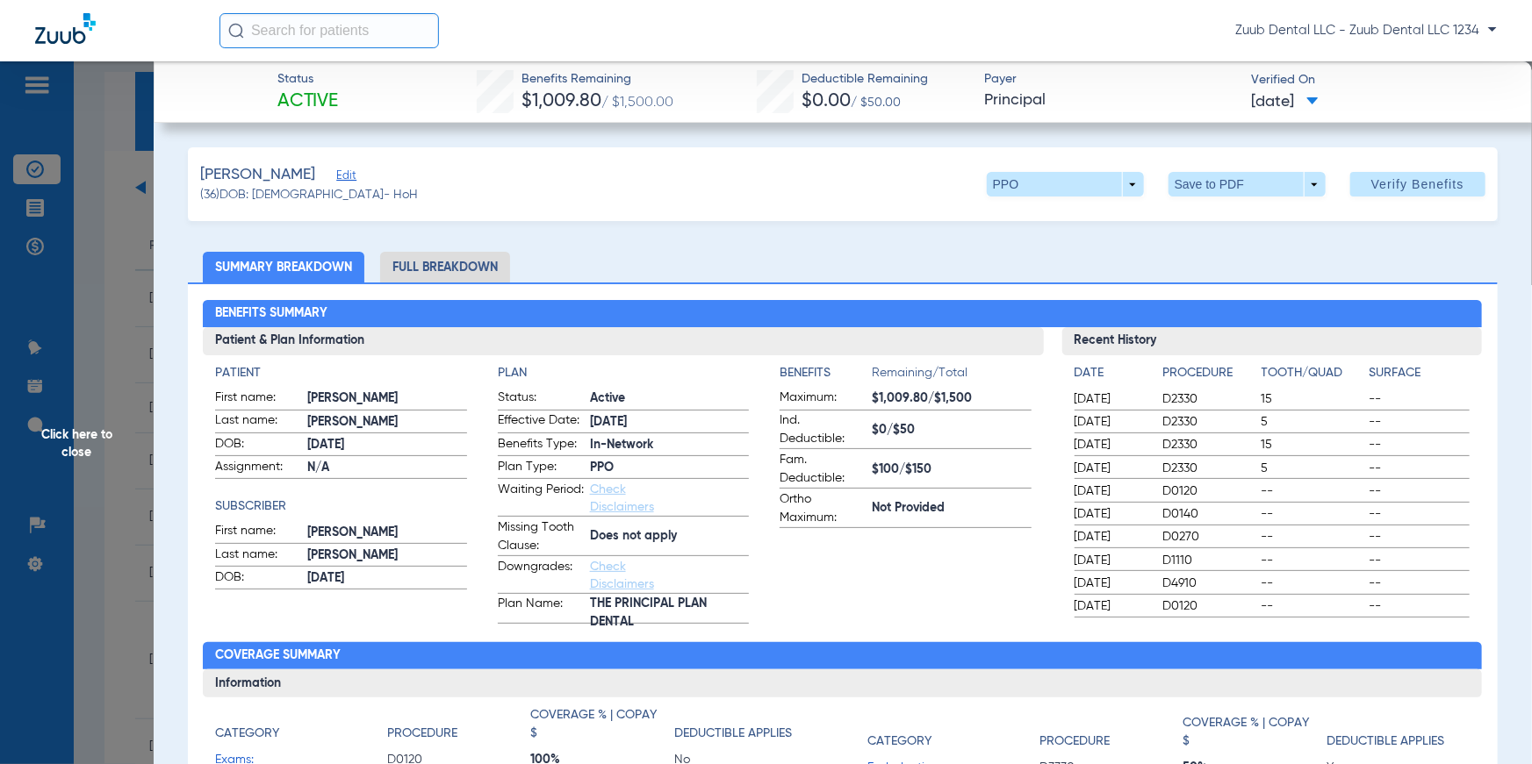
click at [93, 435] on span "Click here to close" at bounding box center [77, 443] width 154 height 764
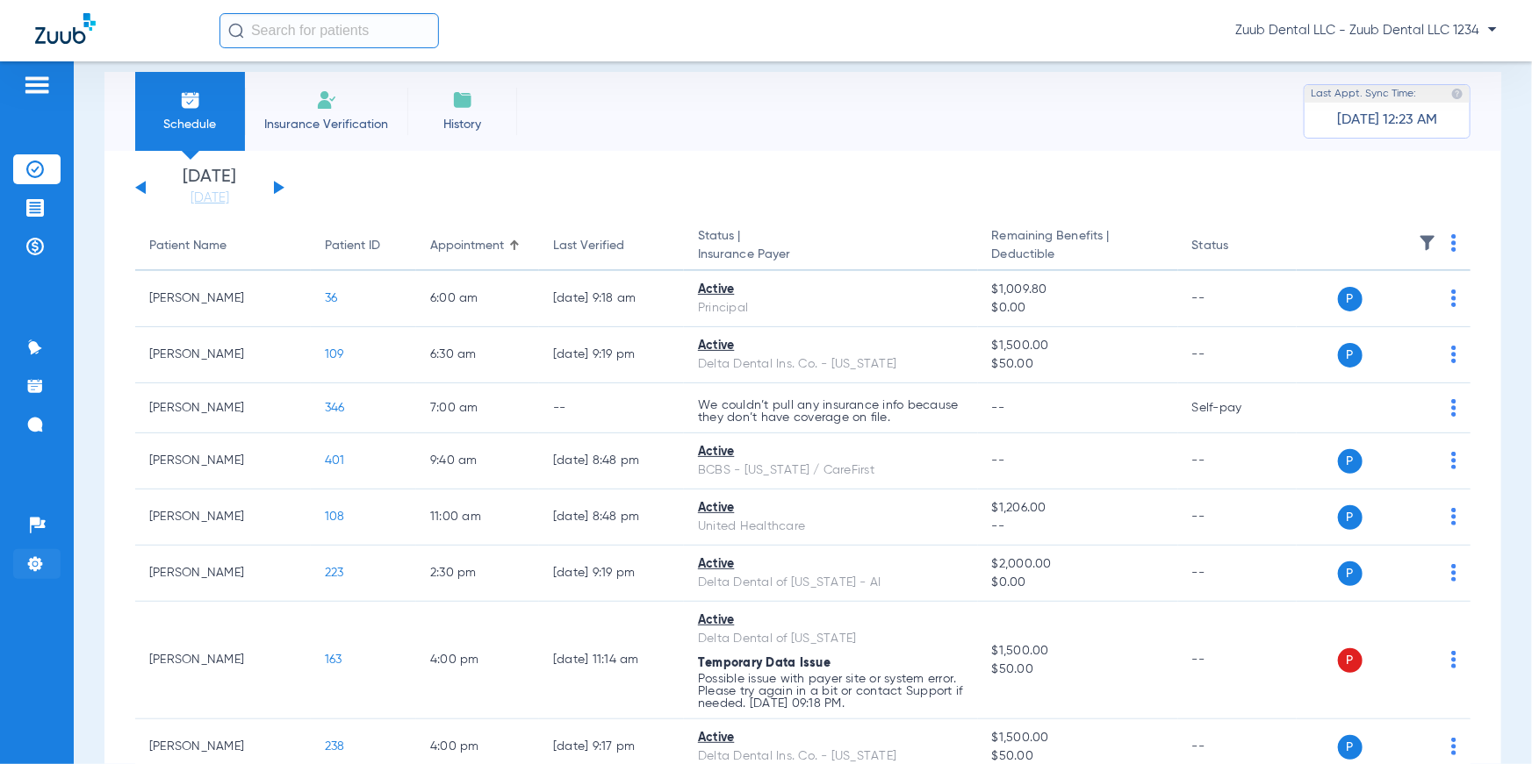
click at [40, 564] on img at bounding box center [35, 565] width 18 height 18
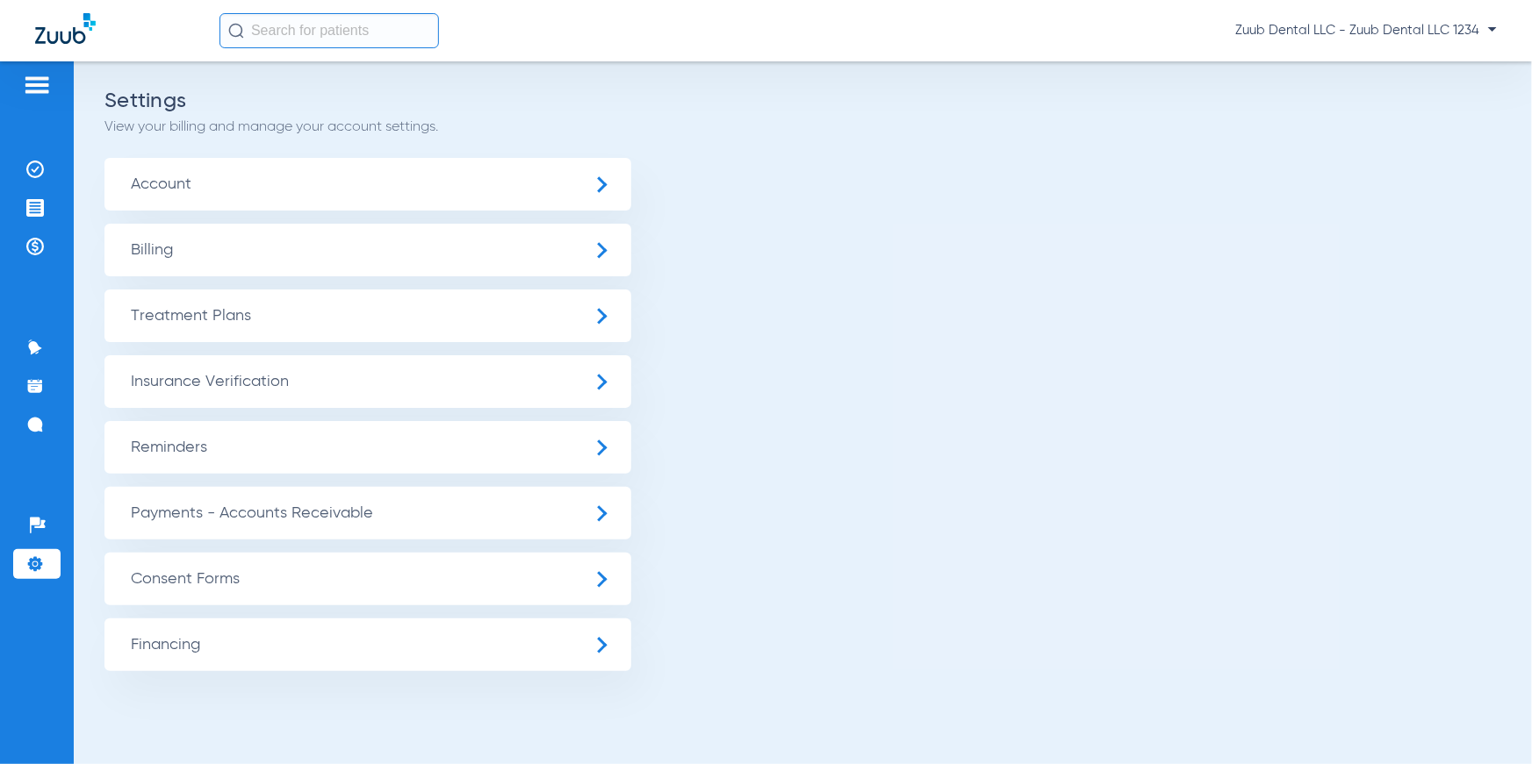
click at [213, 360] on span "Insurance Verification" at bounding box center [367, 381] width 527 height 53
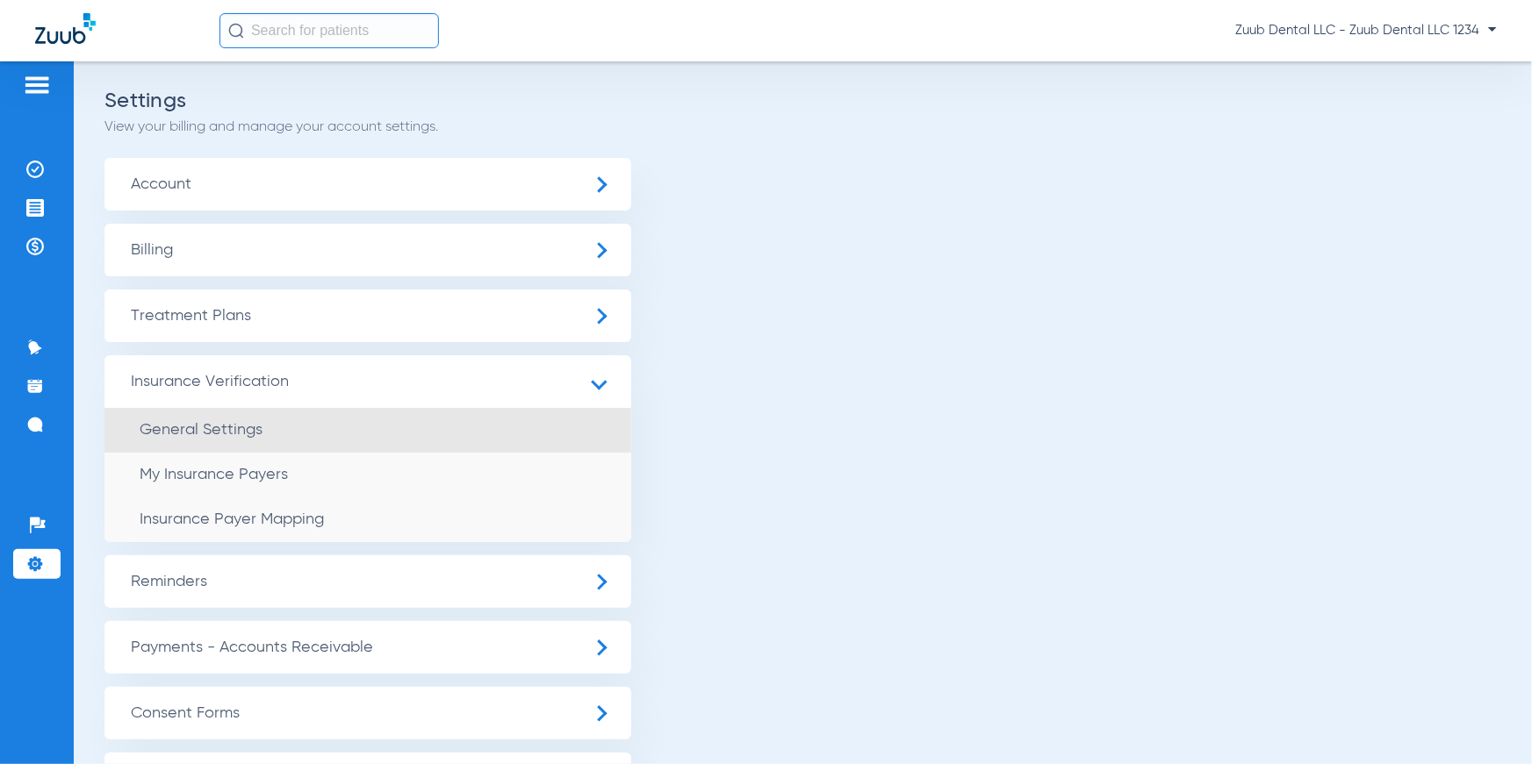
click at [227, 418] on li "General Settings" at bounding box center [367, 430] width 527 height 45
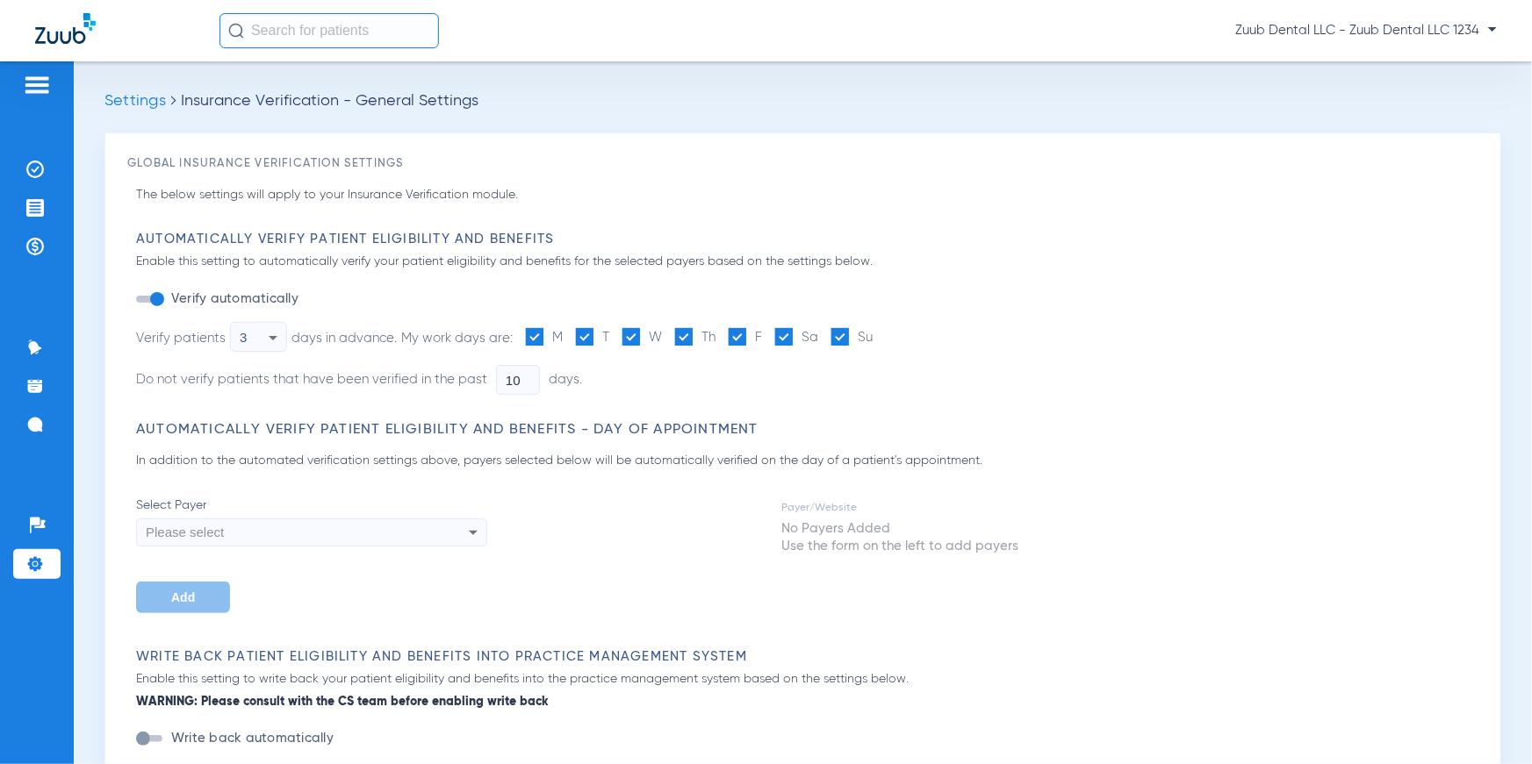
type input "3"
type input "1"
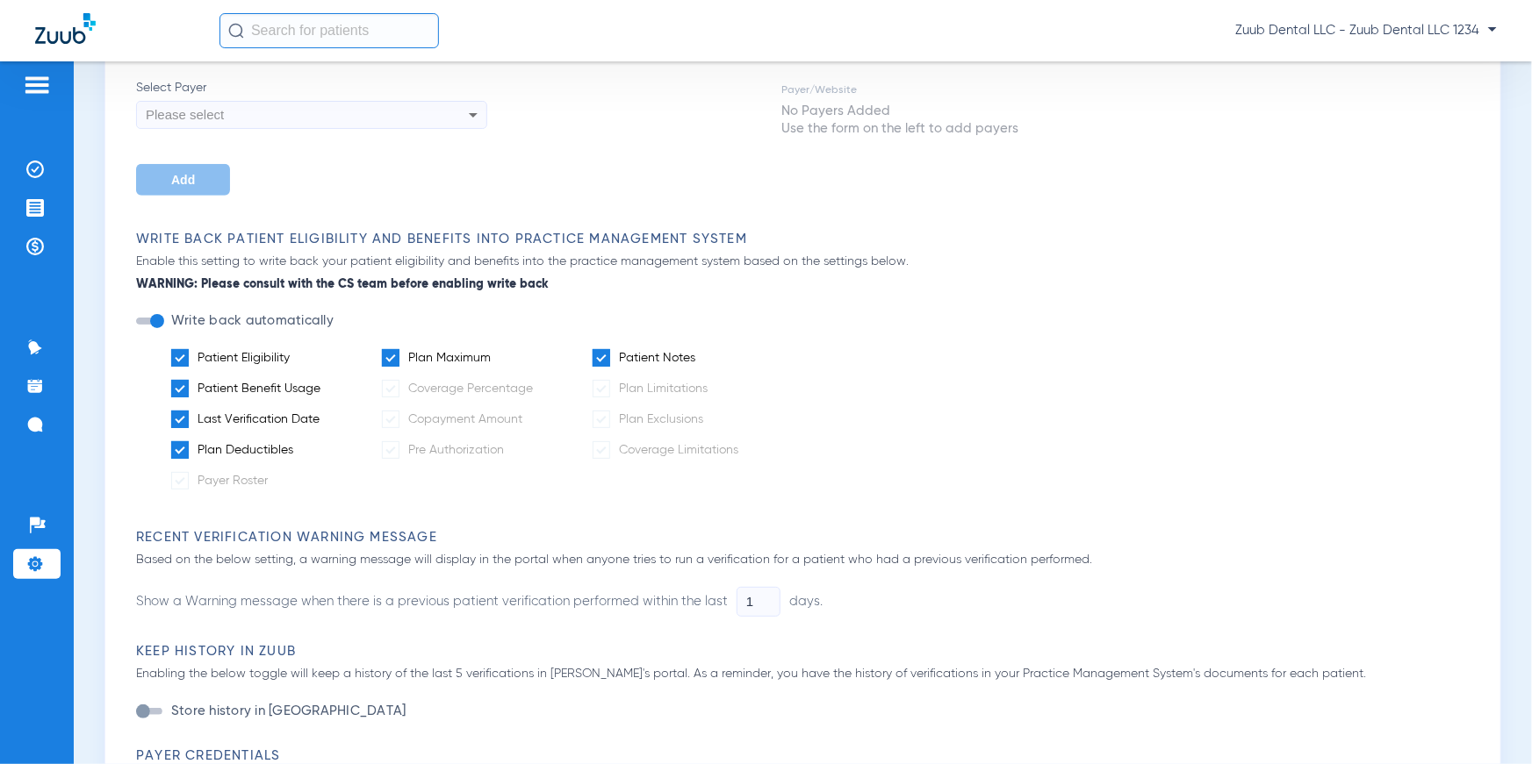
scroll to position [439, 0]
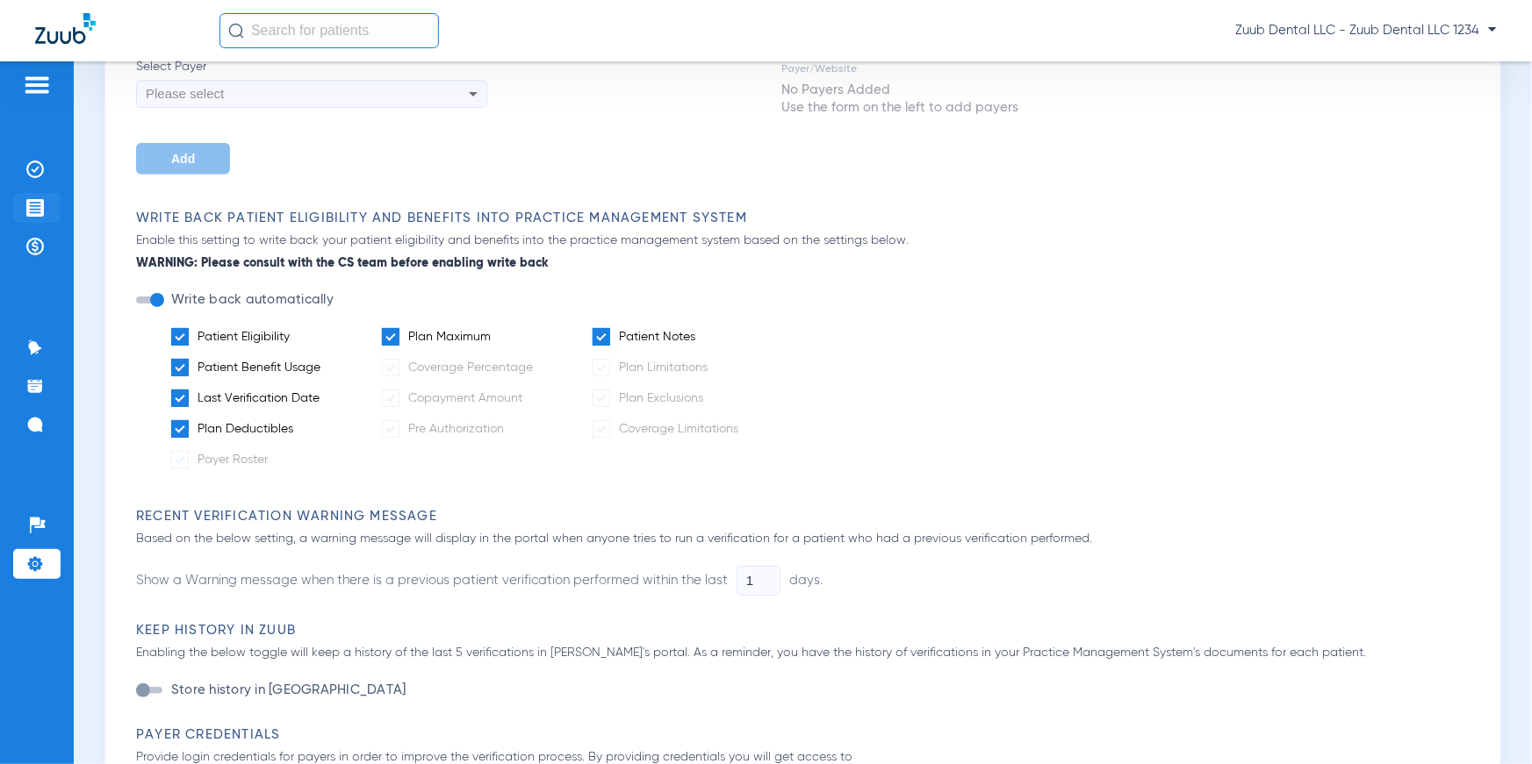
click at [39, 210] on img at bounding box center [35, 208] width 18 height 18
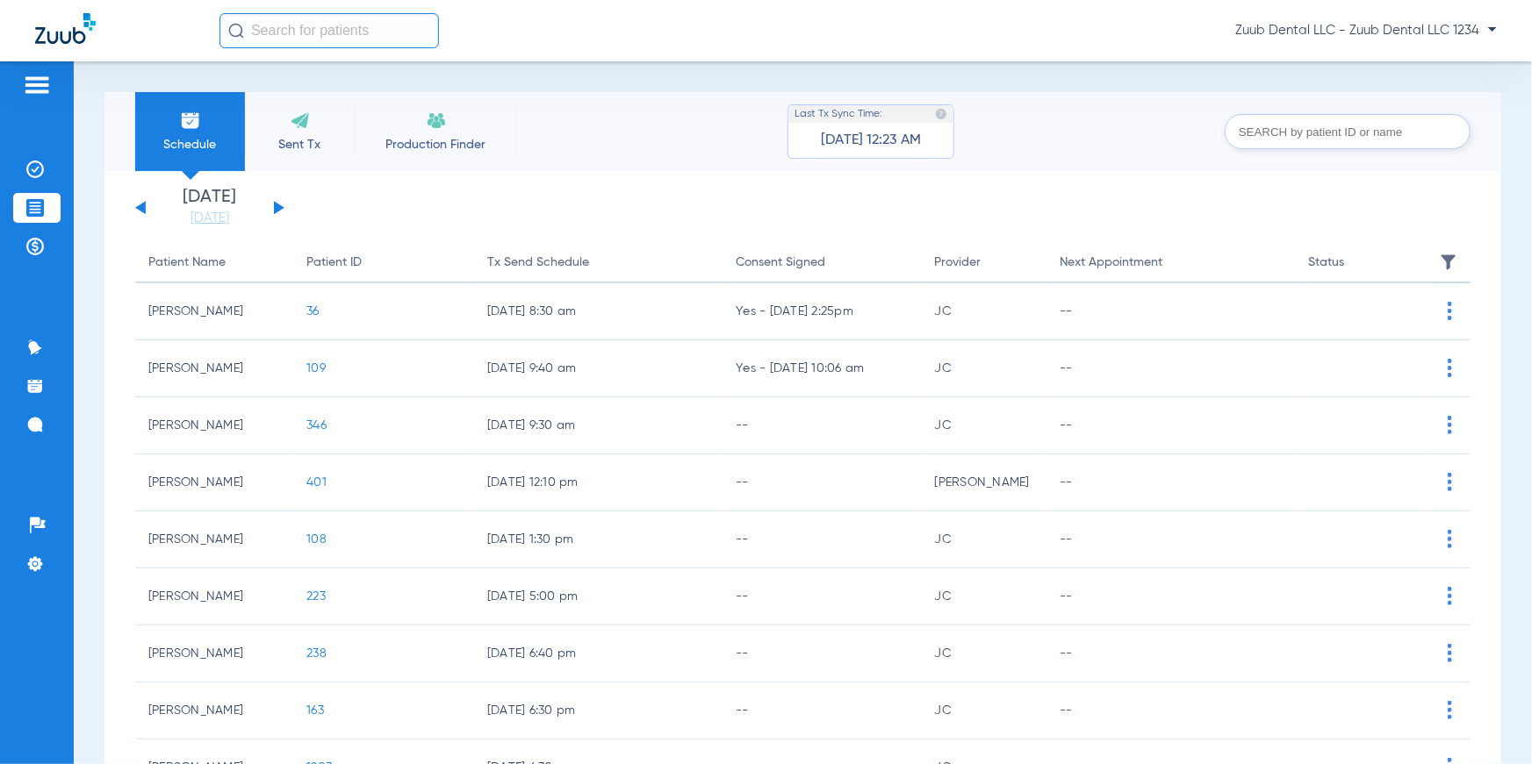
click at [45, 85] on img at bounding box center [37, 85] width 28 height 21
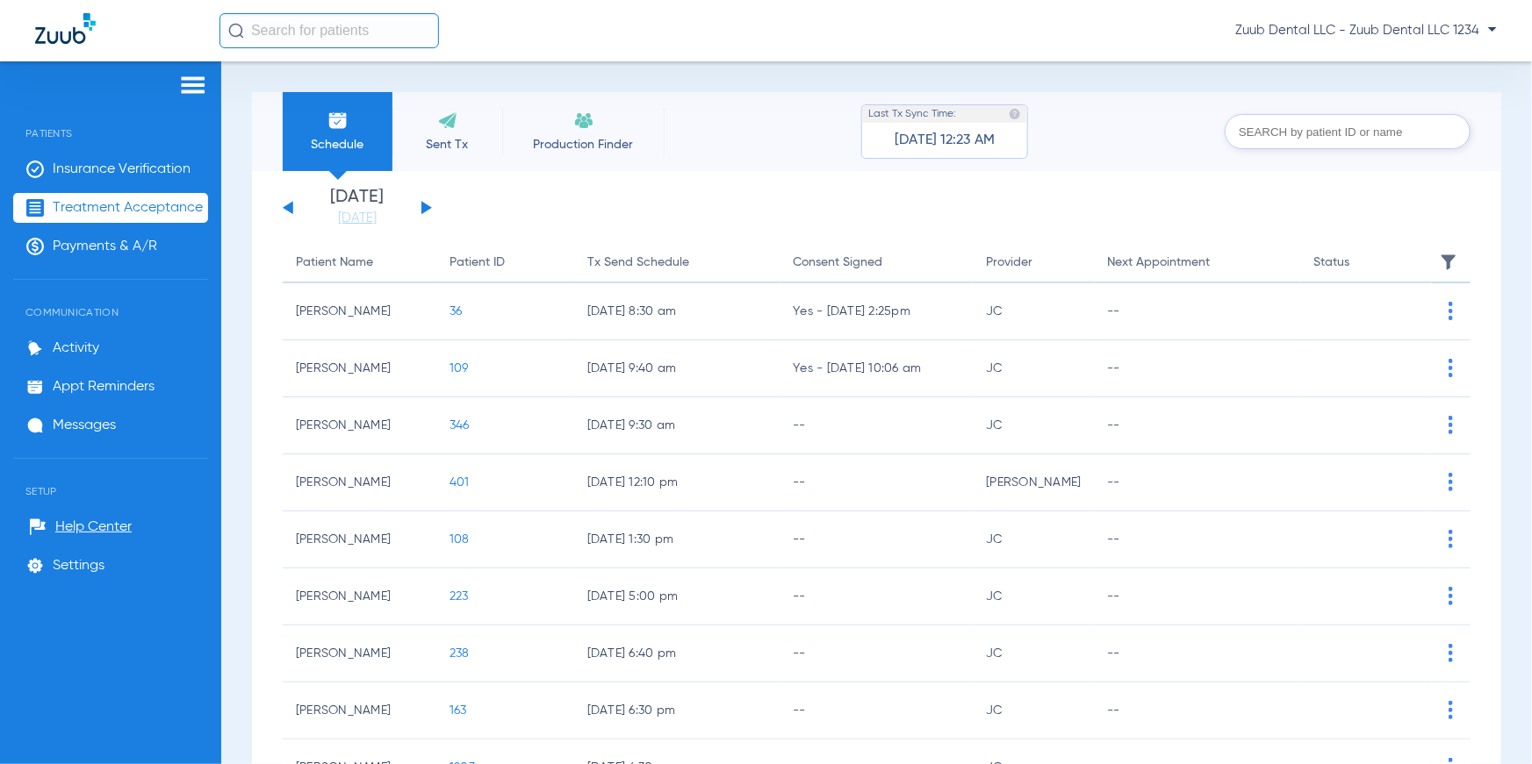
click at [193, 84] on img at bounding box center [193, 85] width 28 height 21
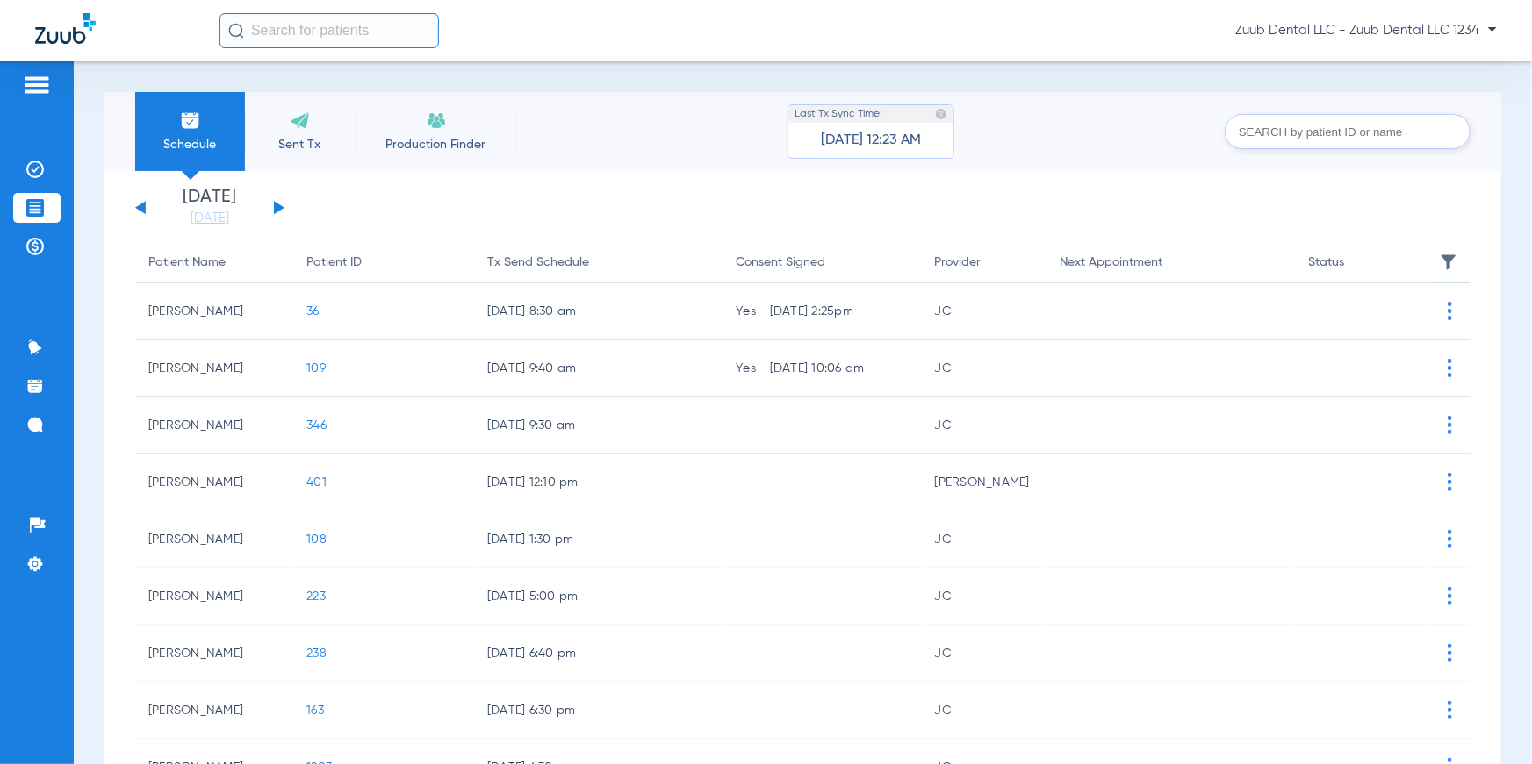
click at [299, 154] on li "Sent Tx" at bounding box center [300, 131] width 110 height 79
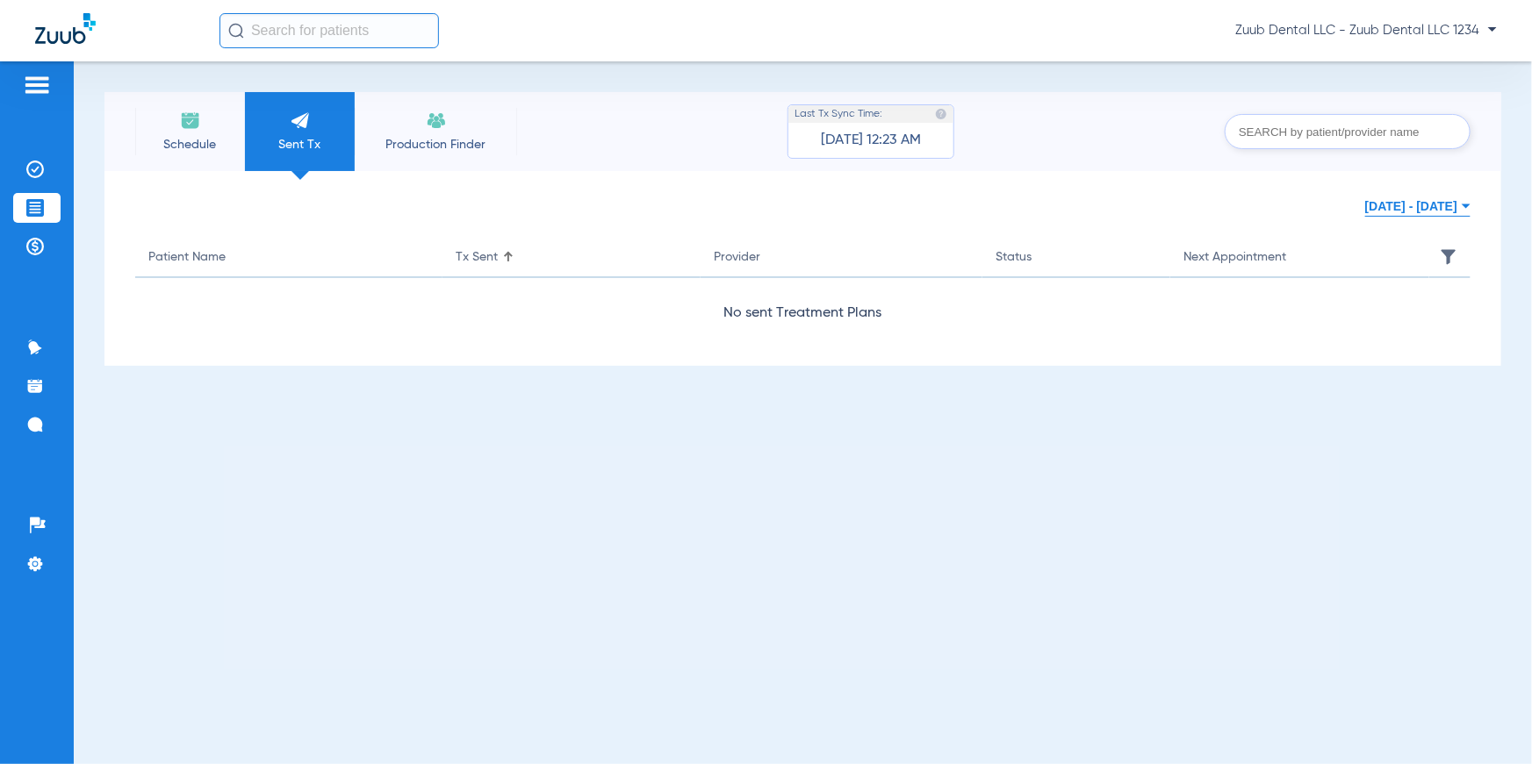
click at [1427, 199] on button "Aug 11, 2025 - Aug 14, 2025" at bounding box center [1417, 206] width 105 height 35
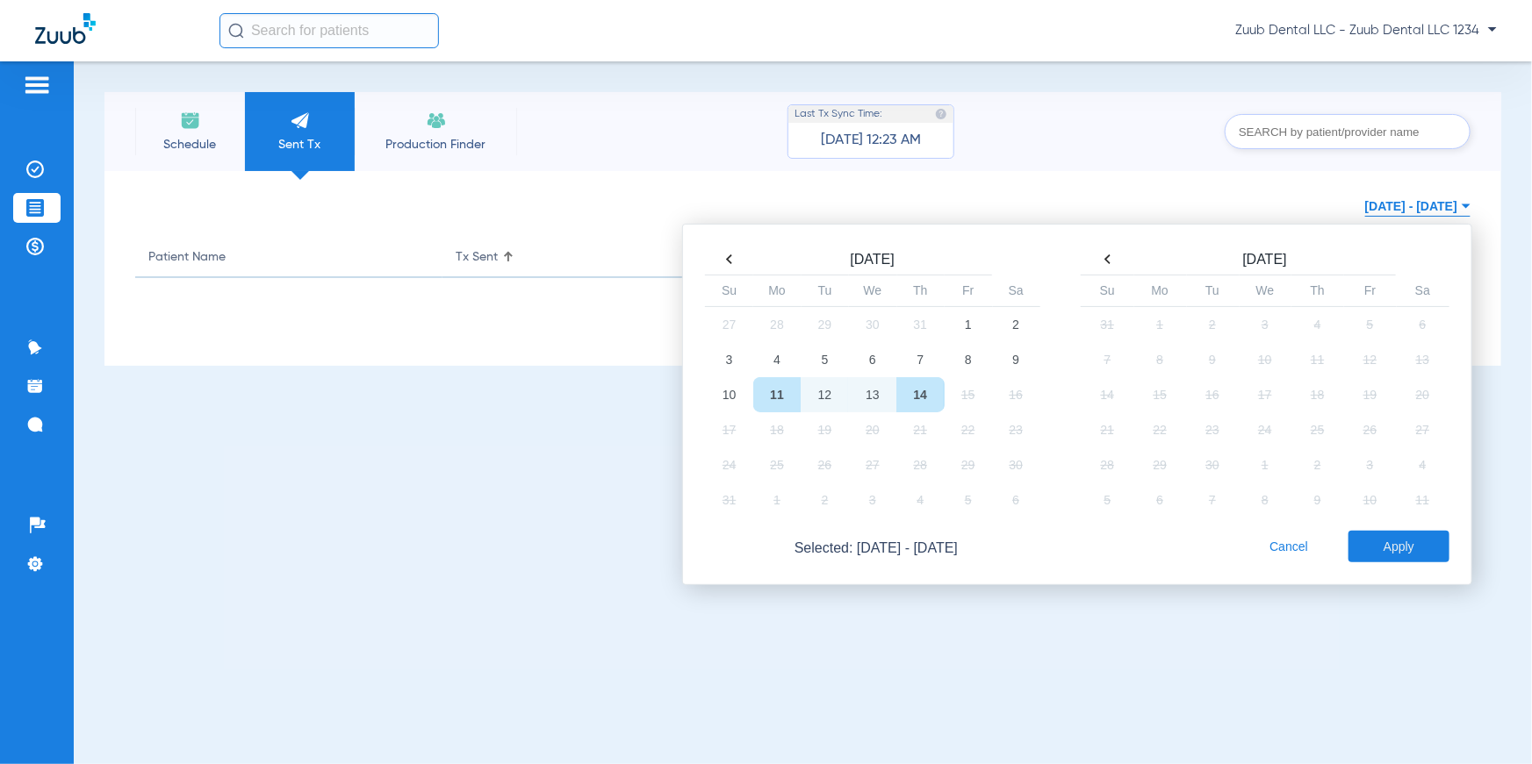
click at [443, 412] on div "Schedule Sent Tx Production Finder Last Tx Sync Time: 04/29/25 - 12:23 AM 08/11…" at bounding box center [803, 412] width 1458 height 703
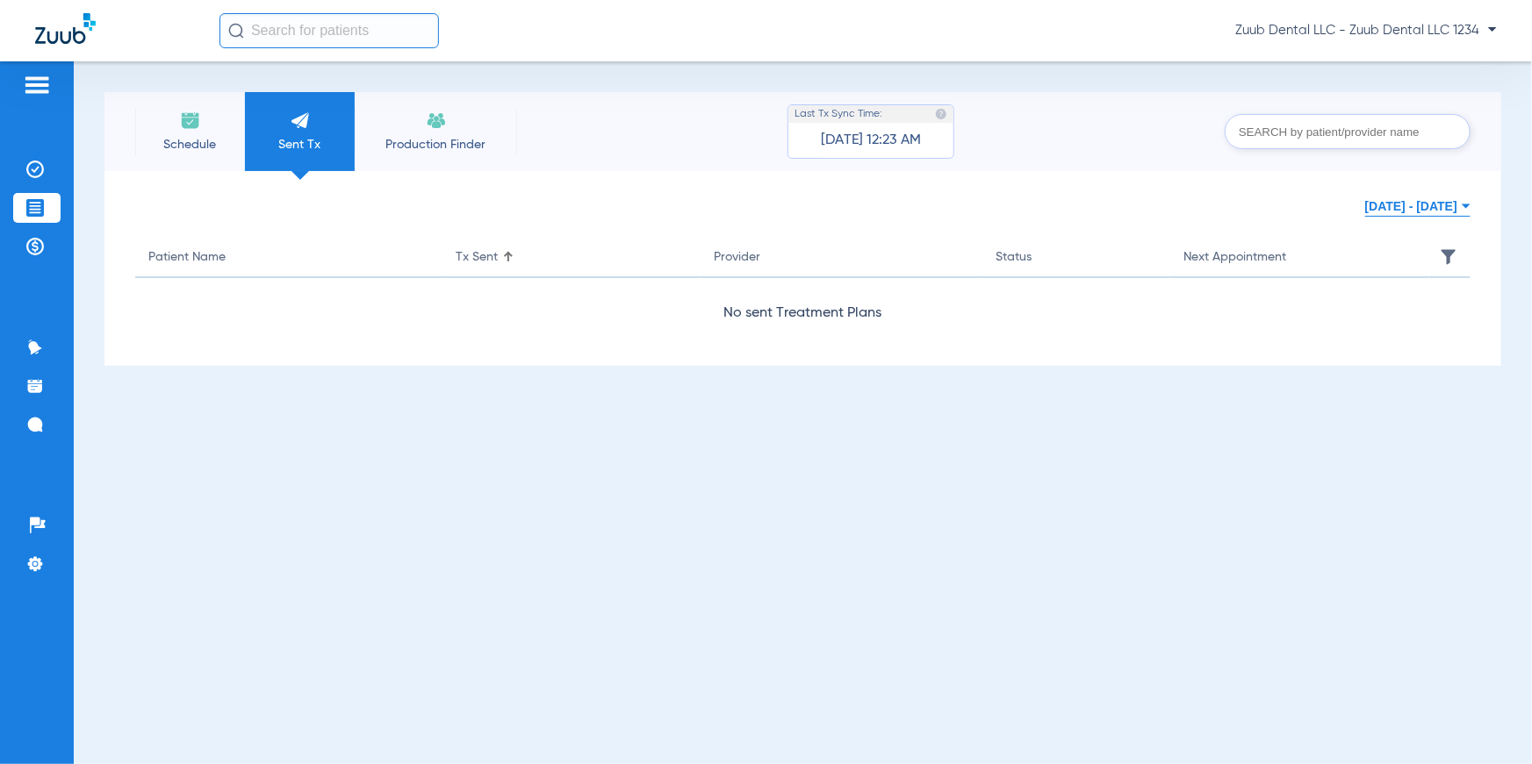
click at [419, 127] on li "Production Finder" at bounding box center [436, 131] width 162 height 79
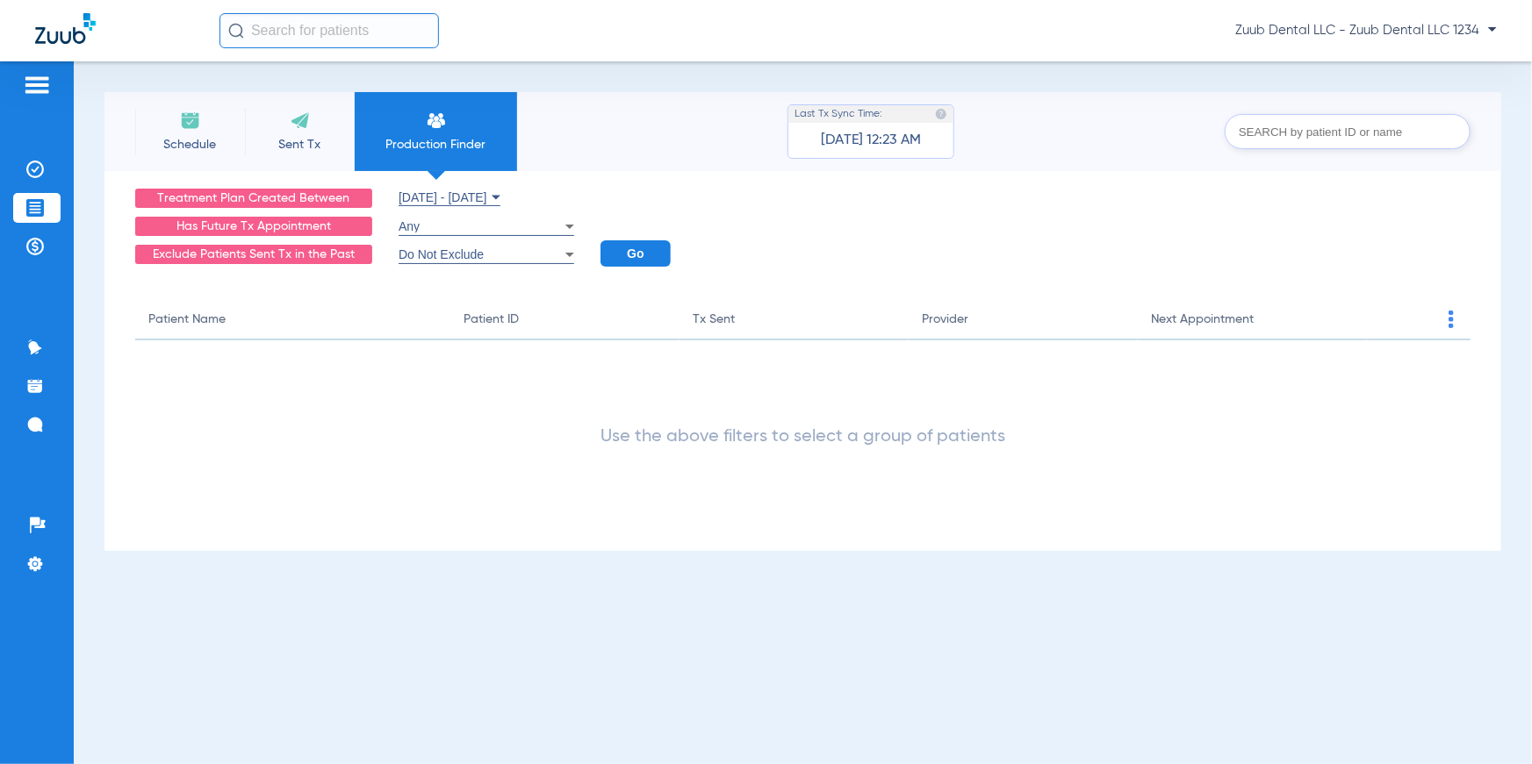
click at [436, 192] on button "Aug 14, 2024 - Aug 14, 2025" at bounding box center [449, 198] width 102 height 18
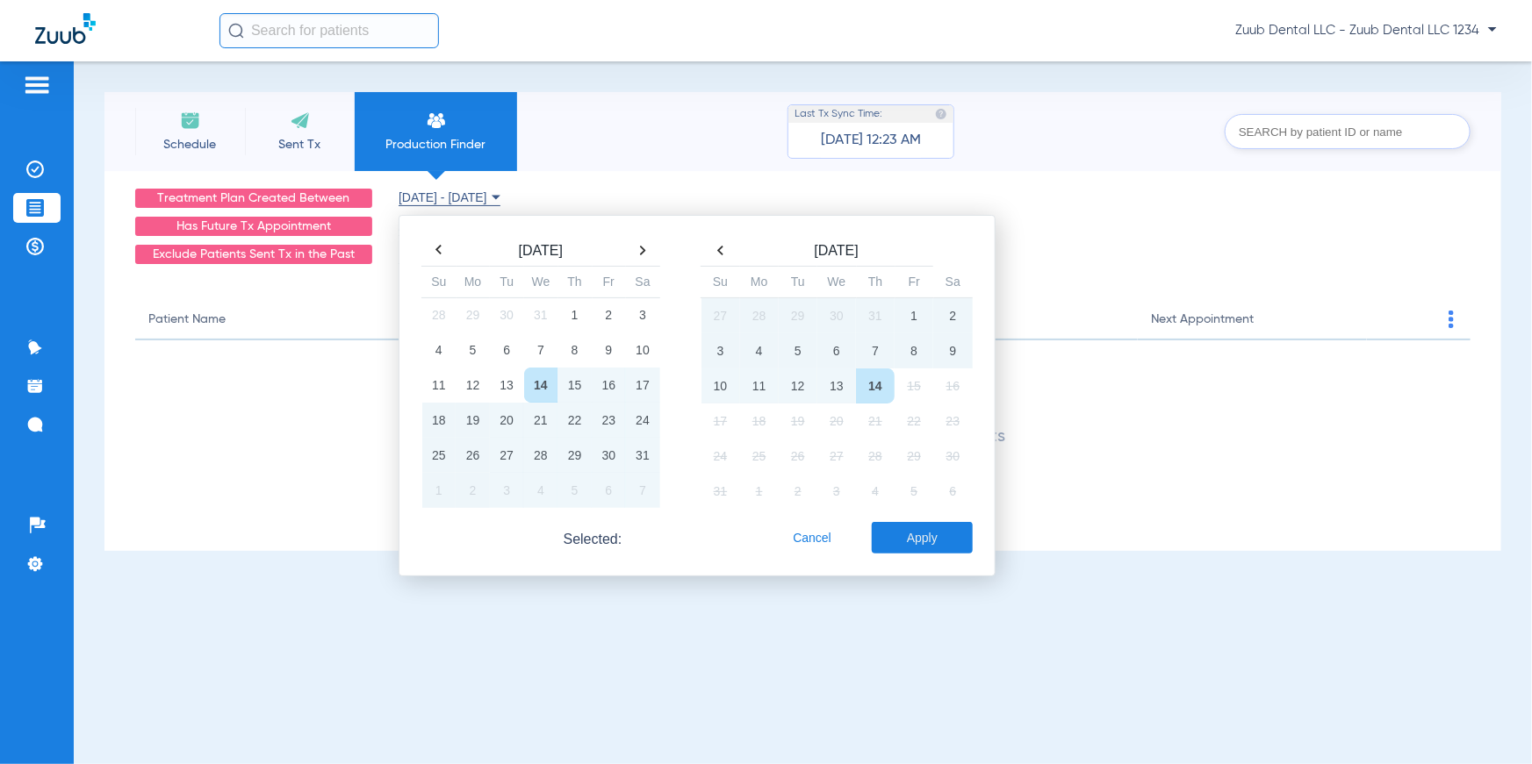
click at [336, 397] on app-recare-table-container "Treatment Plan Created Between 08/14/2024 - 08/14/2025 Aug 2024 Su Mo Tu We Th …" at bounding box center [802, 317] width 1335 height 257
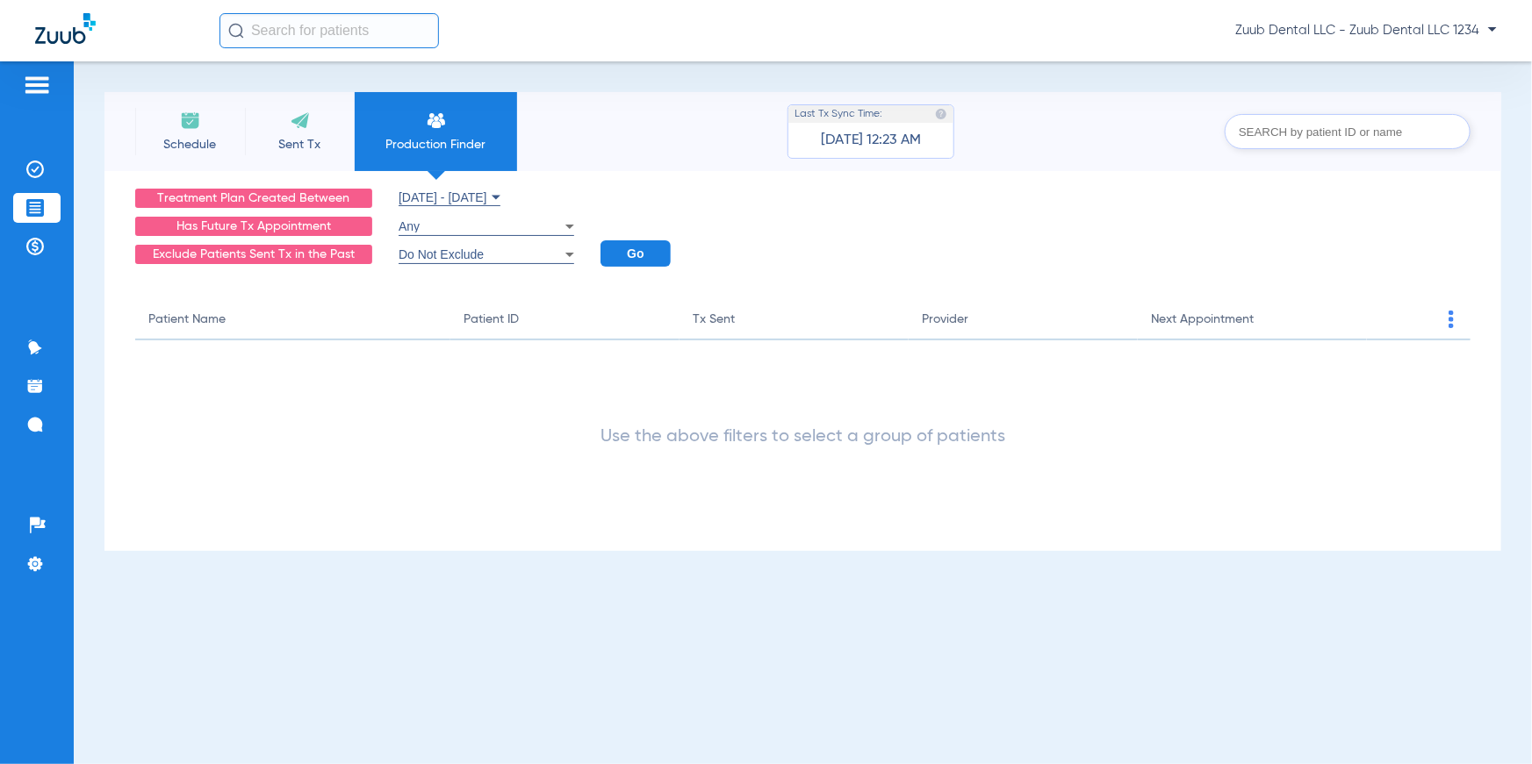
click at [427, 225] on div "Any" at bounding box center [481, 226] width 167 height 12
click at [399, 349] on div at bounding box center [766, 382] width 1532 height 764
click at [434, 252] on span "Do Not Exclude" at bounding box center [440, 255] width 85 height 14
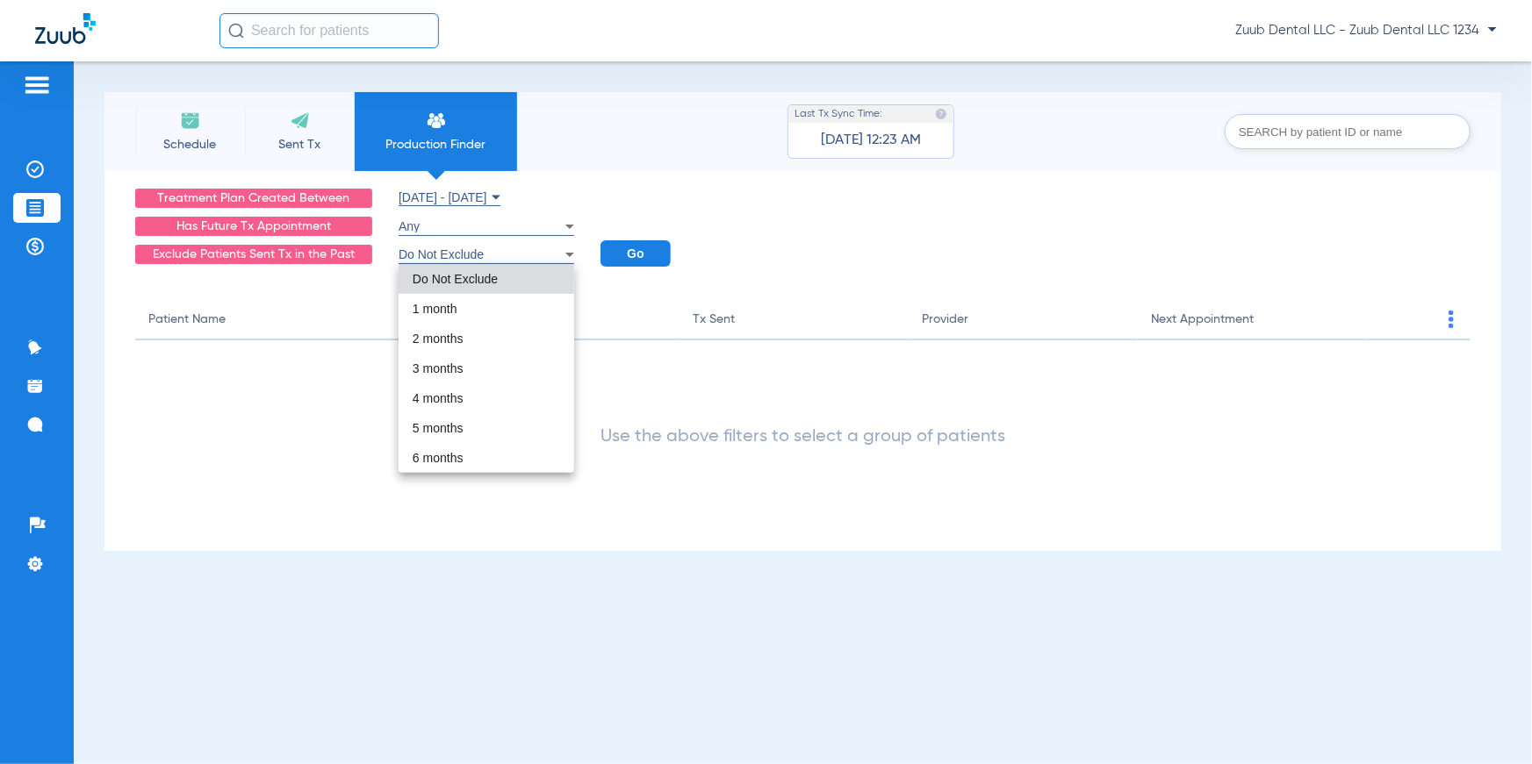
click at [318, 411] on div at bounding box center [766, 382] width 1532 height 764
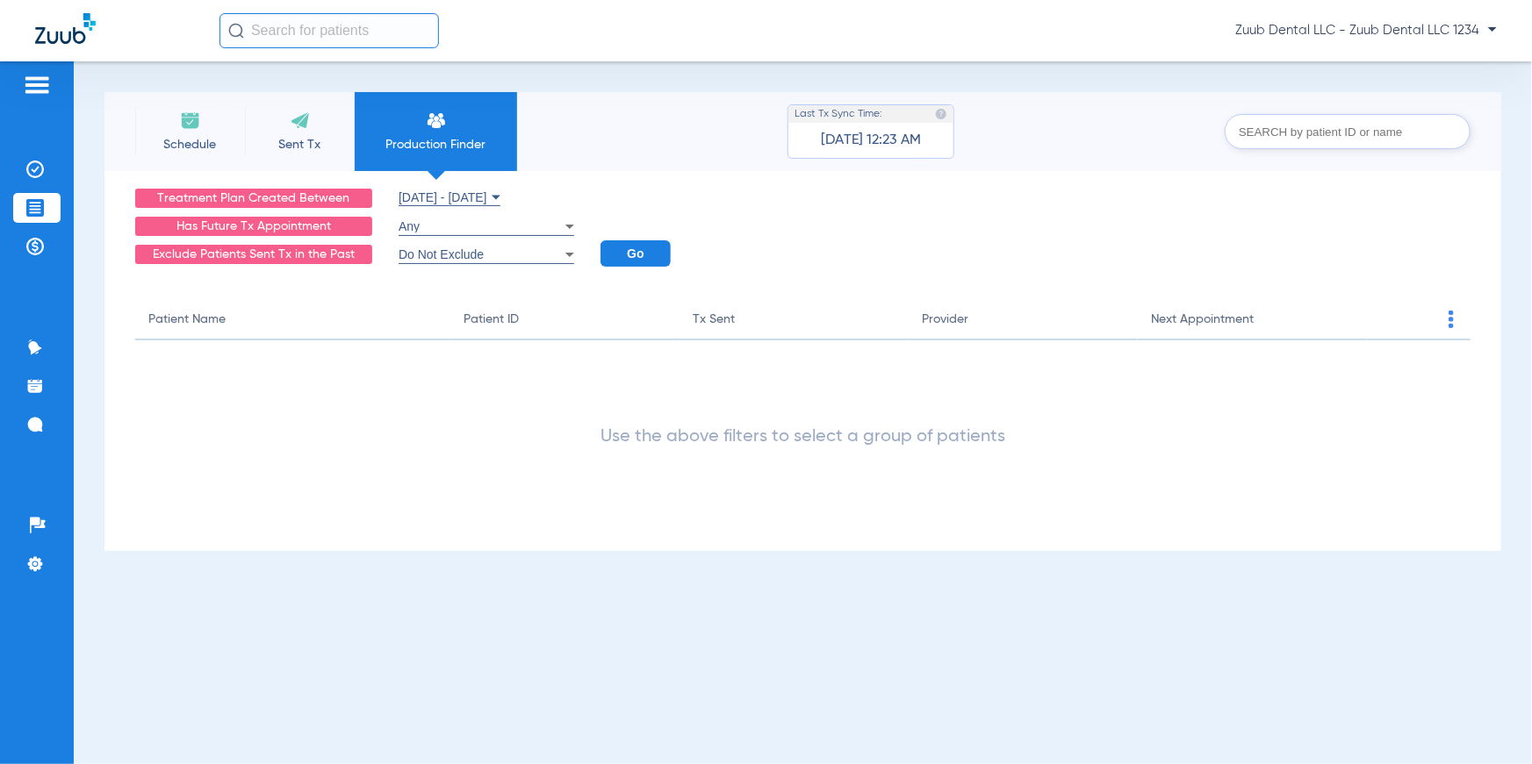
click at [312, 41] on input "text" at bounding box center [328, 30] width 219 height 35
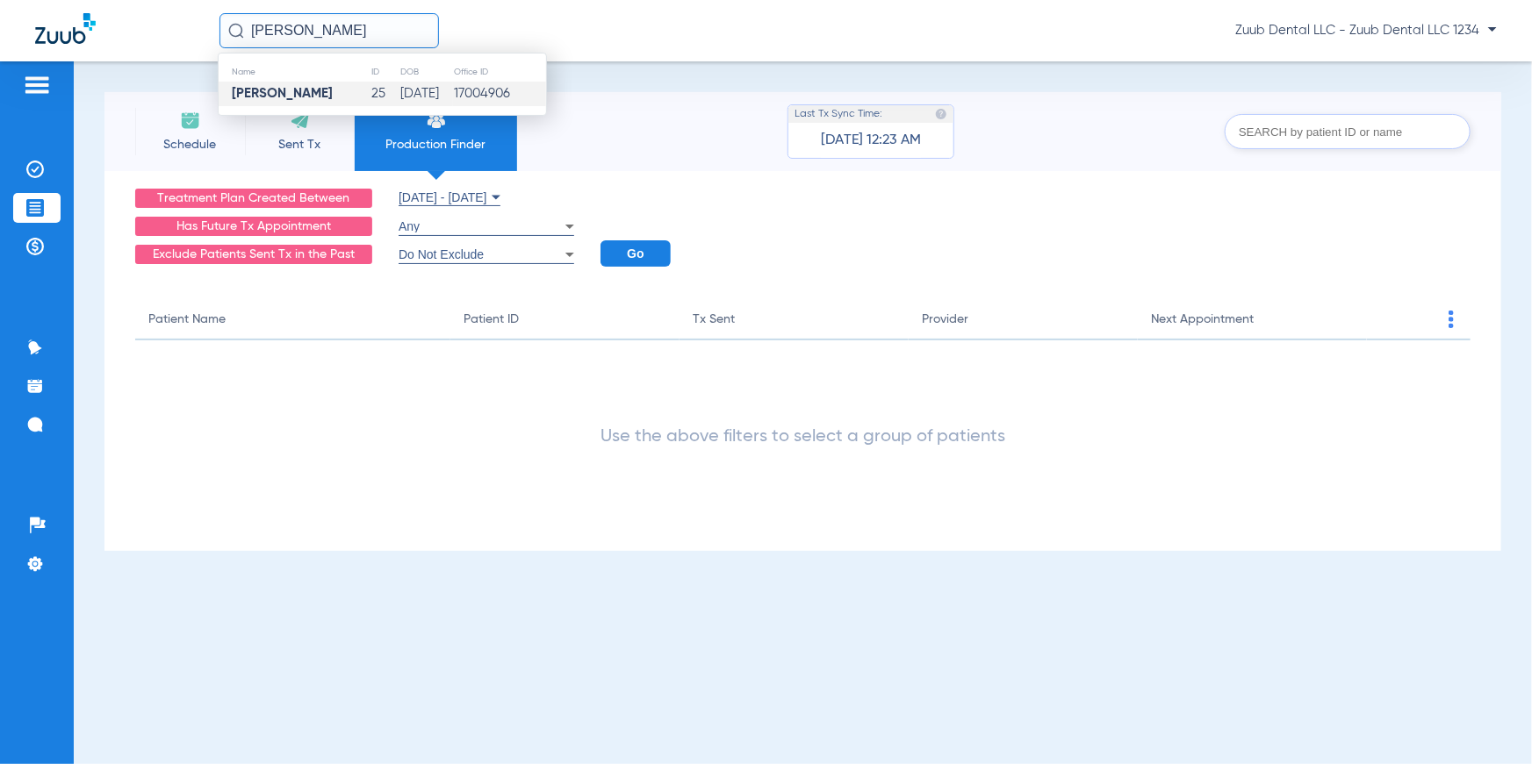
type input "Adam Jones"
click at [305, 89] on strong "Adam Jones" at bounding box center [282, 93] width 101 height 13
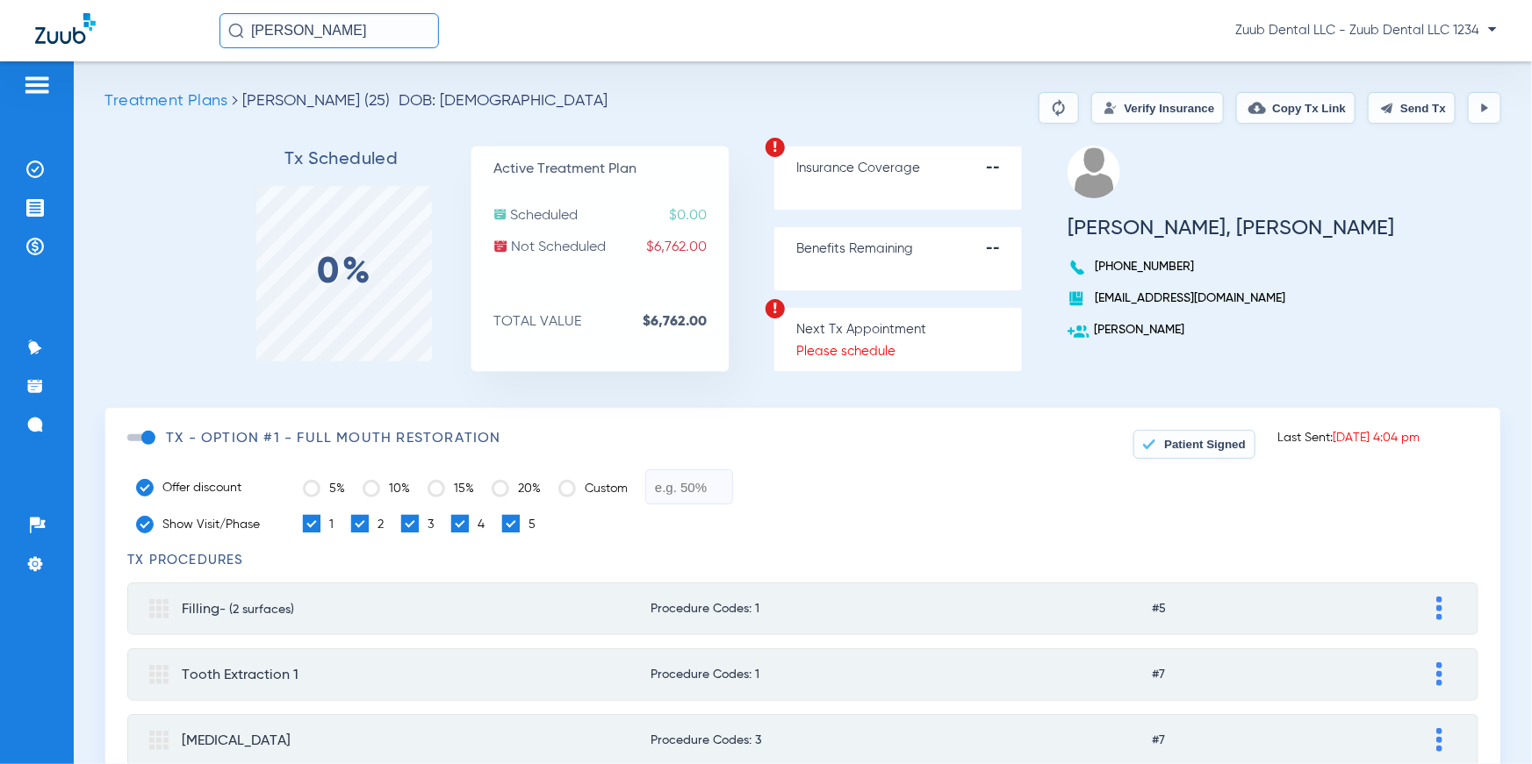
drag, startPoint x: 556, startPoint y: 217, endPoint x: 678, endPoint y: 220, distance: 122.9
click at [678, 220] on p "Scheduled $0.00" at bounding box center [610, 216] width 235 height 18
drag, startPoint x: 562, startPoint y: 247, endPoint x: 678, endPoint y: 246, distance: 116.7
click at [678, 246] on p "Not Scheduled $6,762.00" at bounding box center [610, 248] width 235 height 18
drag, startPoint x: 636, startPoint y: 321, endPoint x: 513, endPoint y: 324, distance: 123.8
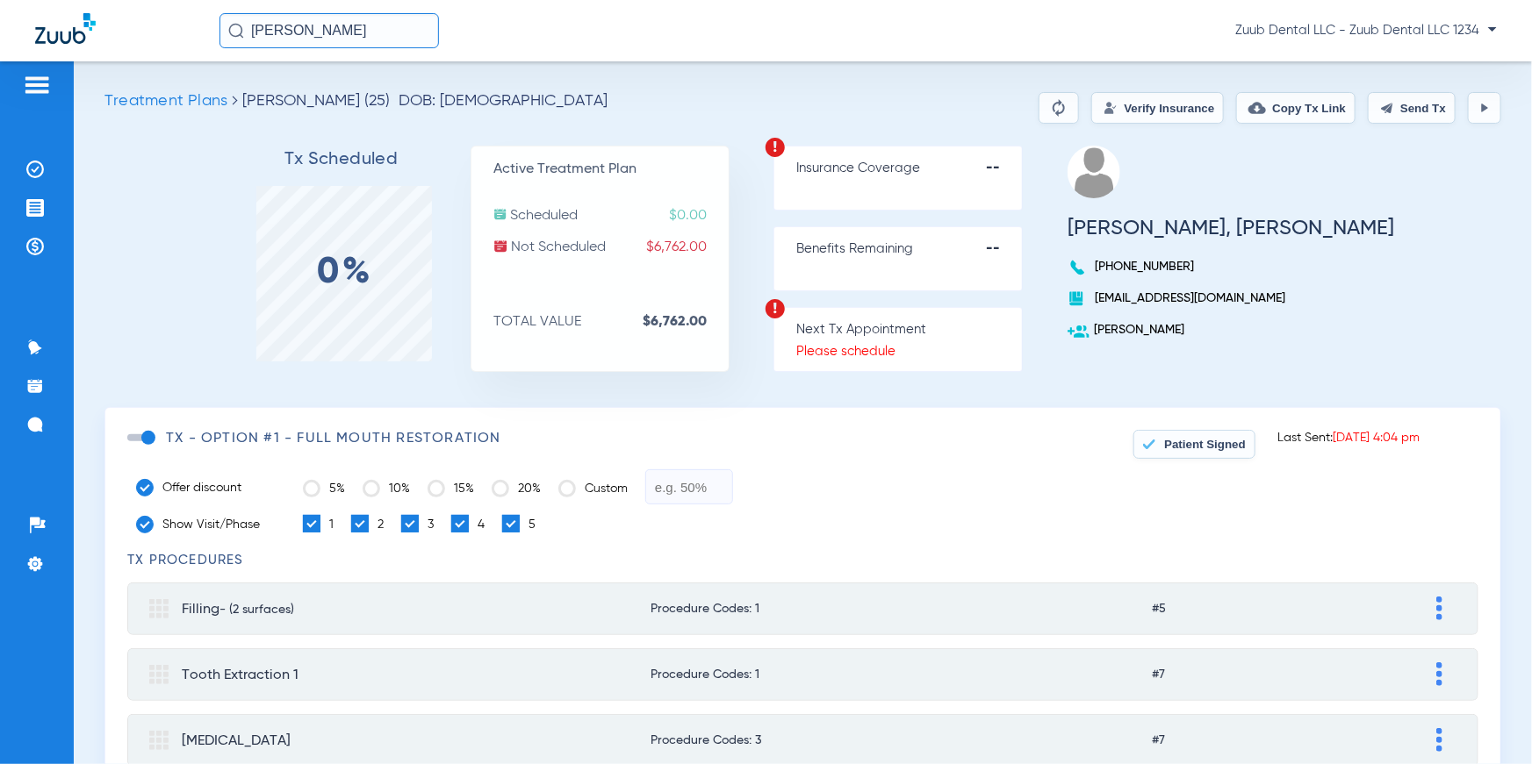
click at [513, 324] on div "Tx Scheduled 0% Active Treatment Plan Scheduled $0.00 Not Scheduled $6,762.00 T…" at bounding box center [802, 277] width 1396 height 262
click at [903, 190] on div "Insurance Coverage --" at bounding box center [897, 178] width 249 height 65
click at [917, 266] on div "Benefits Remaining --" at bounding box center [897, 258] width 249 height 65
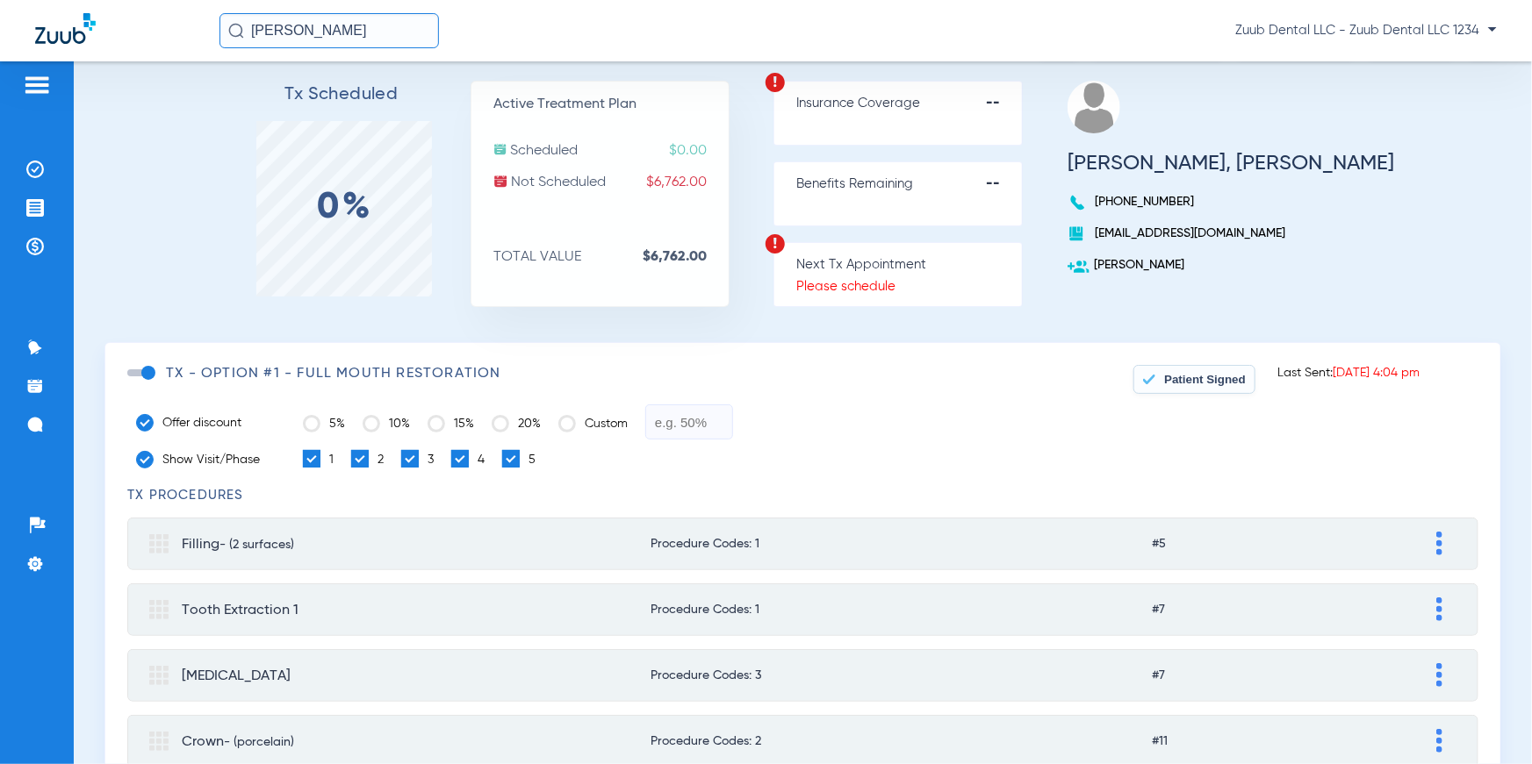
scroll to position [86, 0]
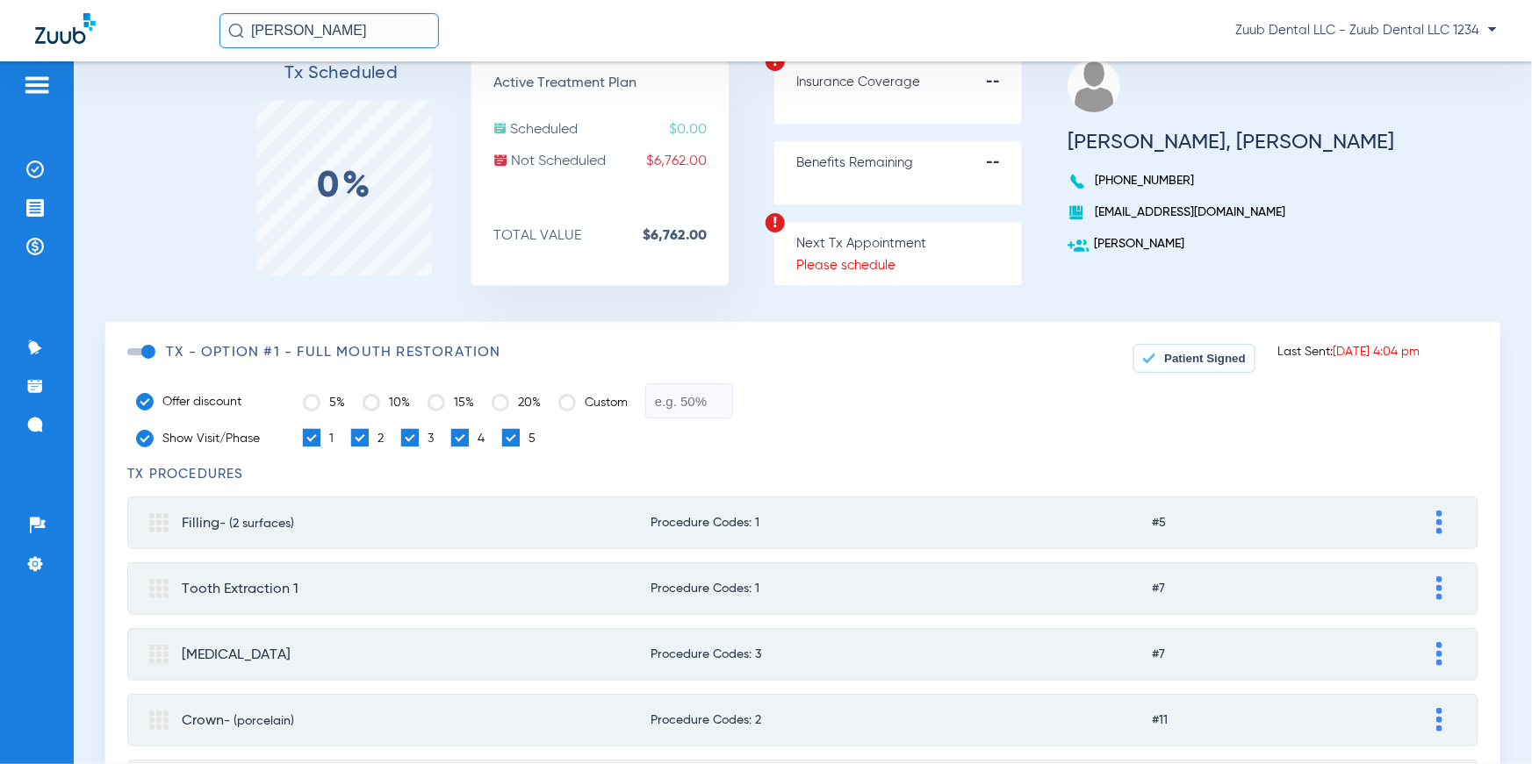
click at [1189, 355] on span "Patient Signed" at bounding box center [1205, 358] width 82 height 13
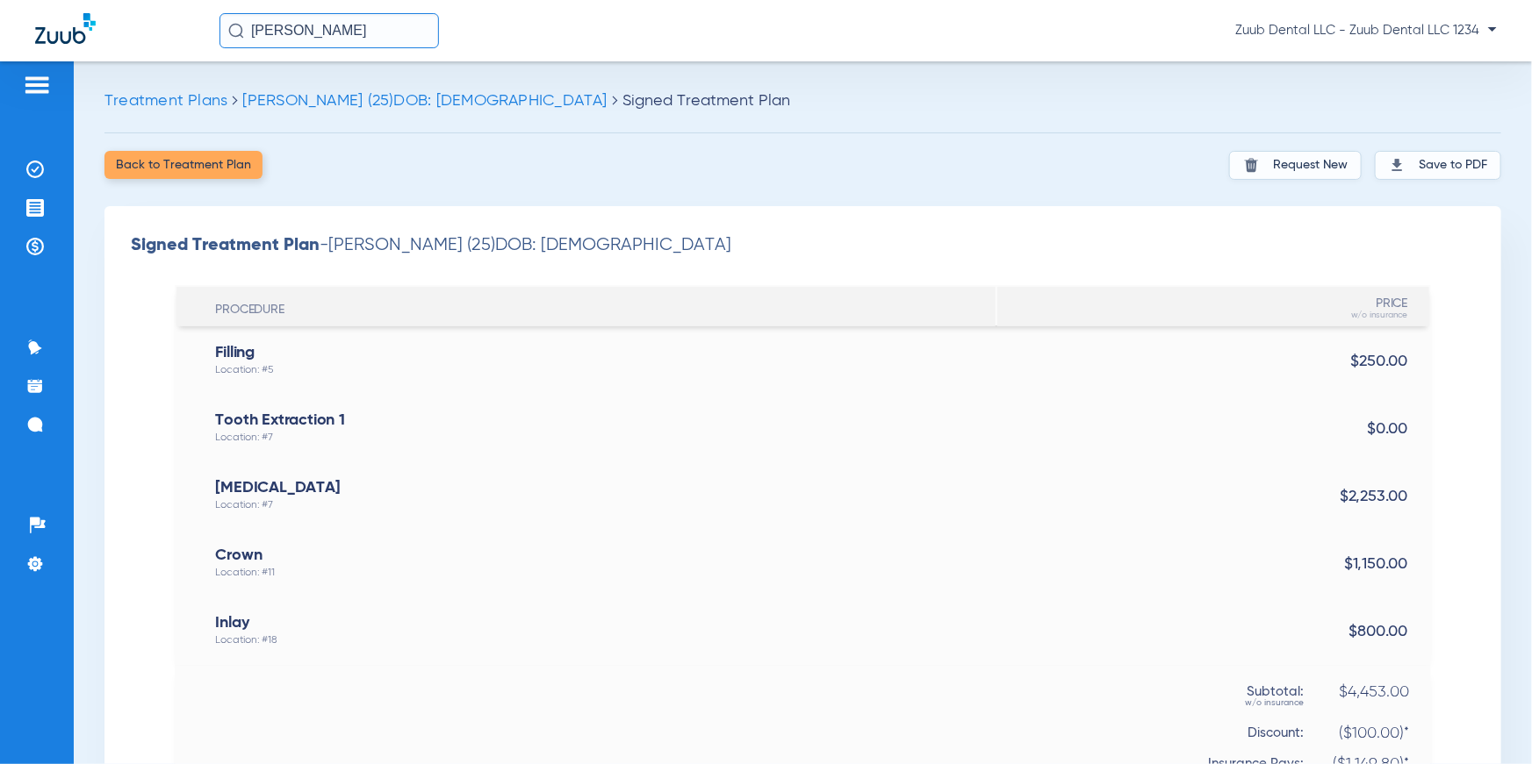
click at [1247, 171] on button "Request New" at bounding box center [1295, 165] width 133 height 29
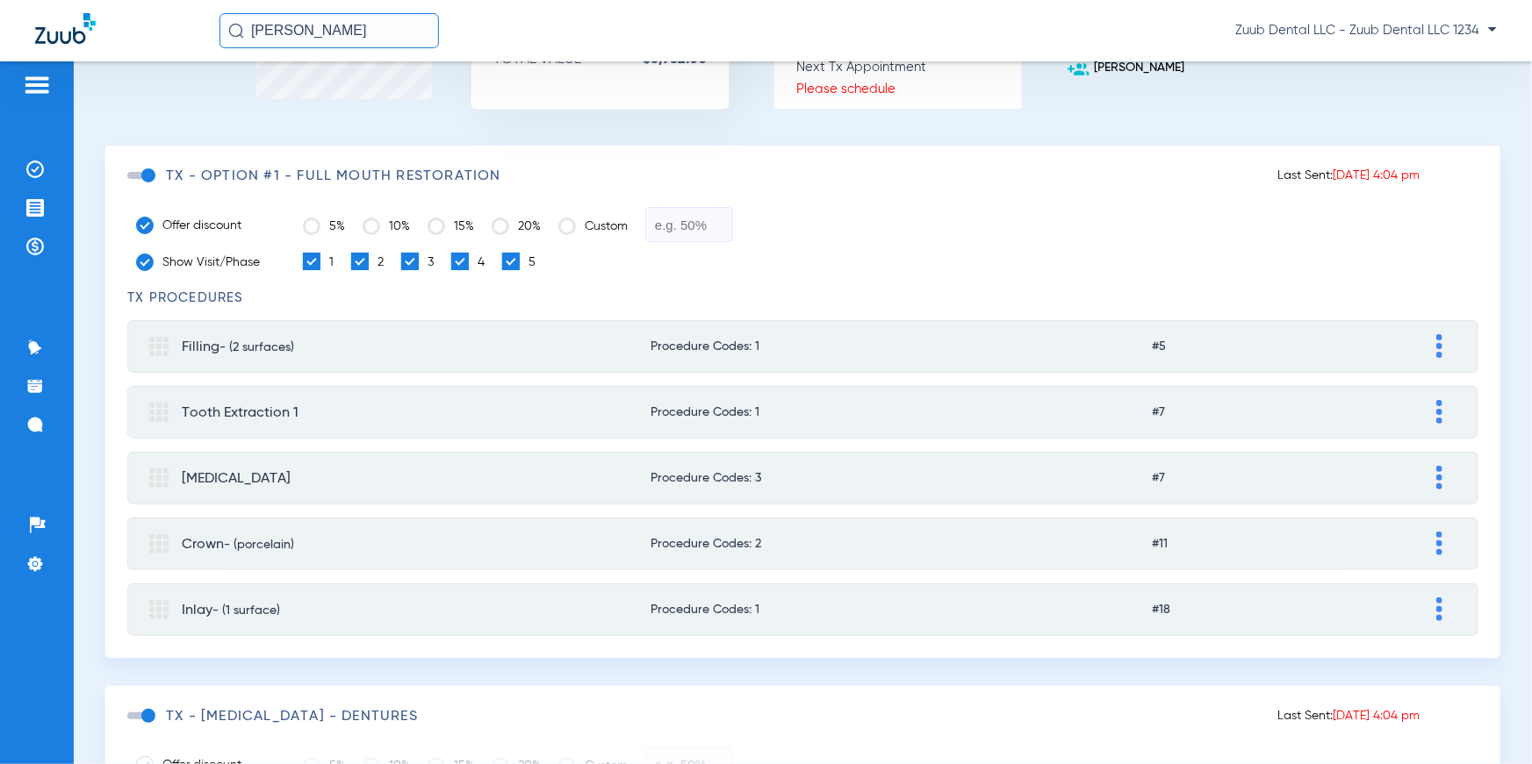
scroll to position [233, 0]
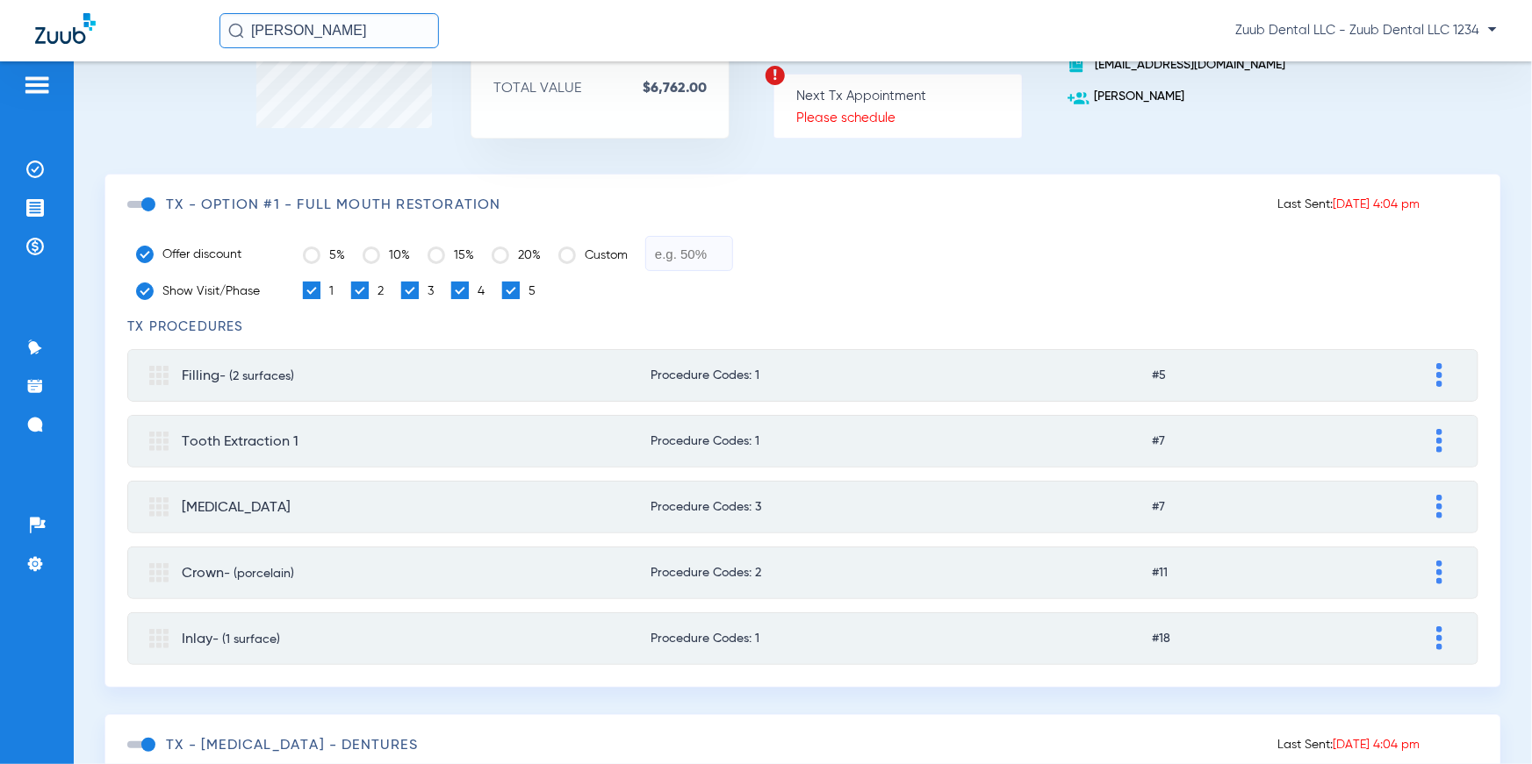
click at [518, 295] on span at bounding box center [511, 291] width 18 height 18
click at [535, 282] on input "5" at bounding box center [535, 282] width 0 height 0
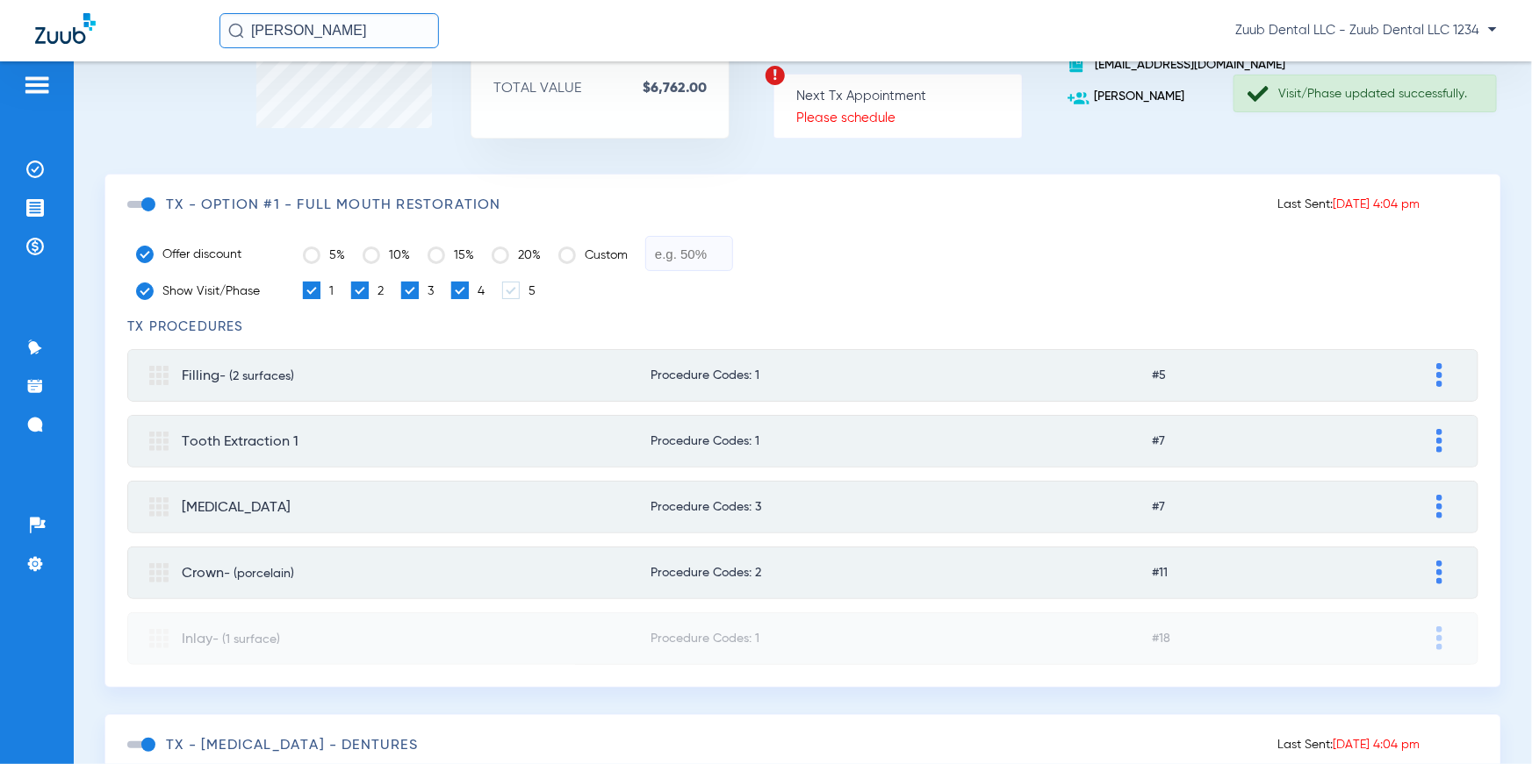
click at [518, 295] on span at bounding box center [511, 291] width 18 height 18
click at [535, 282] on input "5" at bounding box center [535, 282] width 0 height 0
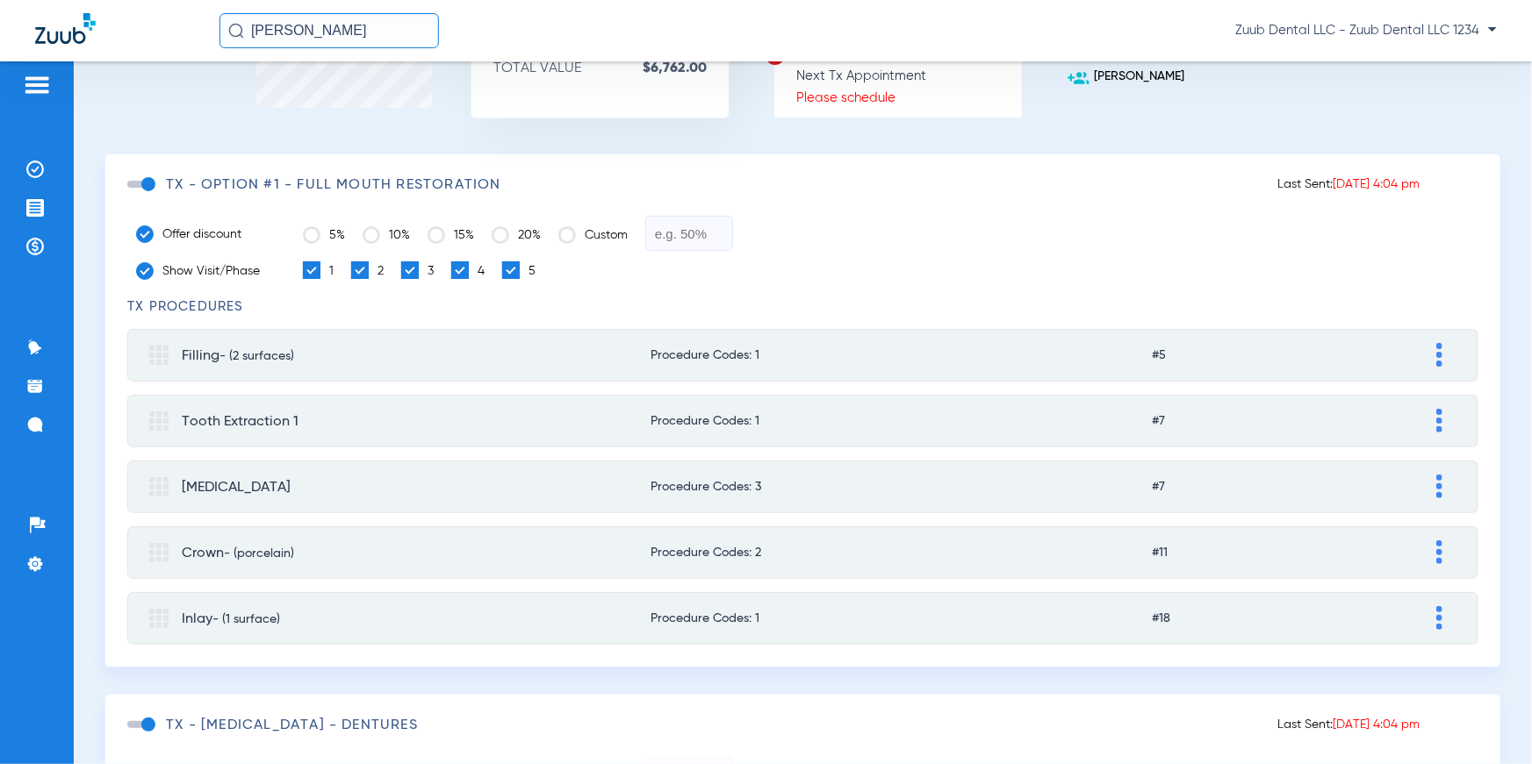
scroll to position [274, 0]
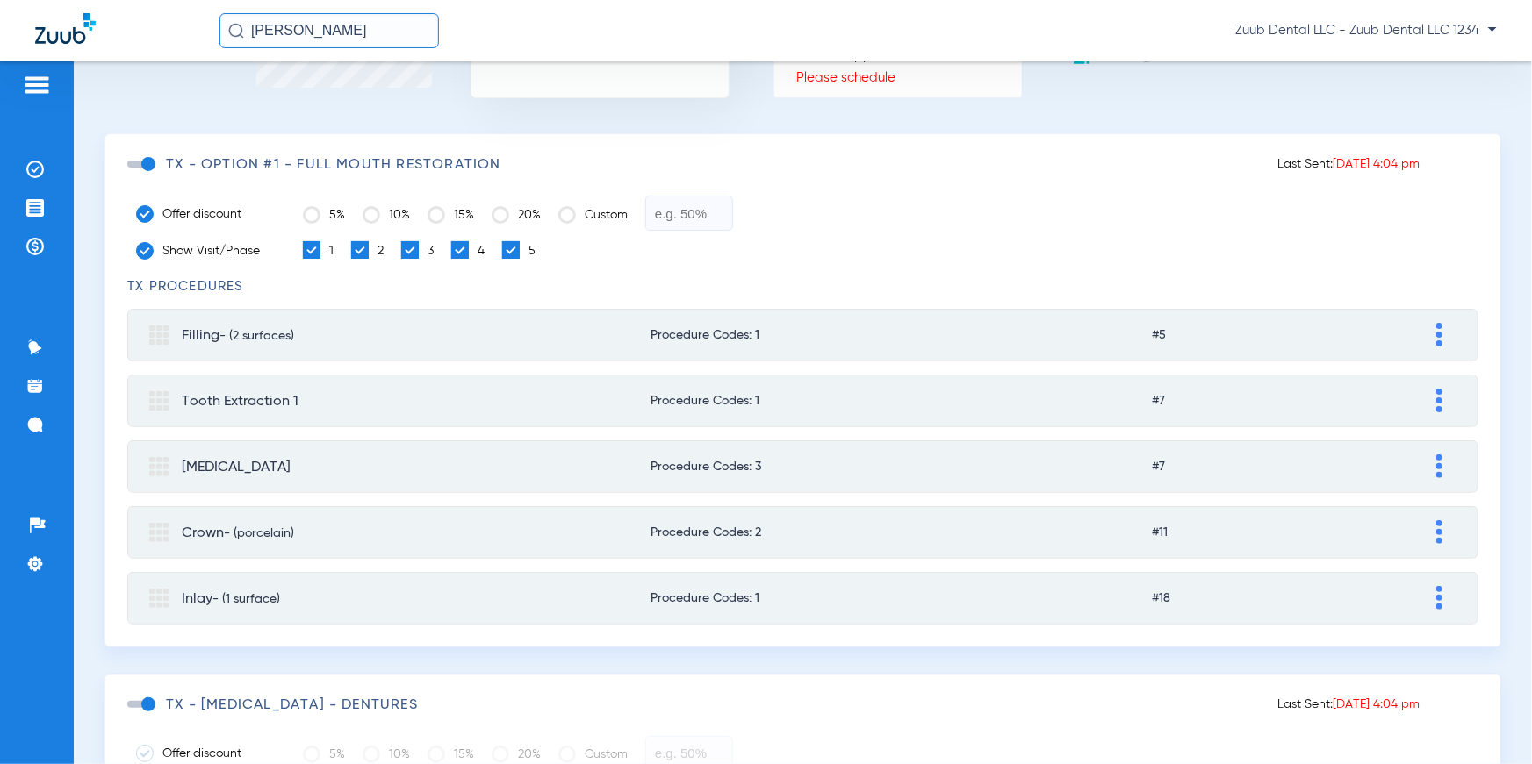
click at [344, 326] on span "Filling - (2 surfaces)" at bounding box center [344, 335] width 390 height 26
type input "Filling"
type input "(2 surfaces)"
type input "0.00"
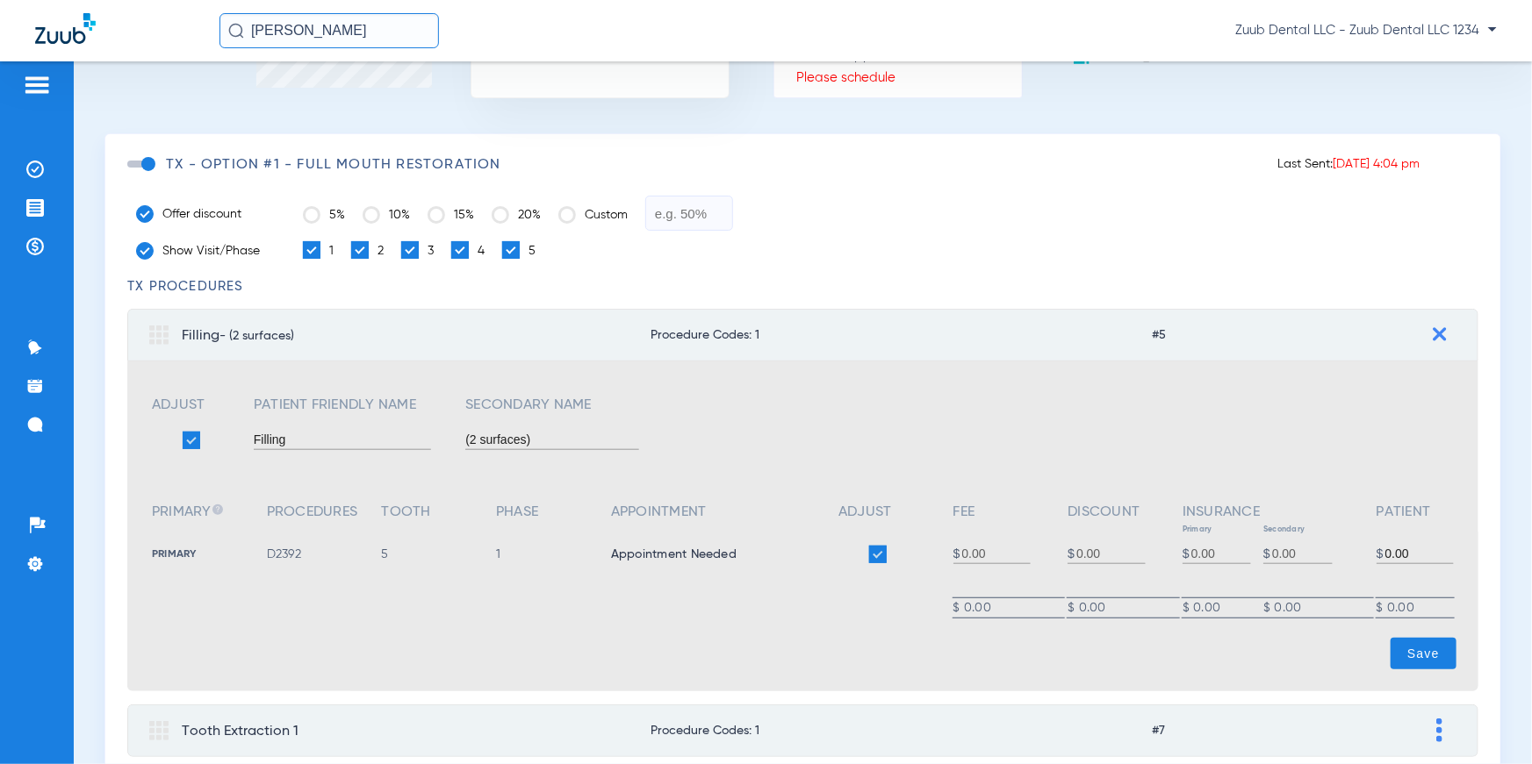
type input "250.00"
type input "0.00"
type input "80.00"
type input "0.00"
type input "170.00"
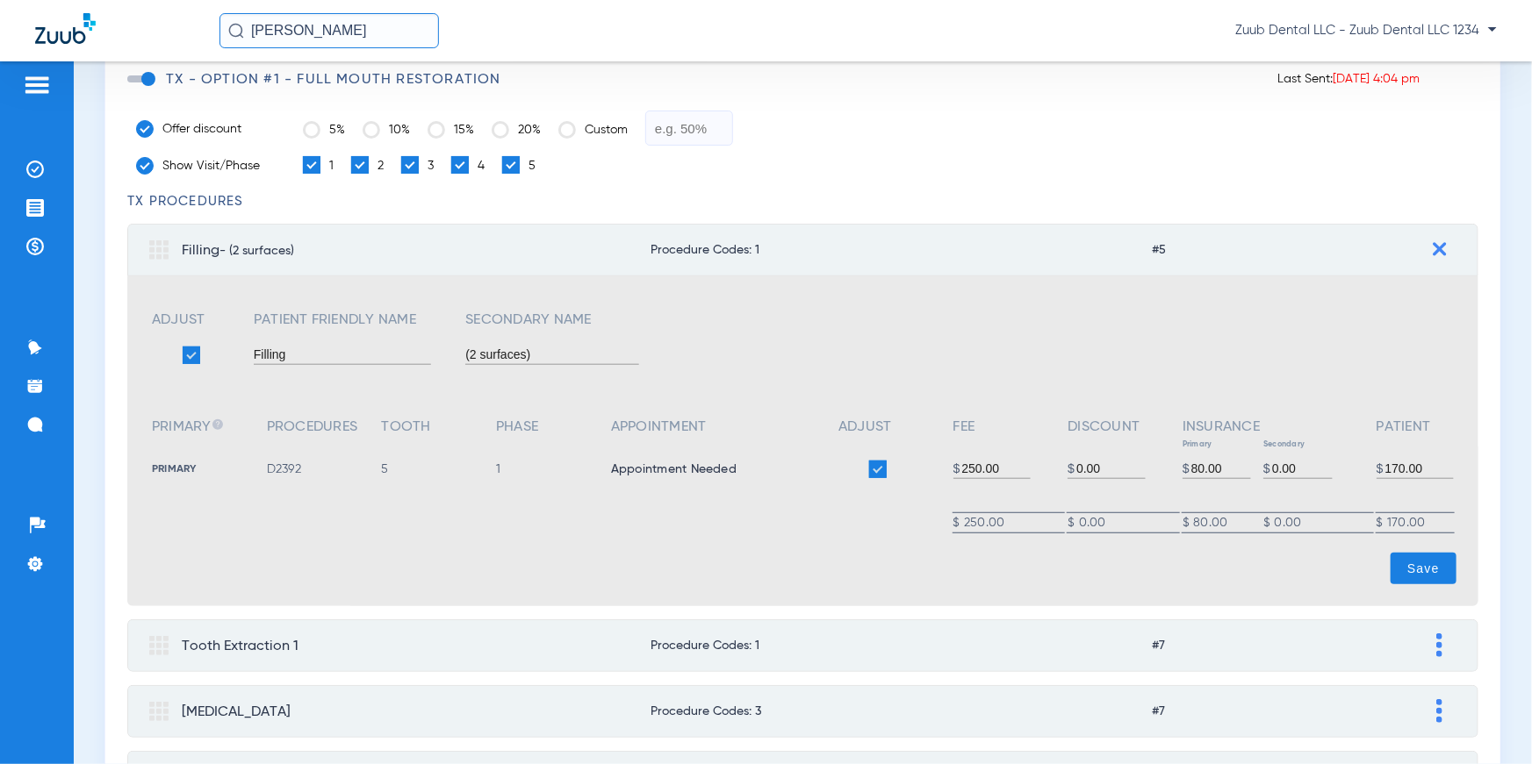
scroll to position [369, 0]
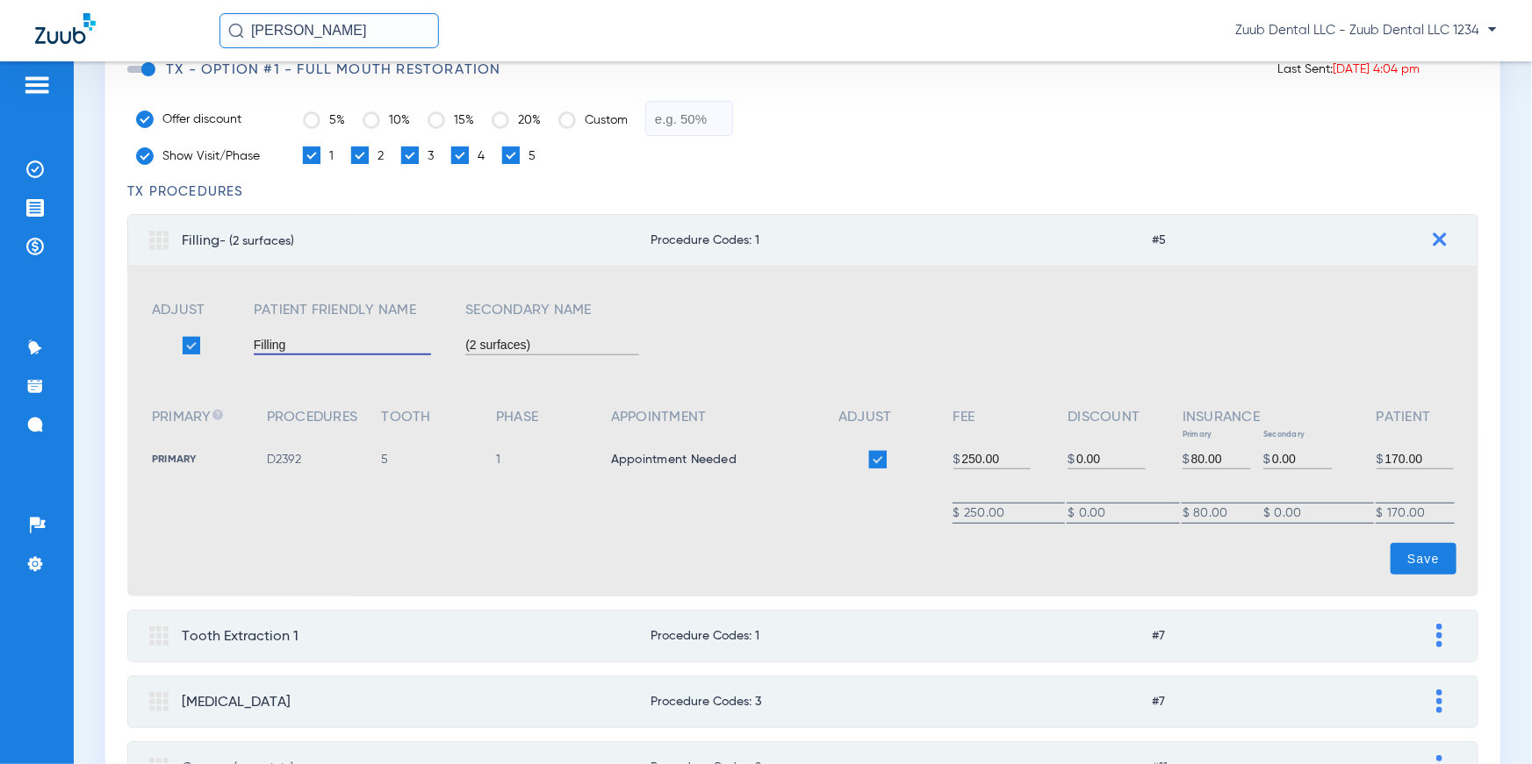
click at [299, 340] on input "Filling" at bounding box center [342, 345] width 177 height 14
click at [563, 343] on input "(2 surfaces)" at bounding box center [551, 345] width 173 height 14
type input "(2 surfaces)"
click at [234, 475] on td "Primary" at bounding box center [207, 475] width 113 height 51
click at [288, 470] on td "D2392" at bounding box center [322, 475] width 113 height 51
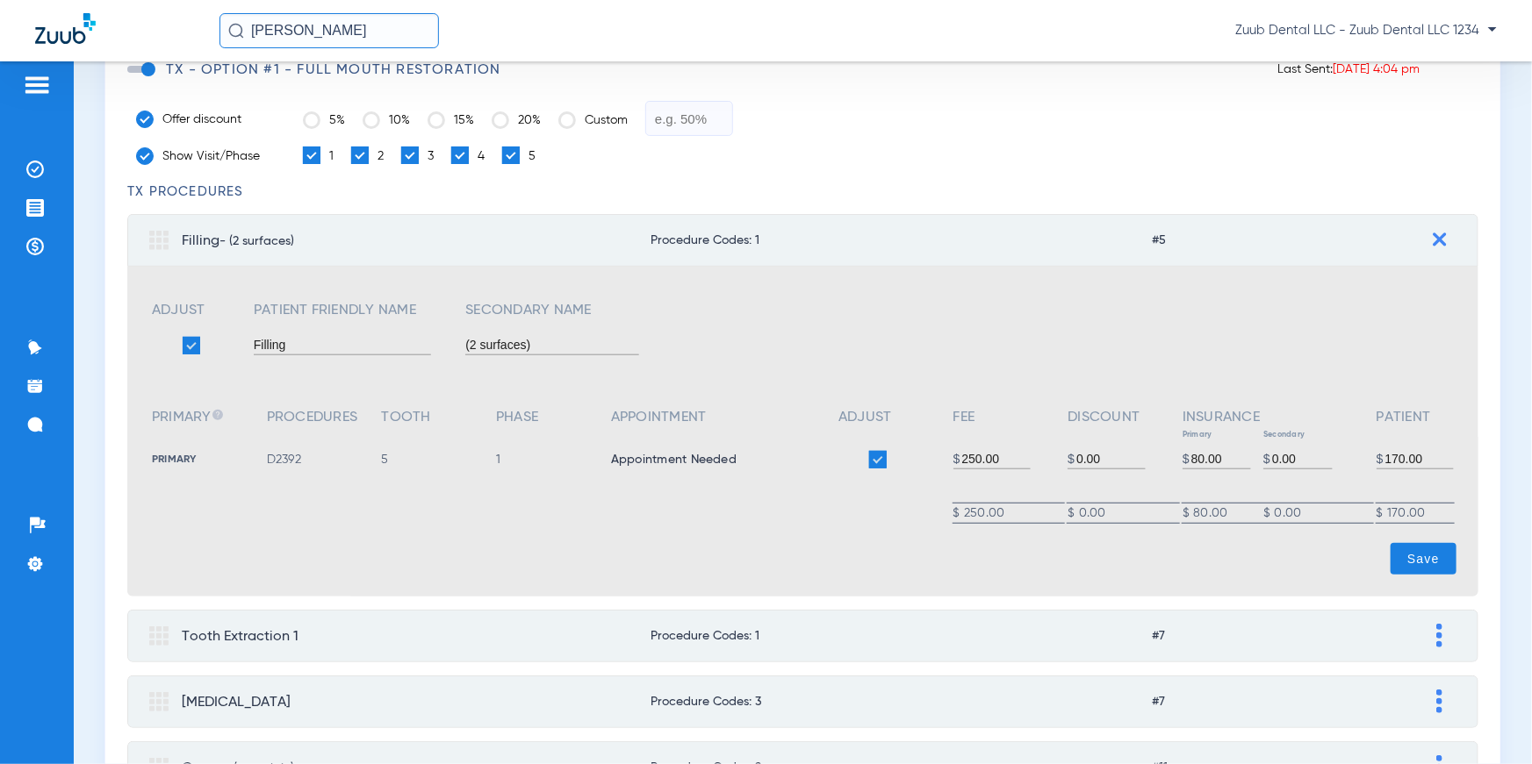
drag, startPoint x: 262, startPoint y: 459, endPoint x: 306, endPoint y: 456, distance: 44.0
click at [306, 456] on tr "Primary D2392 5 1 Appointment Needed $ 250.00 $ 0.00 $ 80.00 $ 0.00 $ 170.00" at bounding box center [802, 475] width 1303 height 51
drag, startPoint x: 369, startPoint y: 455, endPoint x: 404, endPoint y: 460, distance: 35.5
click at [404, 460] on tr "Primary D2392 5 1 Appointment Needed $ 250.00 $ 0.00 $ 80.00 $ 0.00 $ 170.00" at bounding box center [802, 475] width 1303 height 51
drag, startPoint x: 475, startPoint y: 456, endPoint x: 506, endPoint y: 456, distance: 31.6
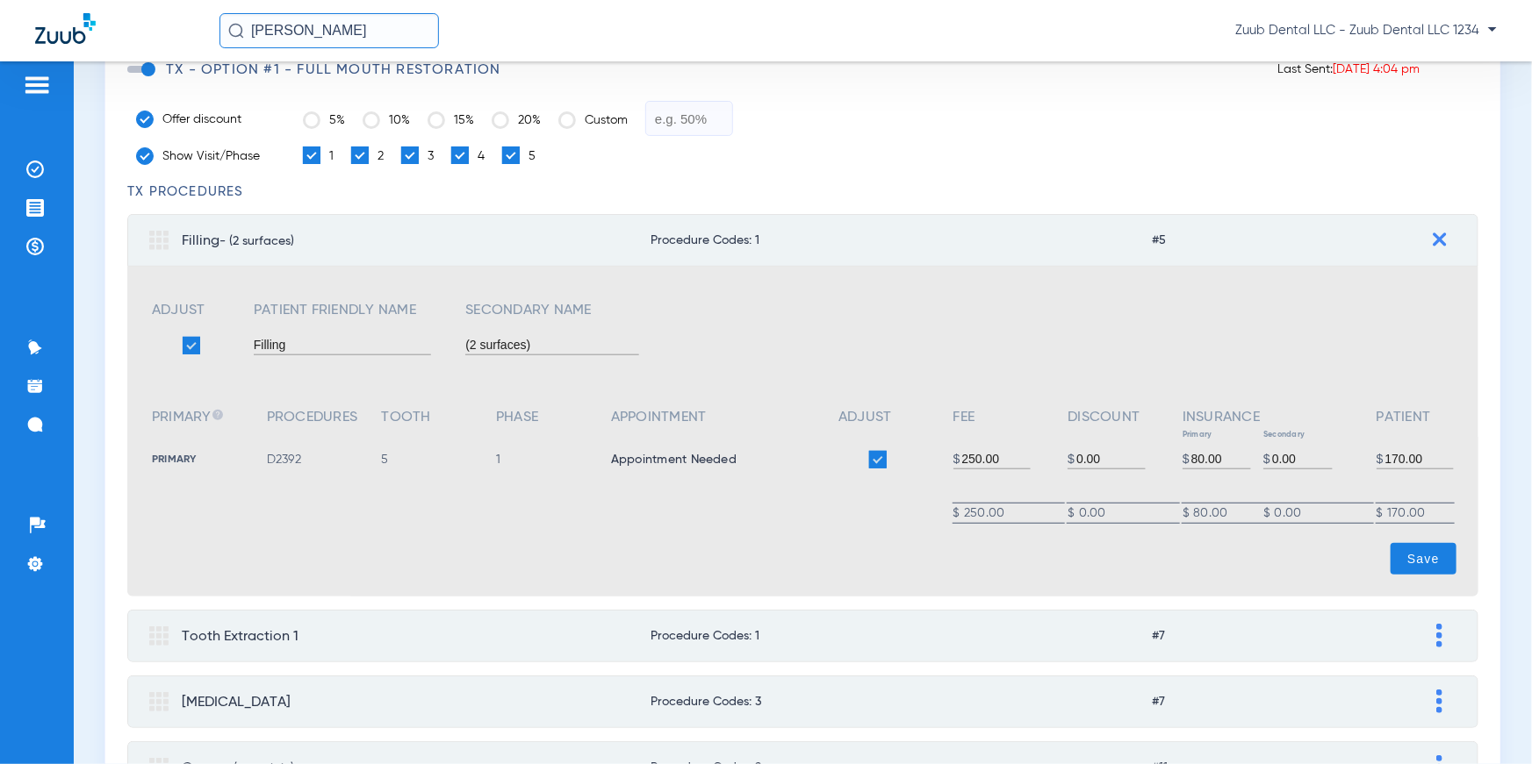
click at [506, 456] on tr "Primary D2392 5 1 Appointment Needed $ 250.00 $ 0.00 $ 80.00 $ 0.00 $ 170.00" at bounding box center [802, 475] width 1303 height 51
drag, startPoint x: 607, startPoint y: 459, endPoint x: 755, endPoint y: 464, distance: 147.5
click at [755, 464] on td "Appointment Needed" at bounding box center [723, 475] width 226 height 51
click at [1192, 457] on input "80.00" at bounding box center [1221, 459] width 61 height 14
type input "100.00"
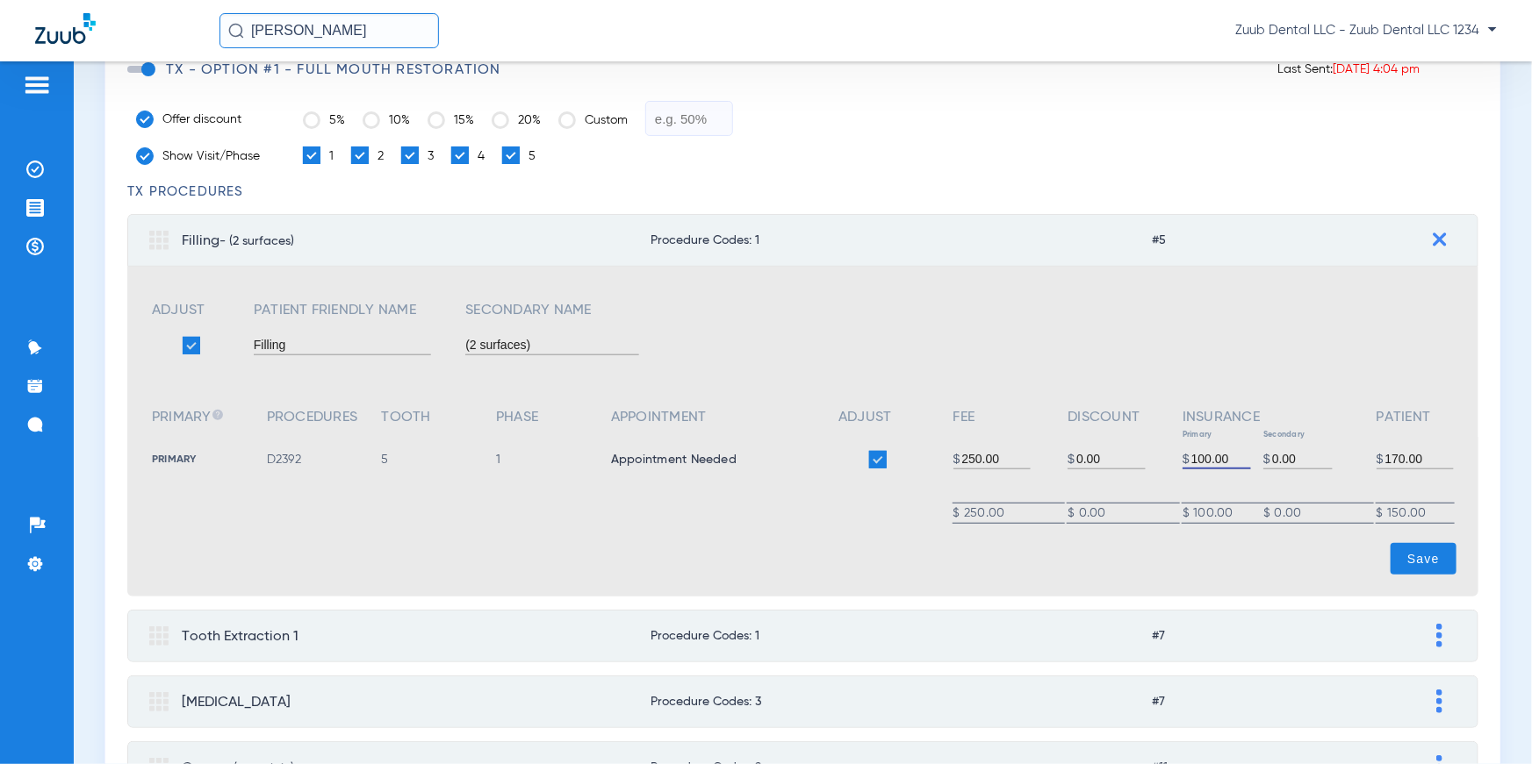
type input "150.00"
click at [1284, 355] on div "Adjust Patient Friendly Name Secondary Name Filling (2 surfaces) Primary Proced…" at bounding box center [802, 407] width 1307 height 237
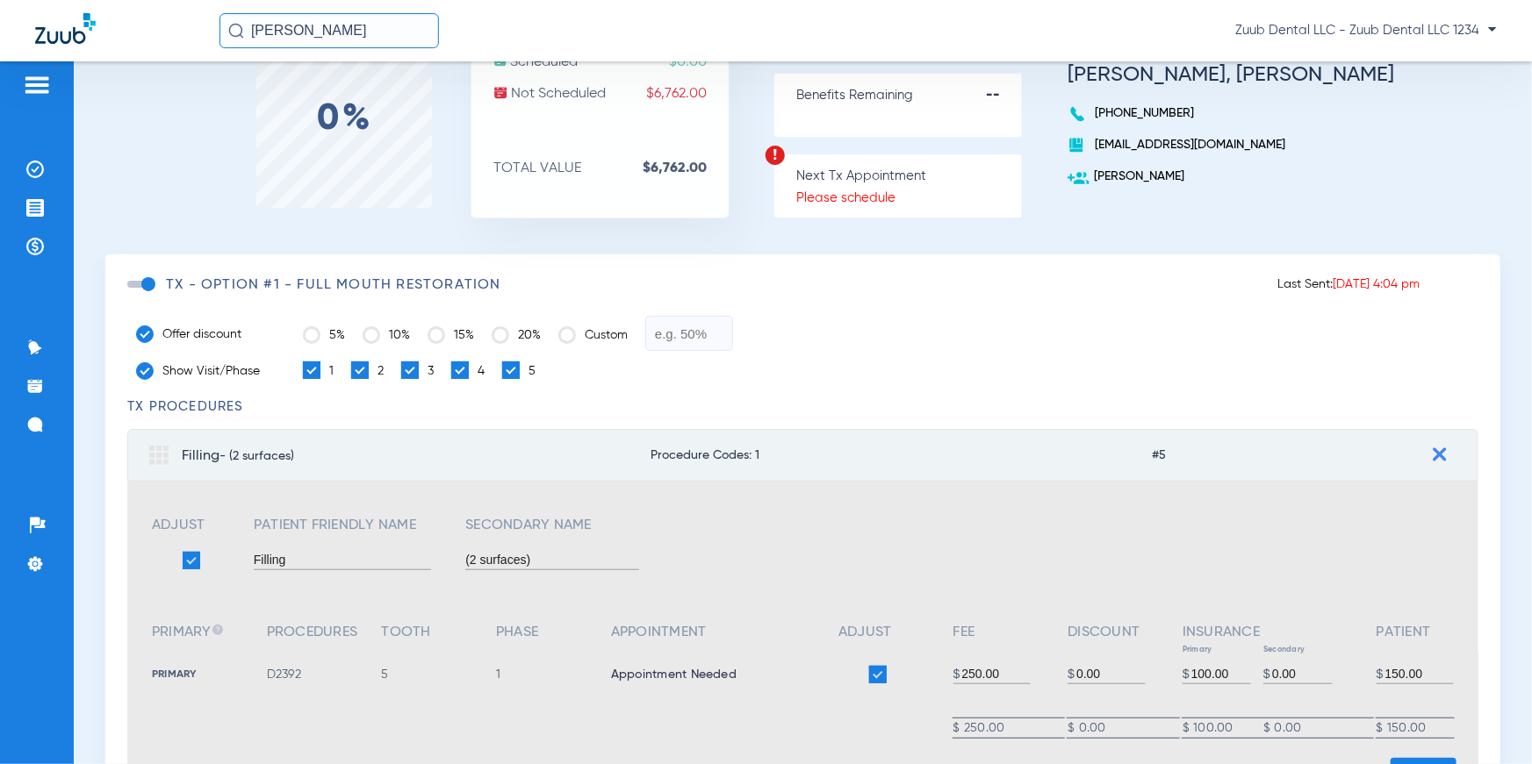
scroll to position [0, 0]
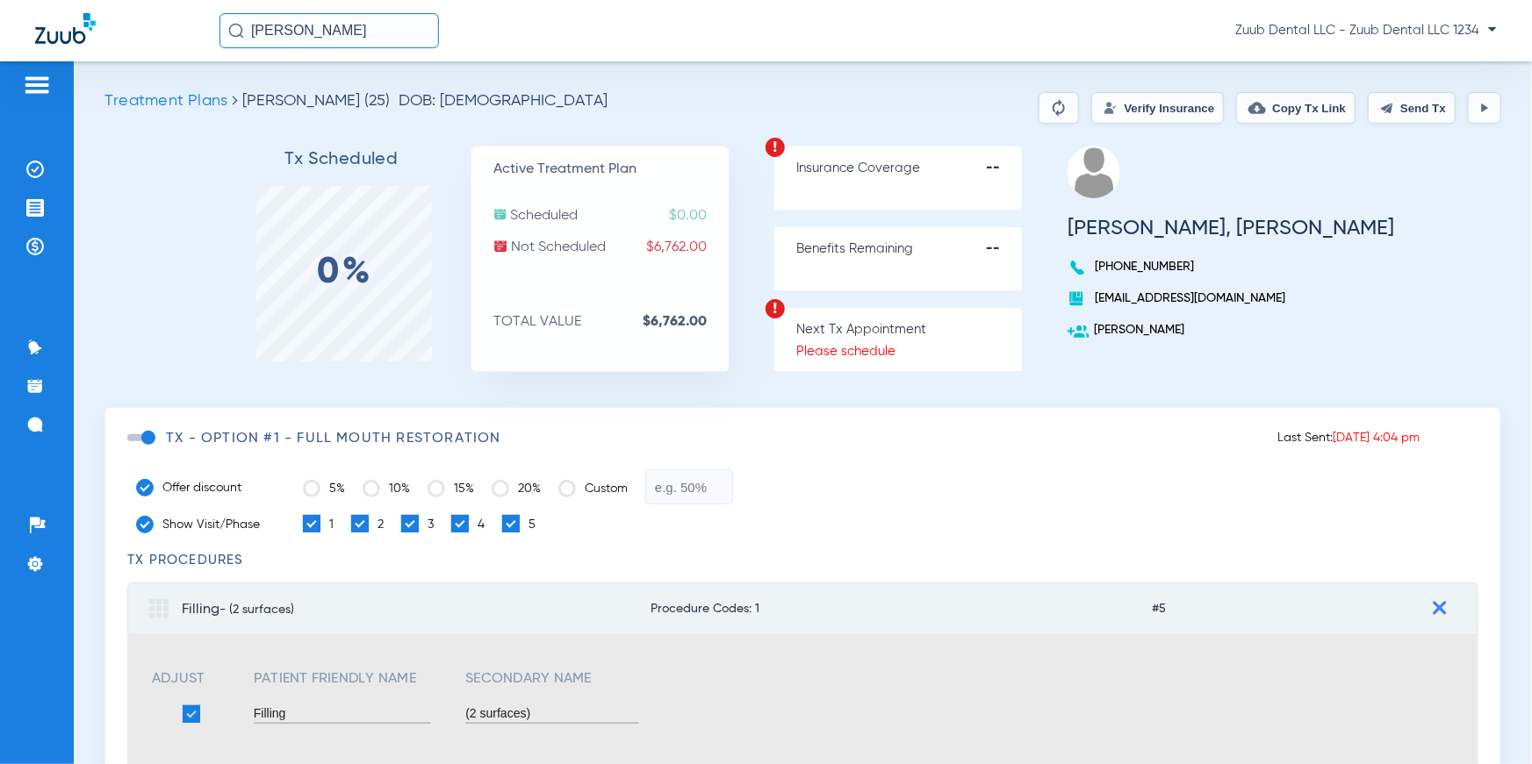
click at [1475, 151] on div "Tx Scheduled 0% Active Treatment Plan Scheduled $0.00 Not Scheduled $6,762.00 T…" at bounding box center [802, 277] width 1396 height 262
click at [1477, 111] on img at bounding box center [1484, 108] width 14 height 14
